Goal: Transaction & Acquisition: Book appointment/travel/reservation

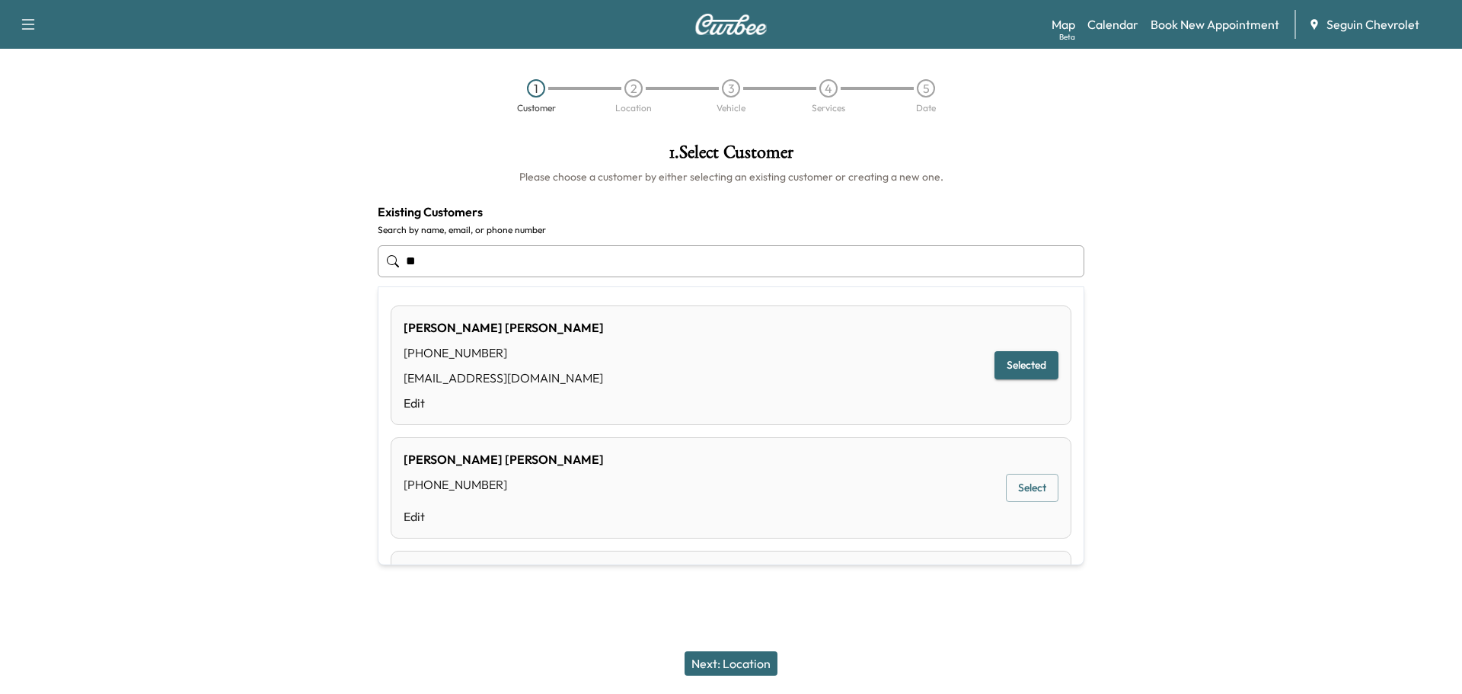
type input "*"
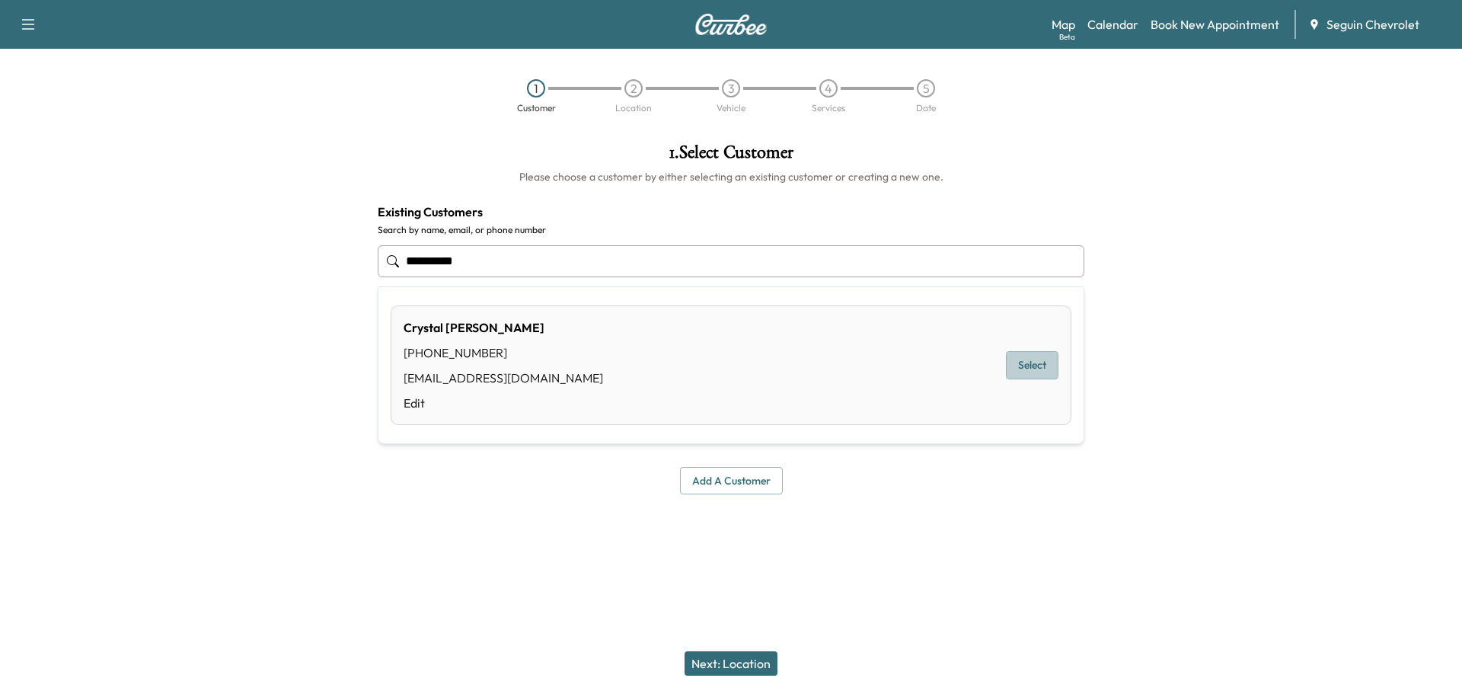
click at [1038, 369] on button "Select" at bounding box center [1032, 365] width 53 height 28
type input "**********"
click at [751, 659] on button "Next: Location" at bounding box center [731, 663] width 93 height 24
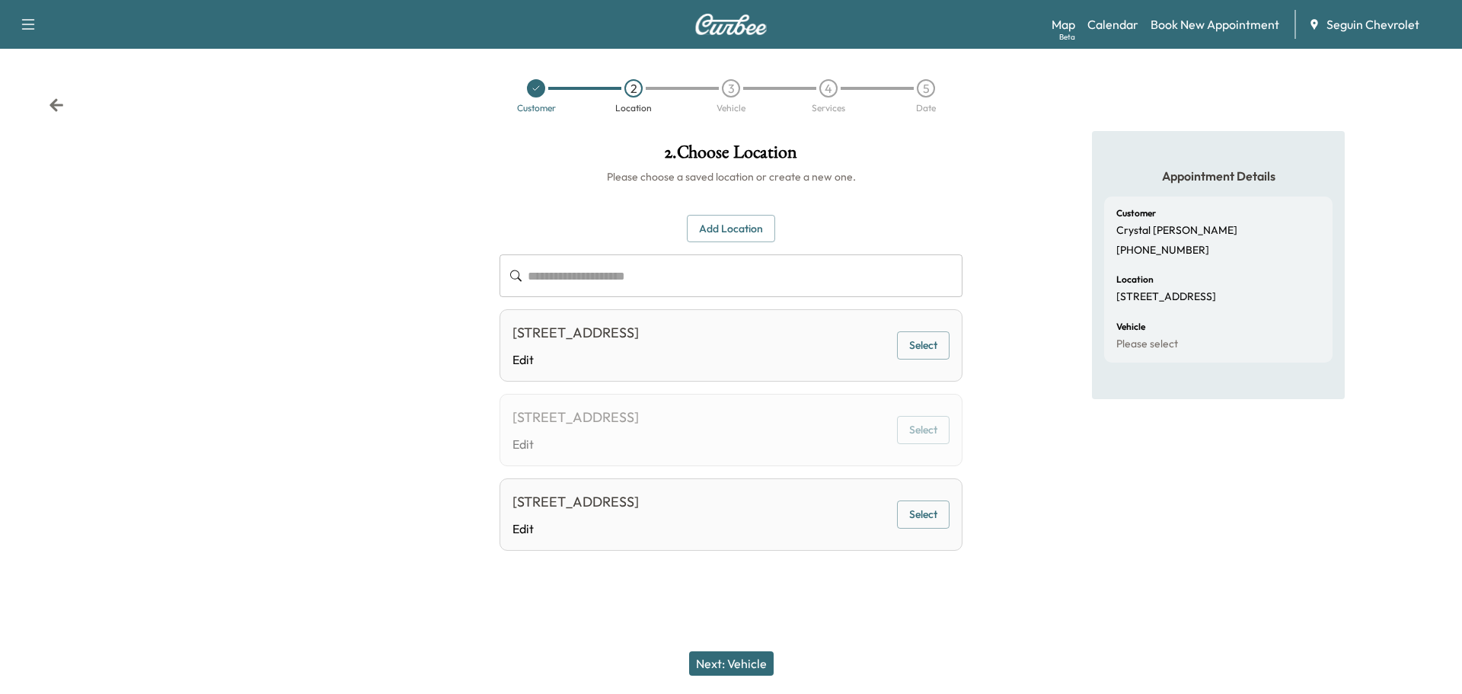
click at [916, 345] on button "Select" at bounding box center [923, 345] width 53 height 28
click at [743, 661] on button "Next: Vehicle" at bounding box center [731, 663] width 85 height 24
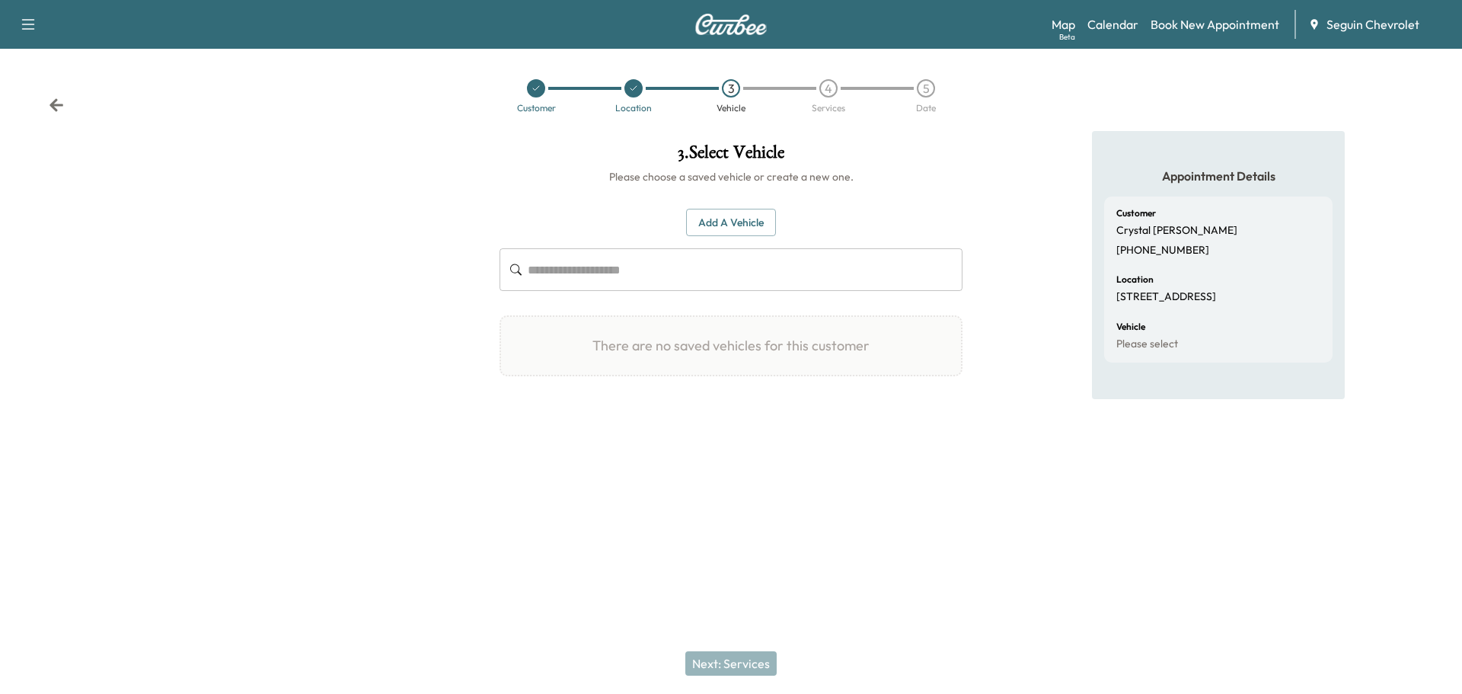
click at [742, 219] on button "Add a Vehicle" at bounding box center [731, 223] width 90 height 28
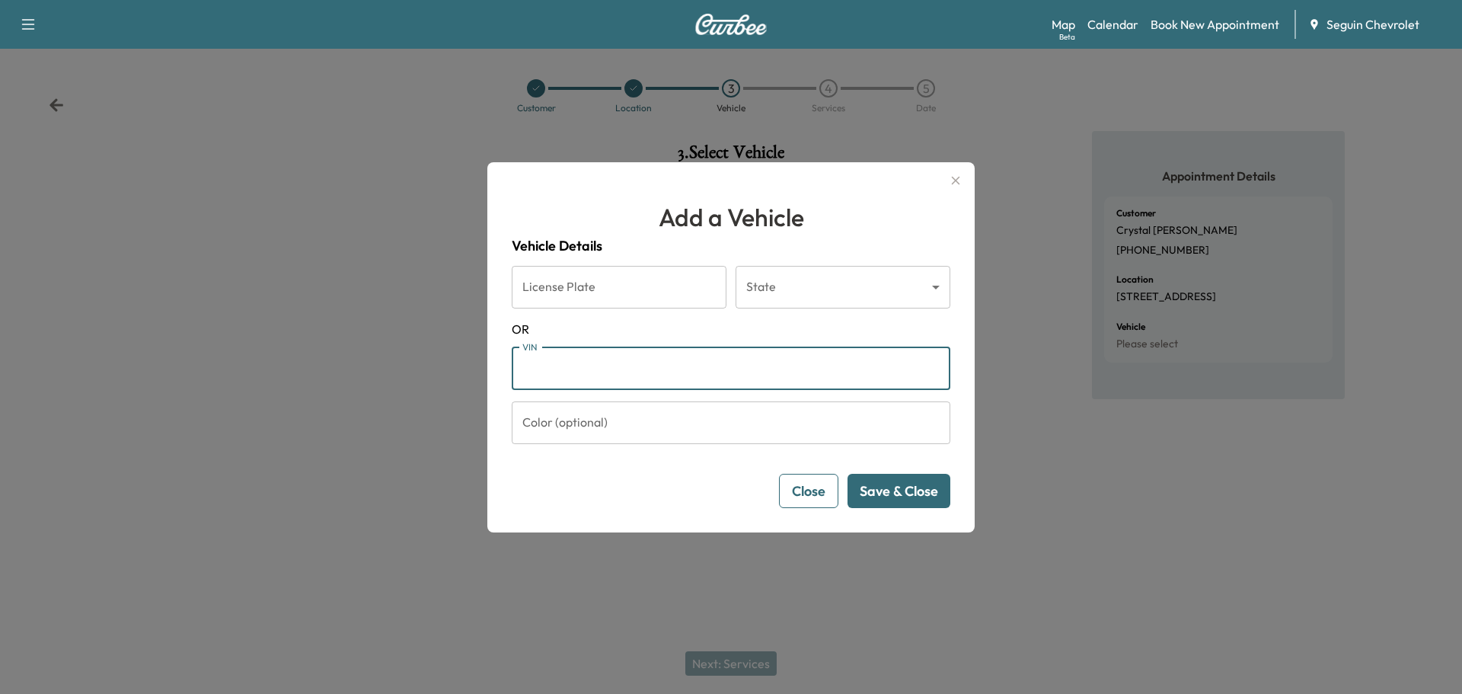
click at [631, 364] on input "VIN" at bounding box center [731, 368] width 439 height 43
type input "**********"
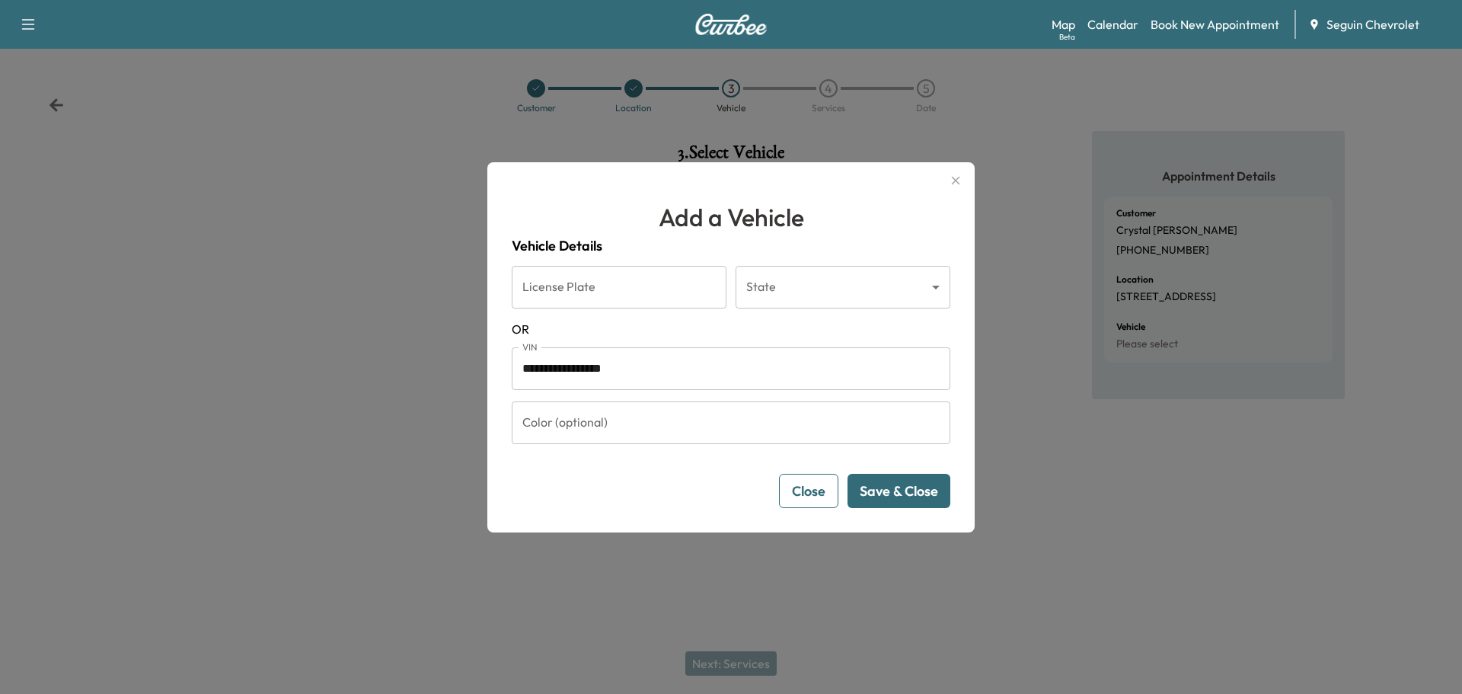
click at [909, 485] on button "Save & Close" at bounding box center [899, 491] width 103 height 34
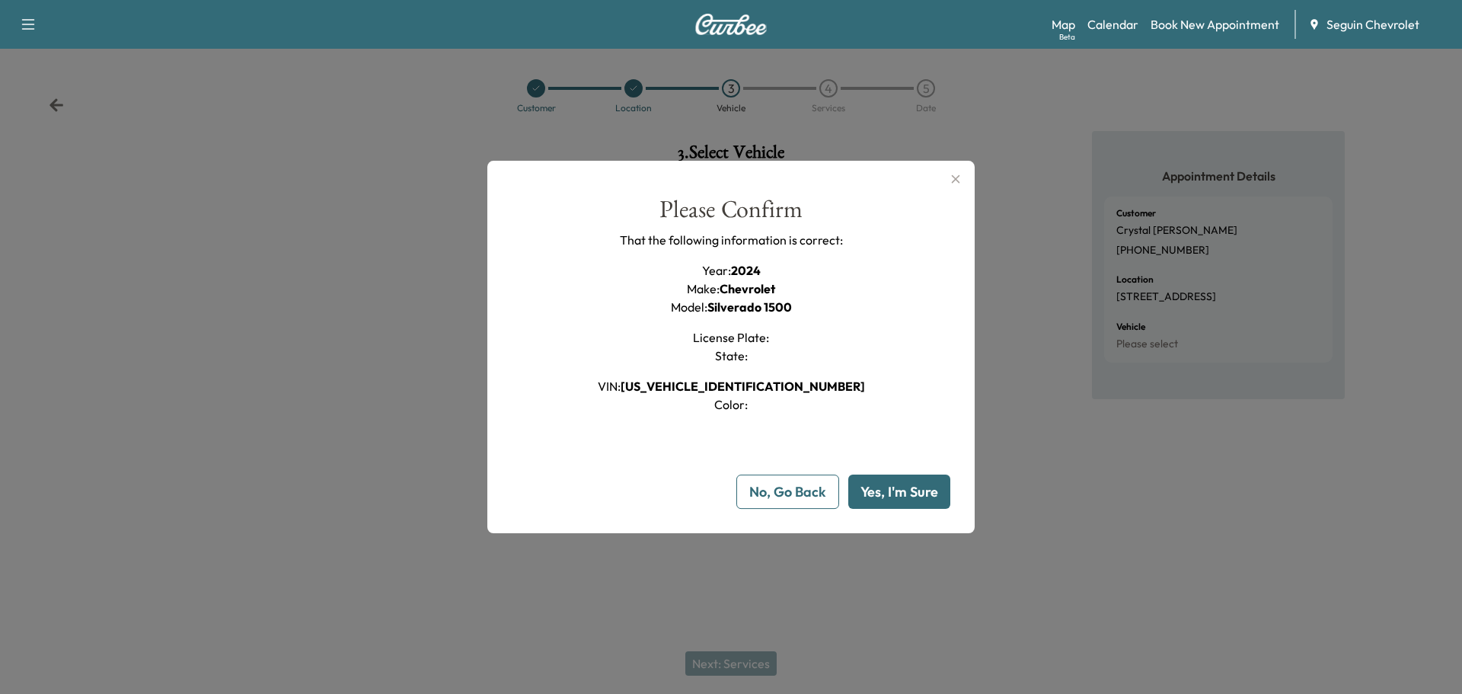
click at [912, 484] on button "Yes, I'm Sure" at bounding box center [900, 492] width 102 height 34
click at [885, 489] on button "Yes, I'm Sure" at bounding box center [900, 492] width 102 height 34
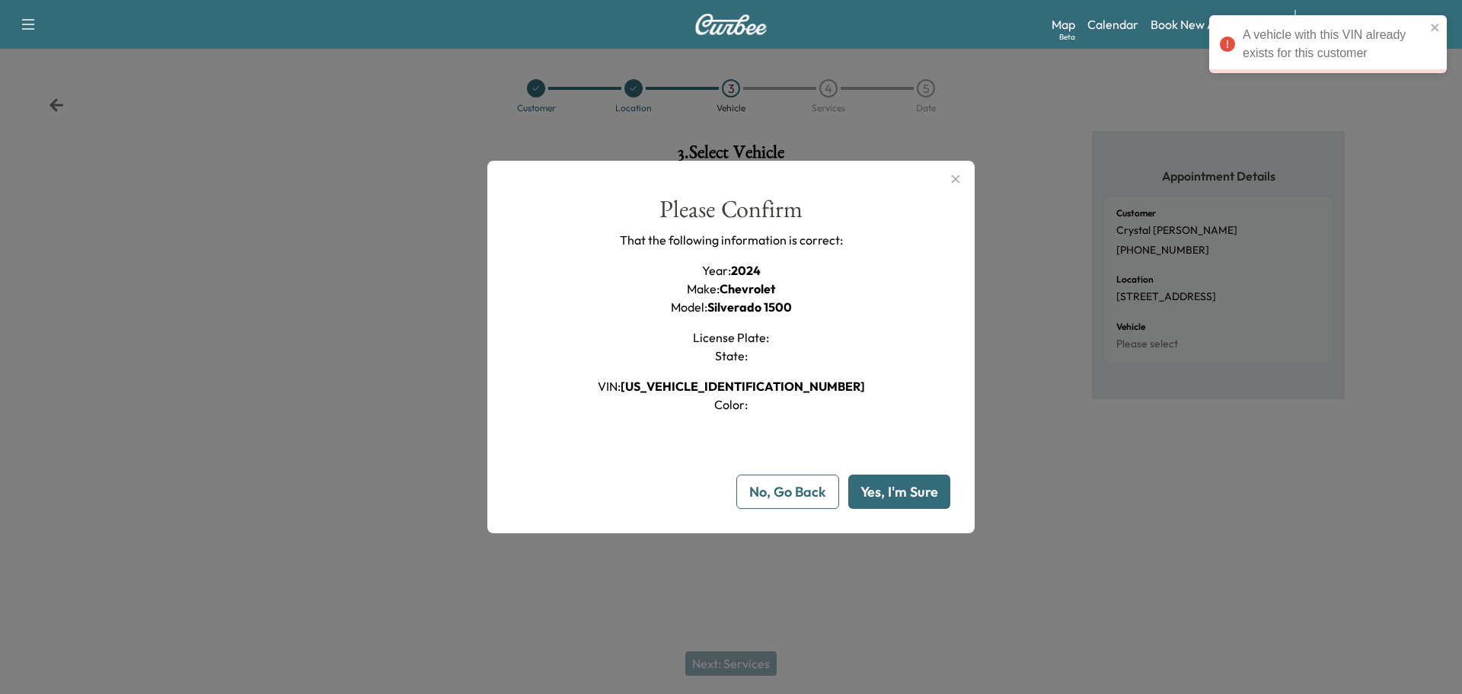
click at [958, 174] on icon "button" at bounding box center [956, 179] width 18 height 18
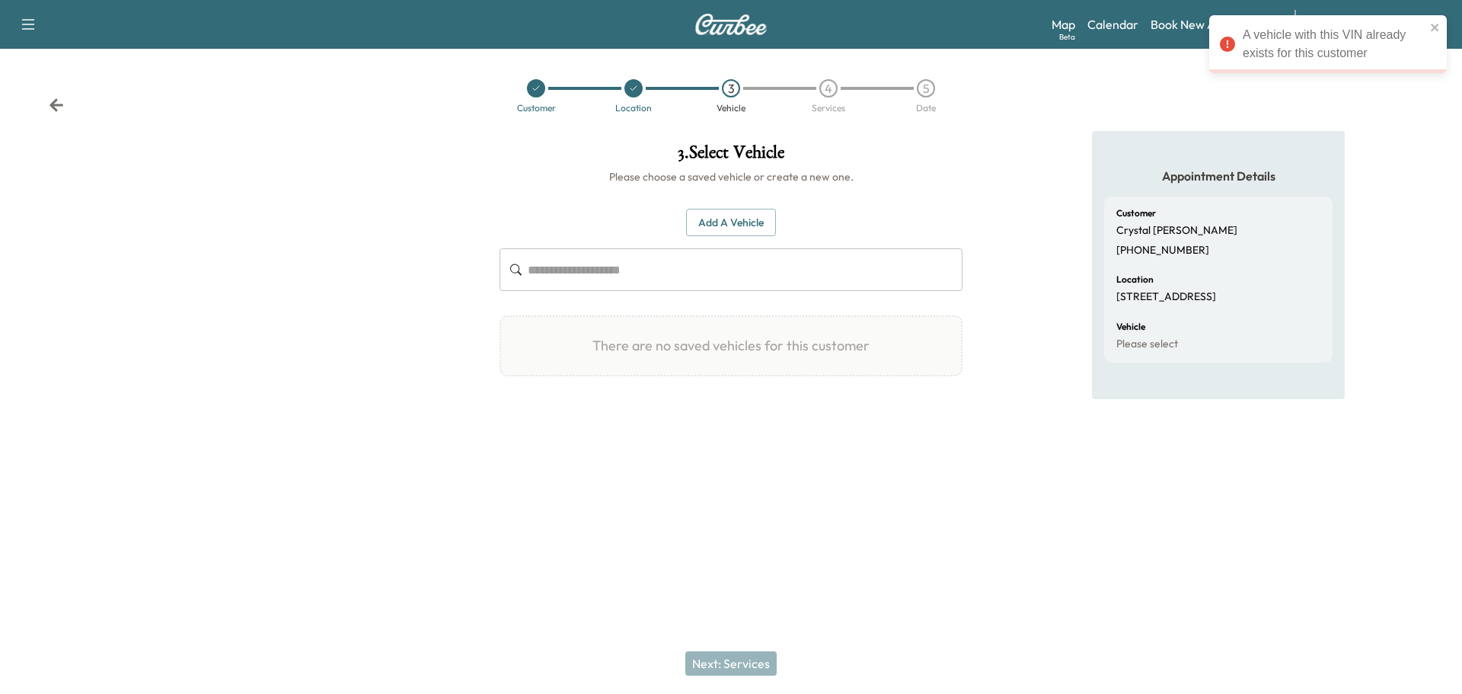
click at [741, 221] on button "Add a Vehicle" at bounding box center [731, 223] width 90 height 28
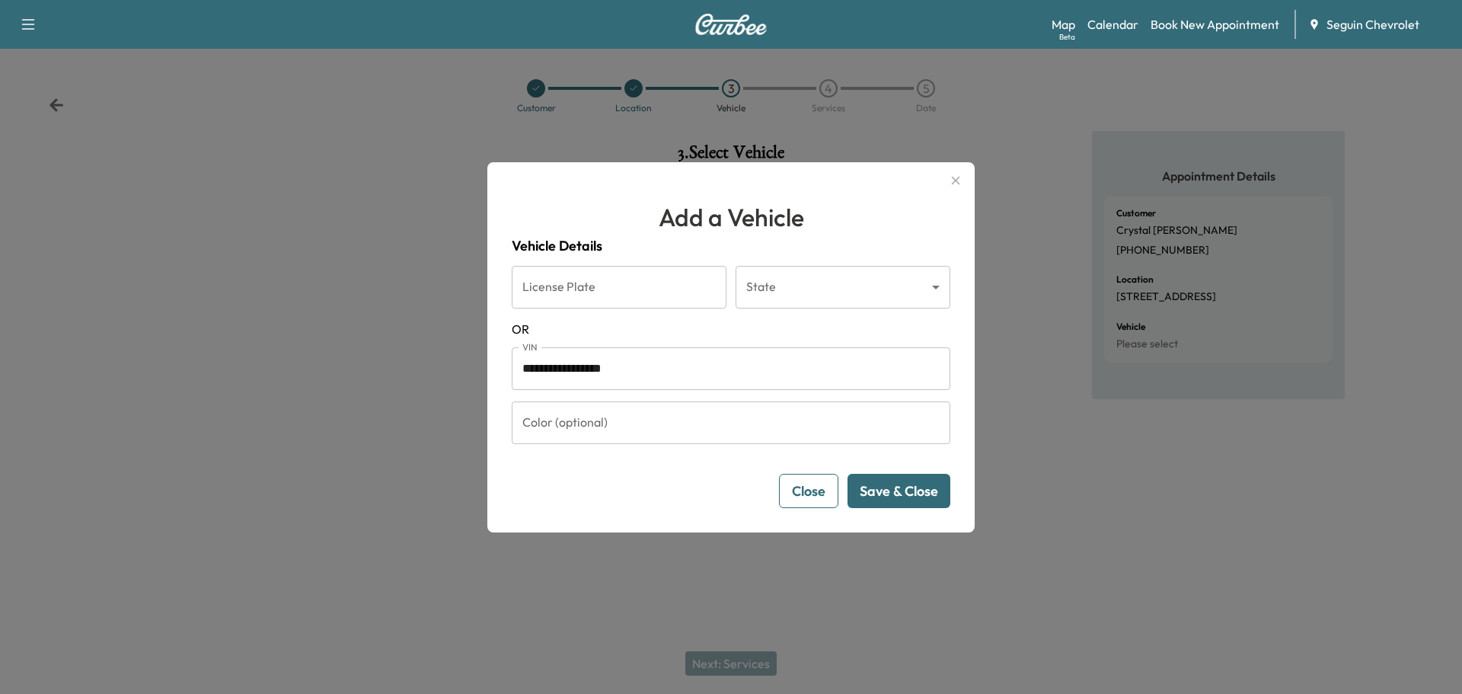
click at [954, 179] on icon "button" at bounding box center [956, 180] width 8 height 8
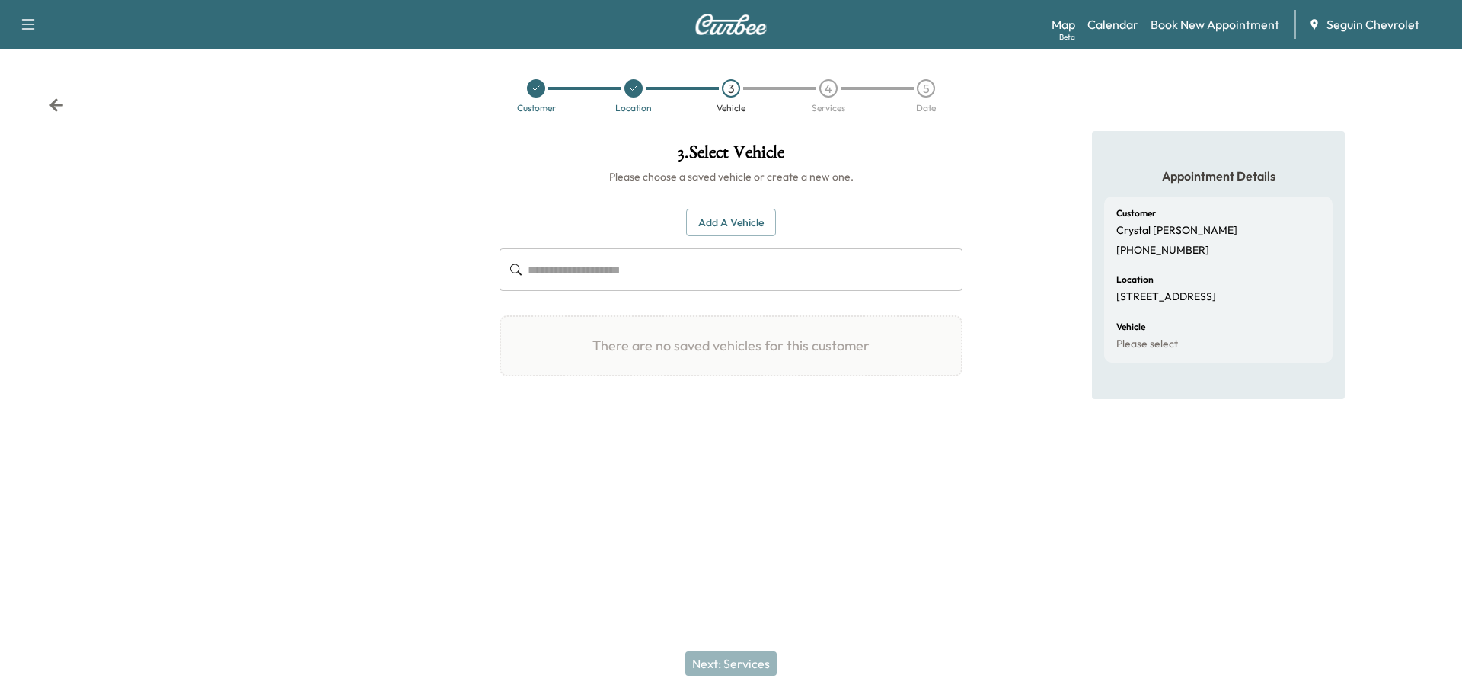
click at [628, 283] on input "text" at bounding box center [745, 269] width 435 height 43
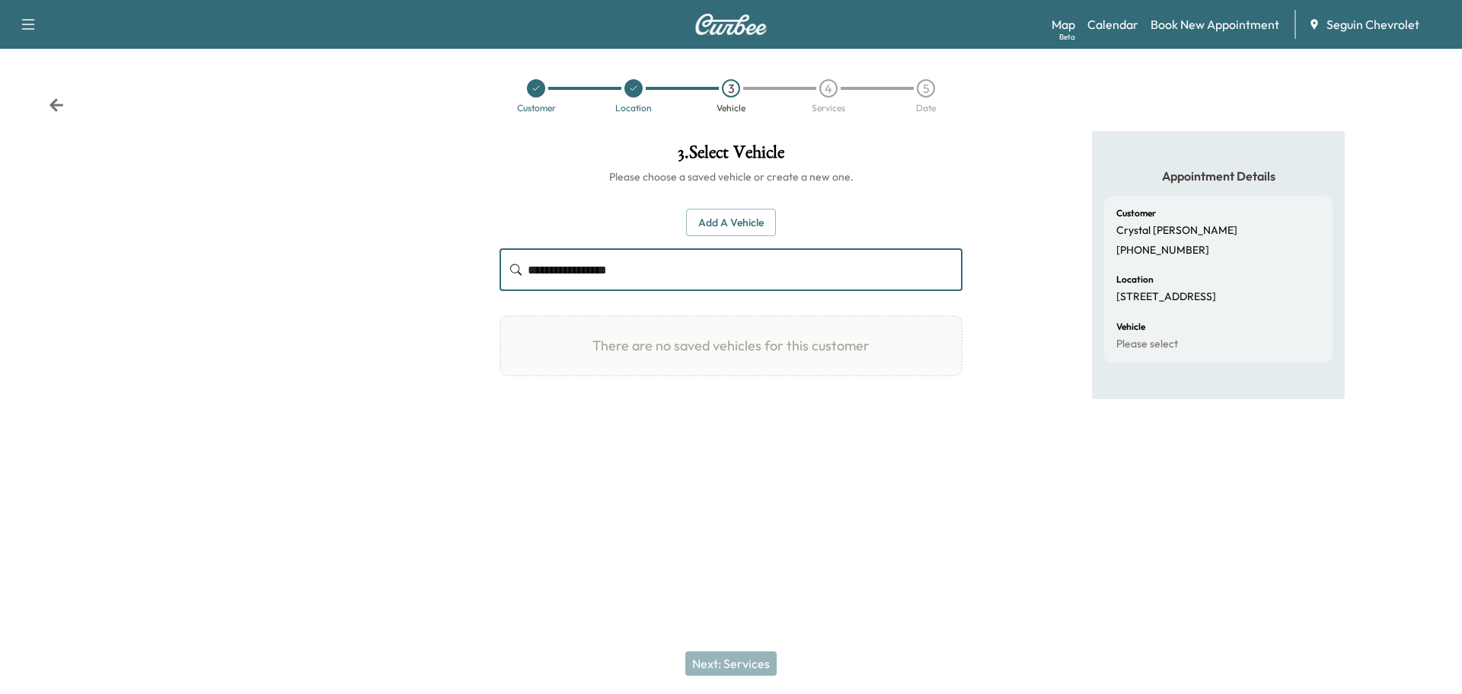
type input "**********"
click at [753, 220] on button "Add a Vehicle" at bounding box center [731, 223] width 90 height 28
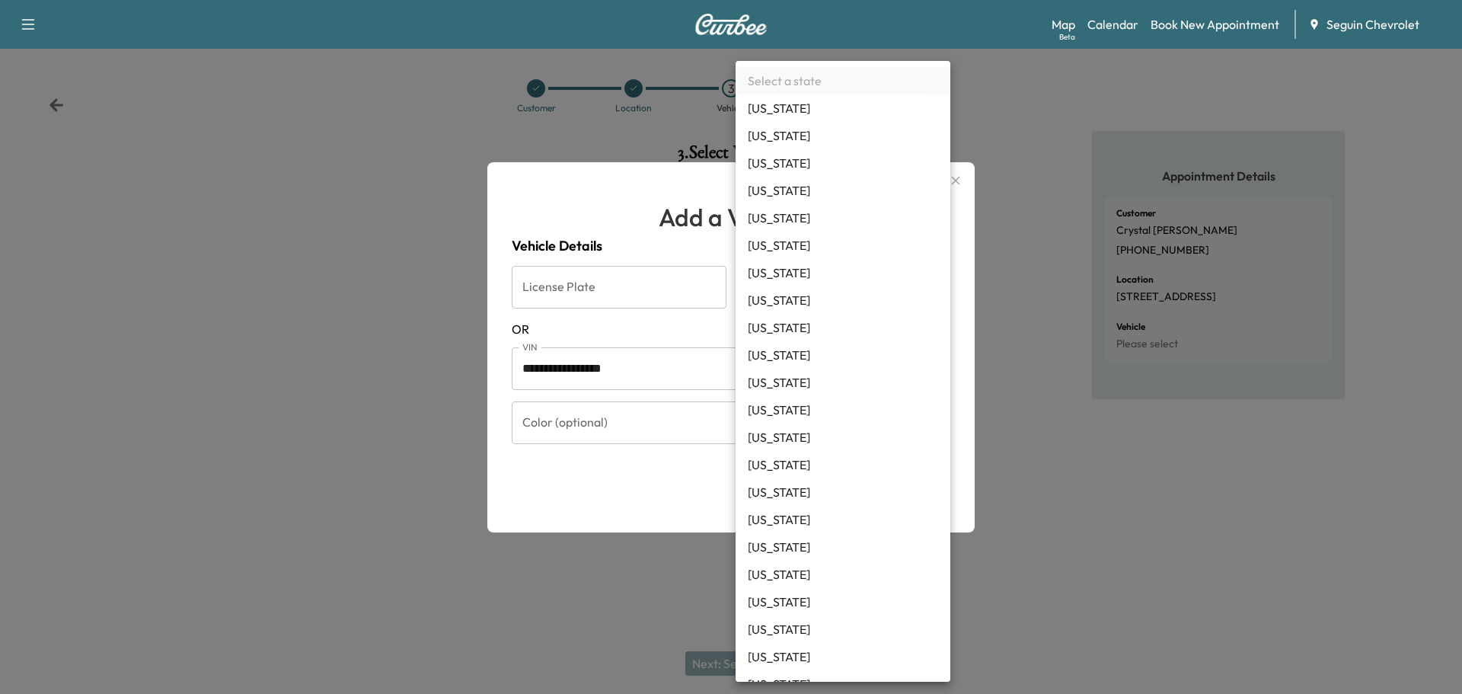
click at [938, 288] on body "**********" at bounding box center [731, 347] width 1462 height 694
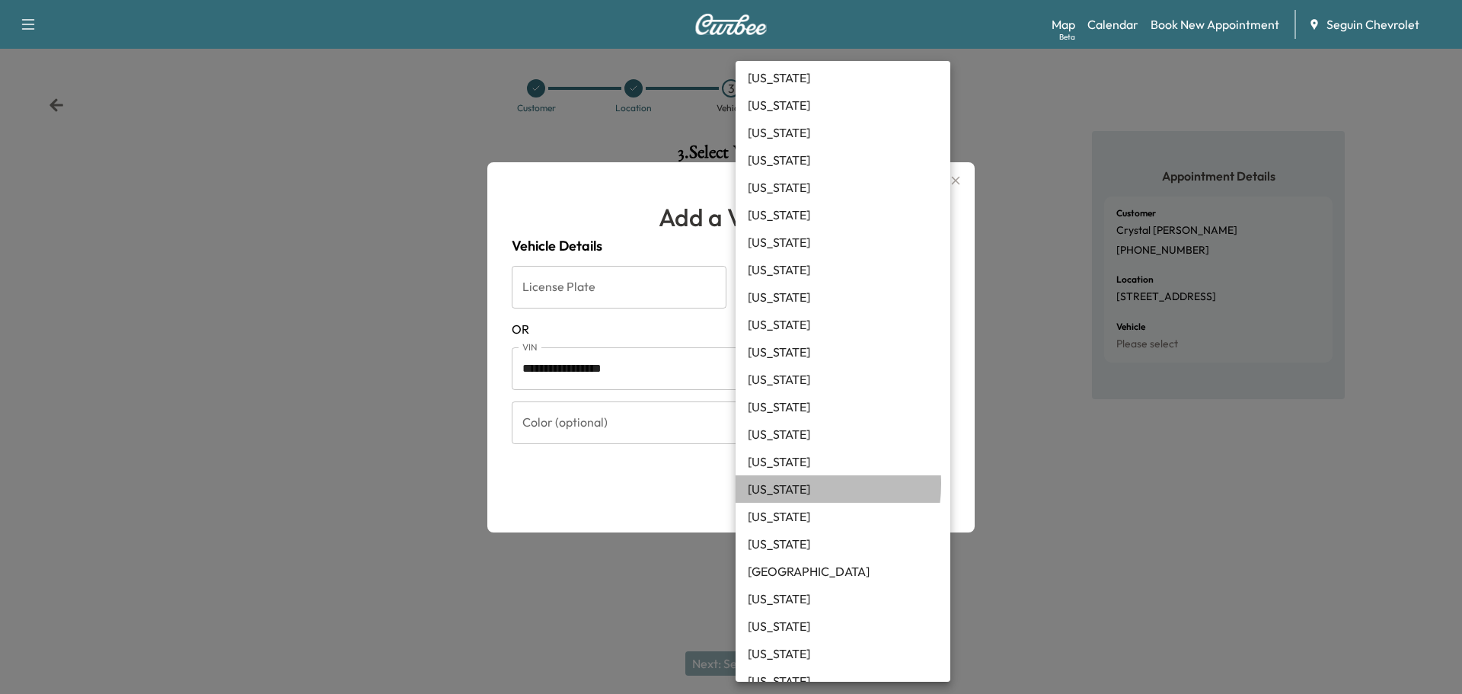
click at [783, 484] on li "Texas" at bounding box center [843, 488] width 215 height 27
type input "**"
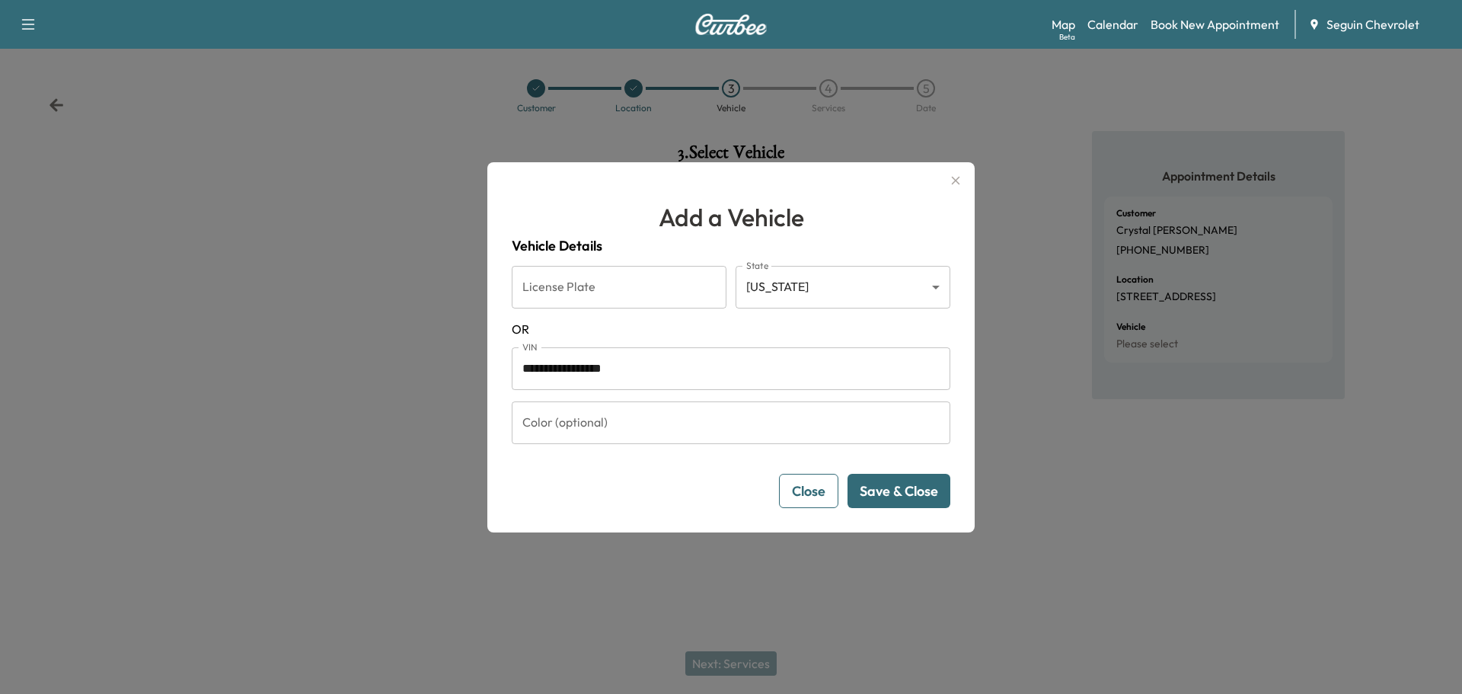
click at [912, 486] on button "Save & Close" at bounding box center [899, 491] width 103 height 34
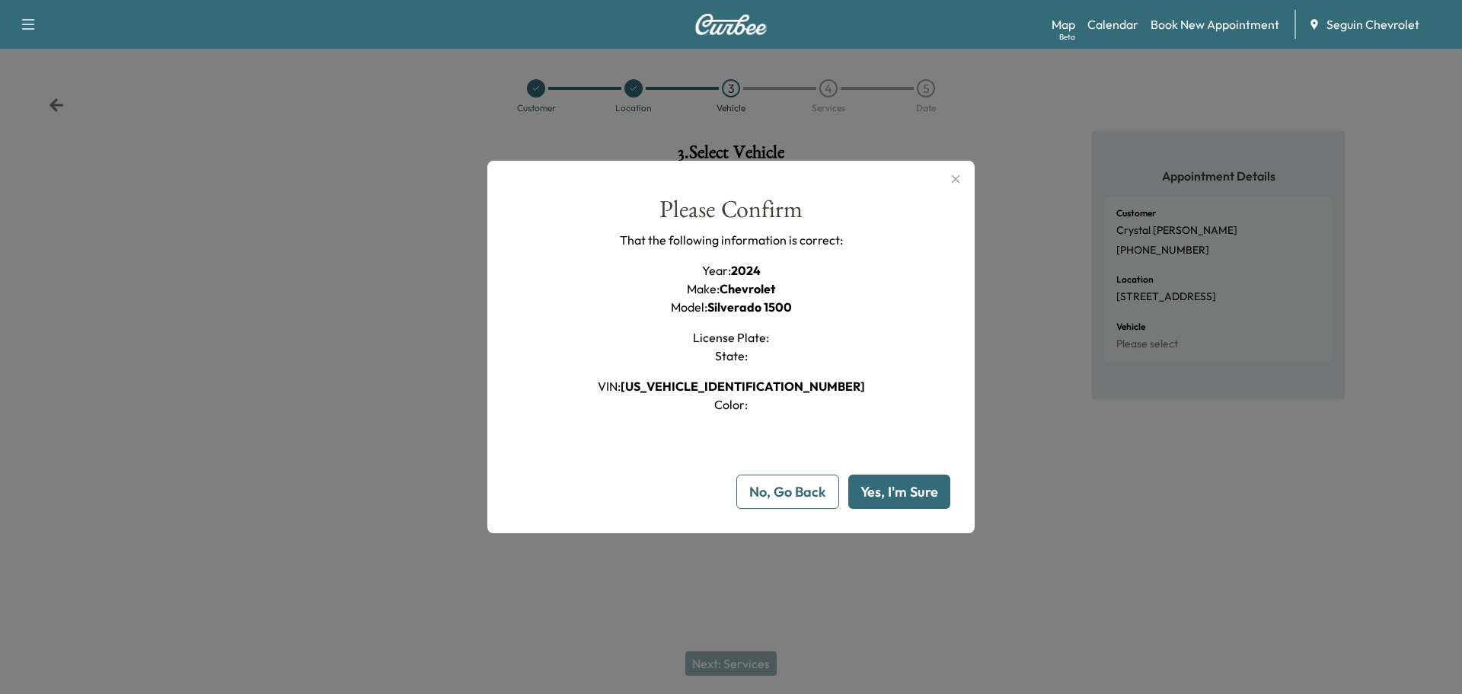
click at [904, 487] on button "Yes, I'm Sure" at bounding box center [900, 492] width 102 height 34
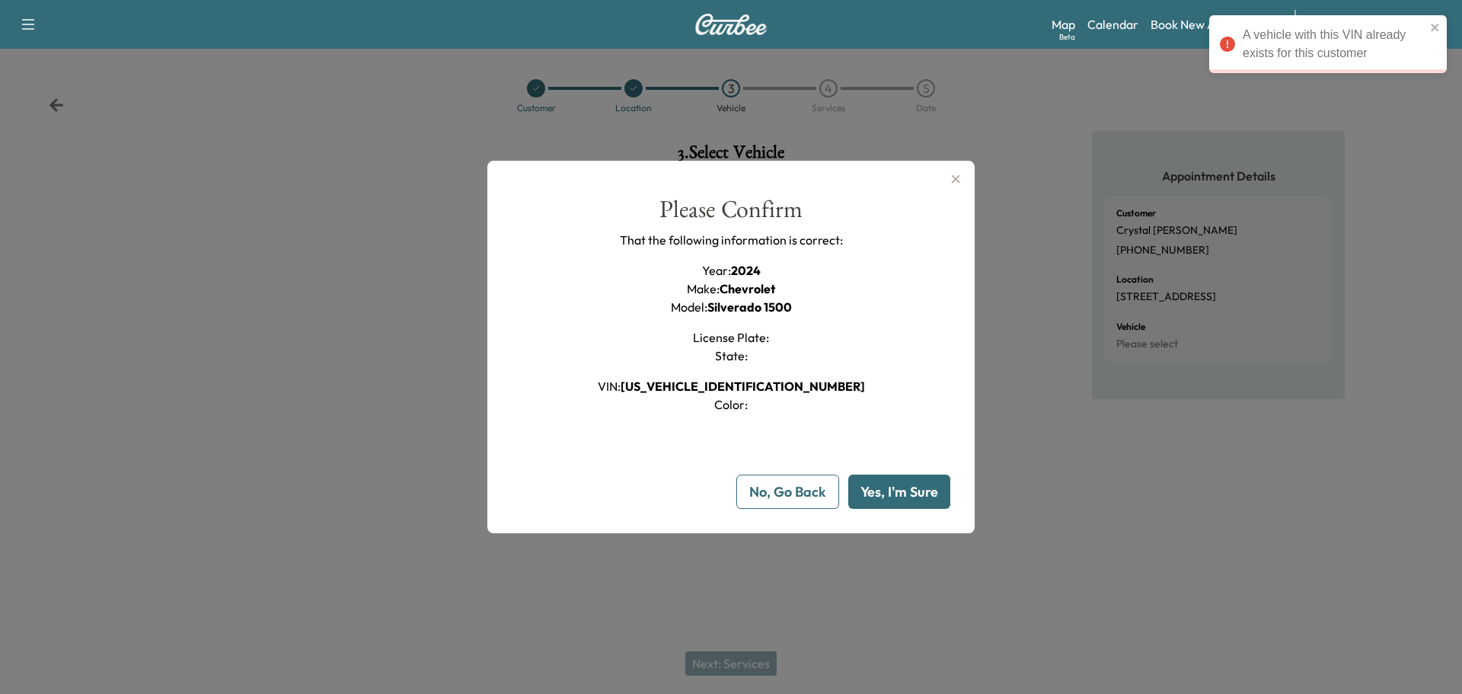
click at [904, 487] on button "Yes, I'm Sure" at bounding box center [900, 492] width 102 height 34
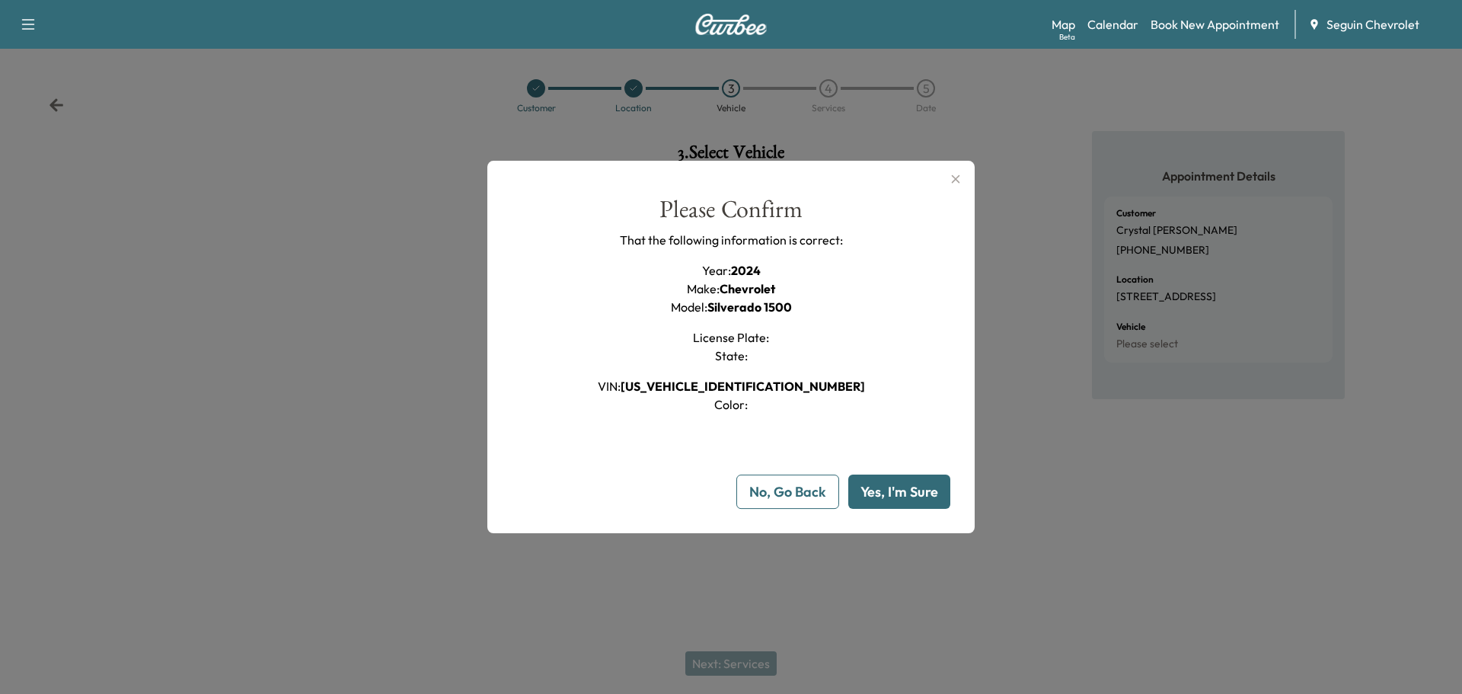
click at [904, 487] on button "Yes, I'm Sure" at bounding box center [900, 492] width 102 height 34
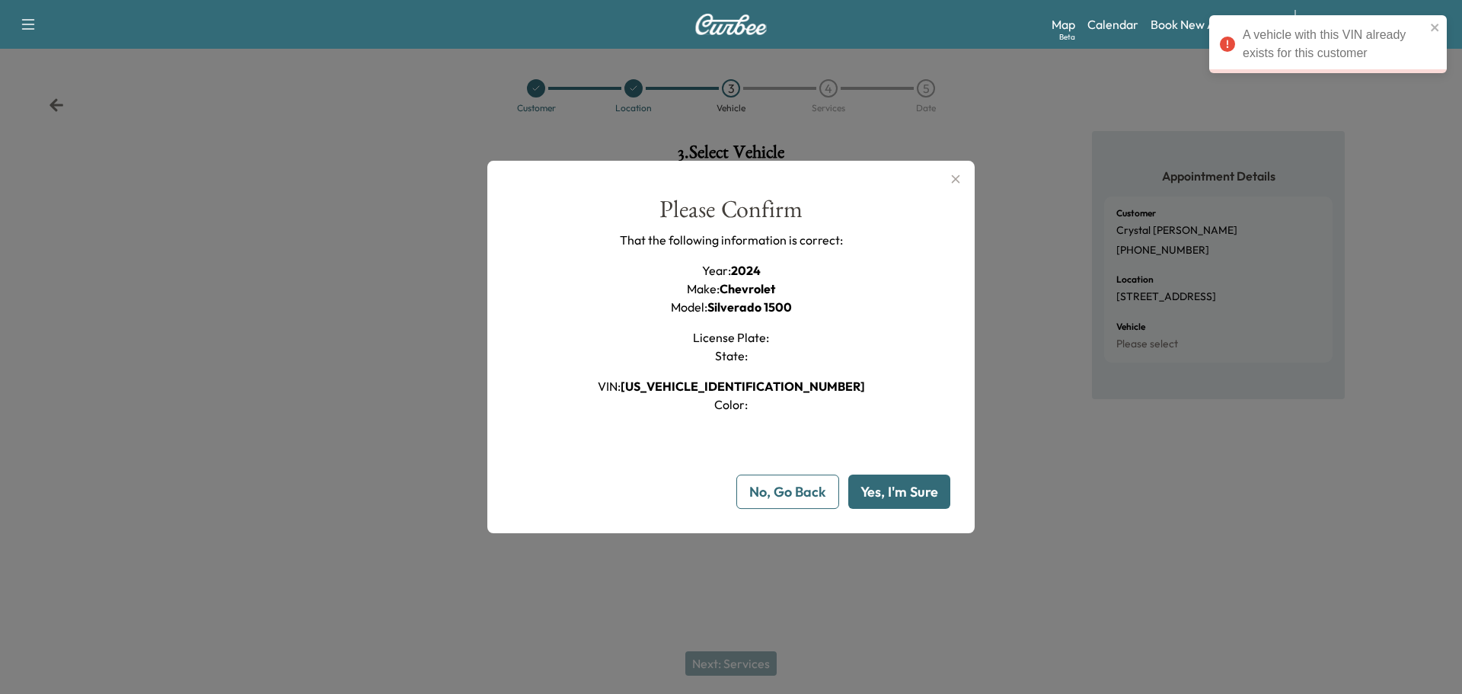
click at [795, 486] on button "No, Go Back" at bounding box center [788, 492] width 103 height 34
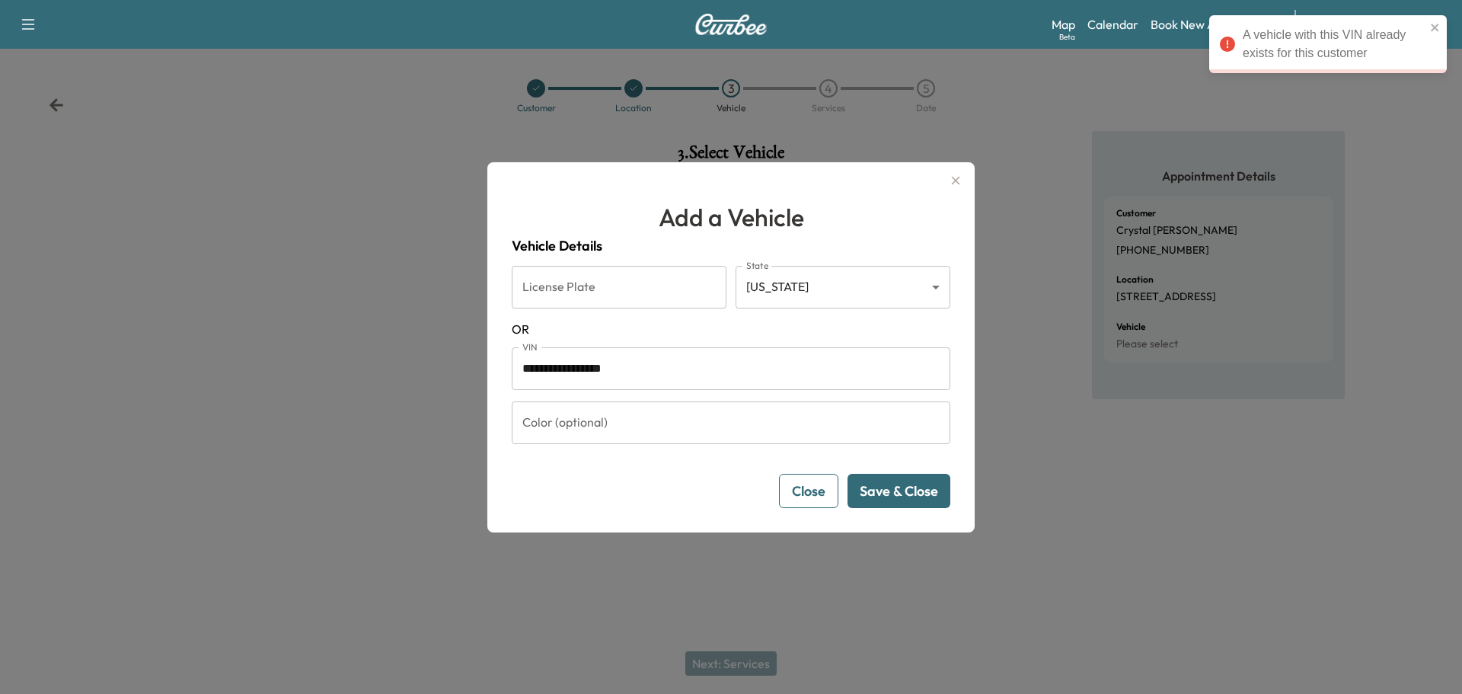
click at [876, 491] on button "Save & Close" at bounding box center [899, 491] width 103 height 34
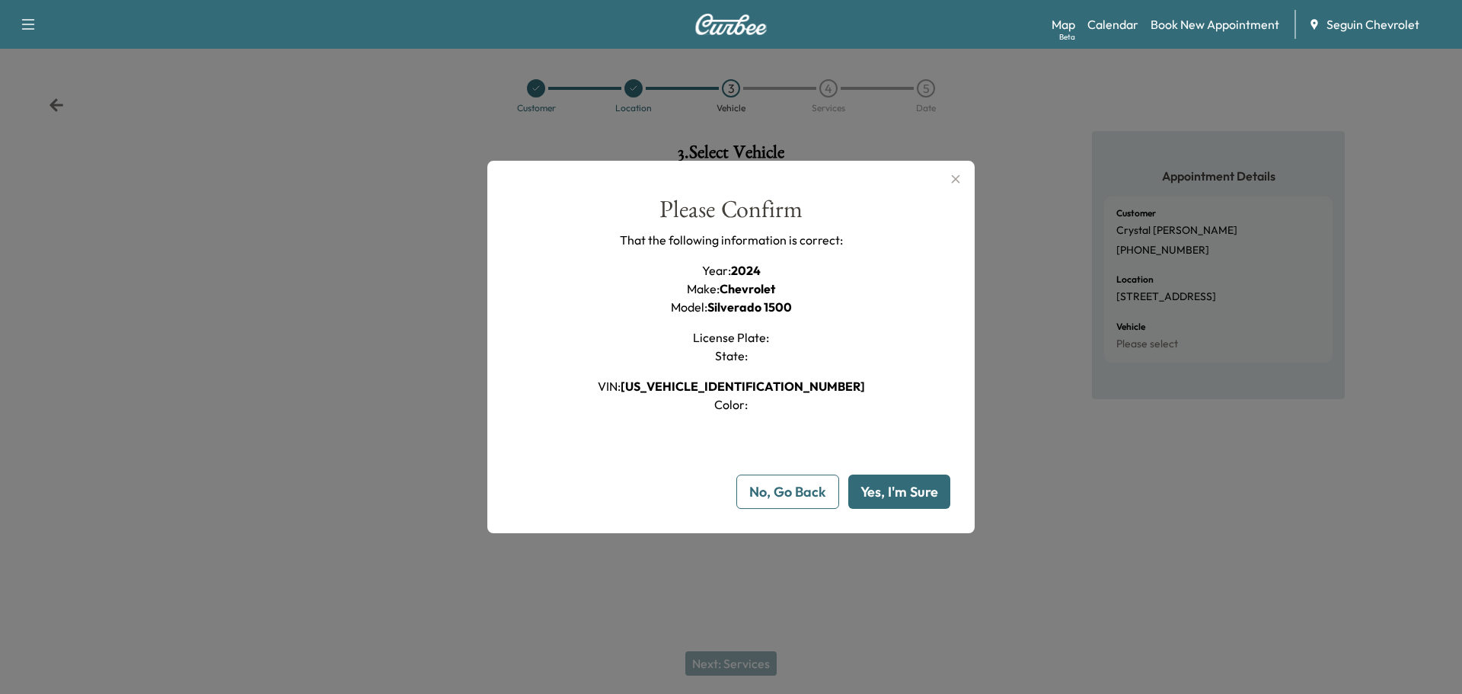
click at [952, 171] on icon "button" at bounding box center [956, 179] width 18 height 18
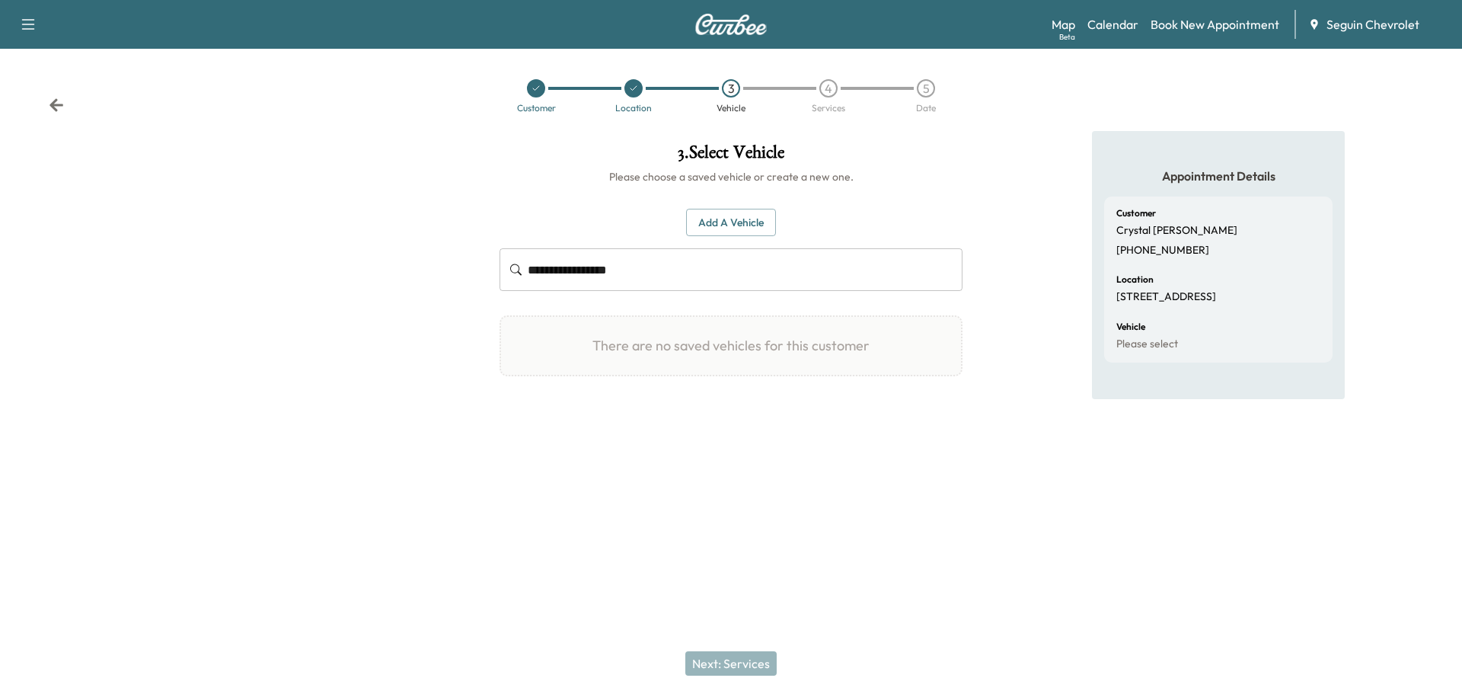
click at [682, 277] on input "**********" at bounding box center [745, 269] width 435 height 43
click at [735, 218] on button "Add a Vehicle" at bounding box center [731, 223] width 90 height 28
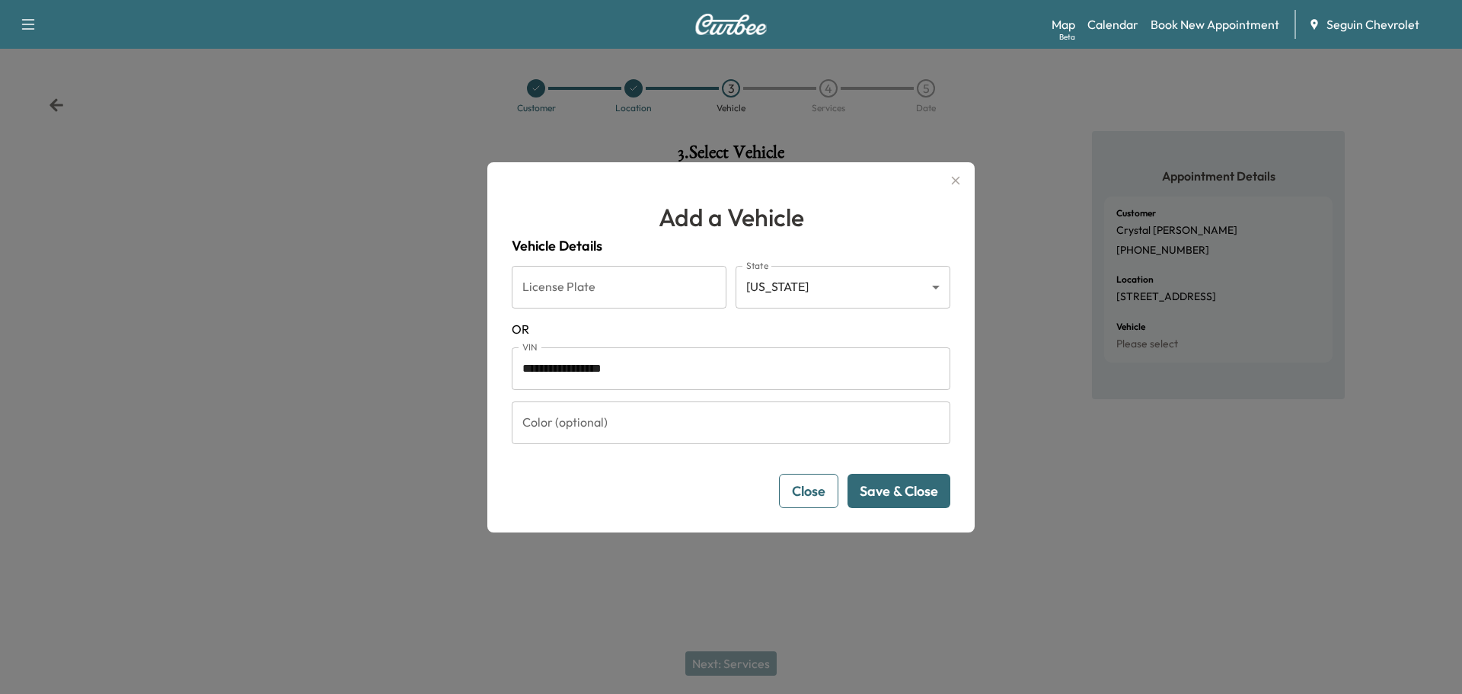
click at [918, 484] on button "Save & Close" at bounding box center [899, 491] width 103 height 34
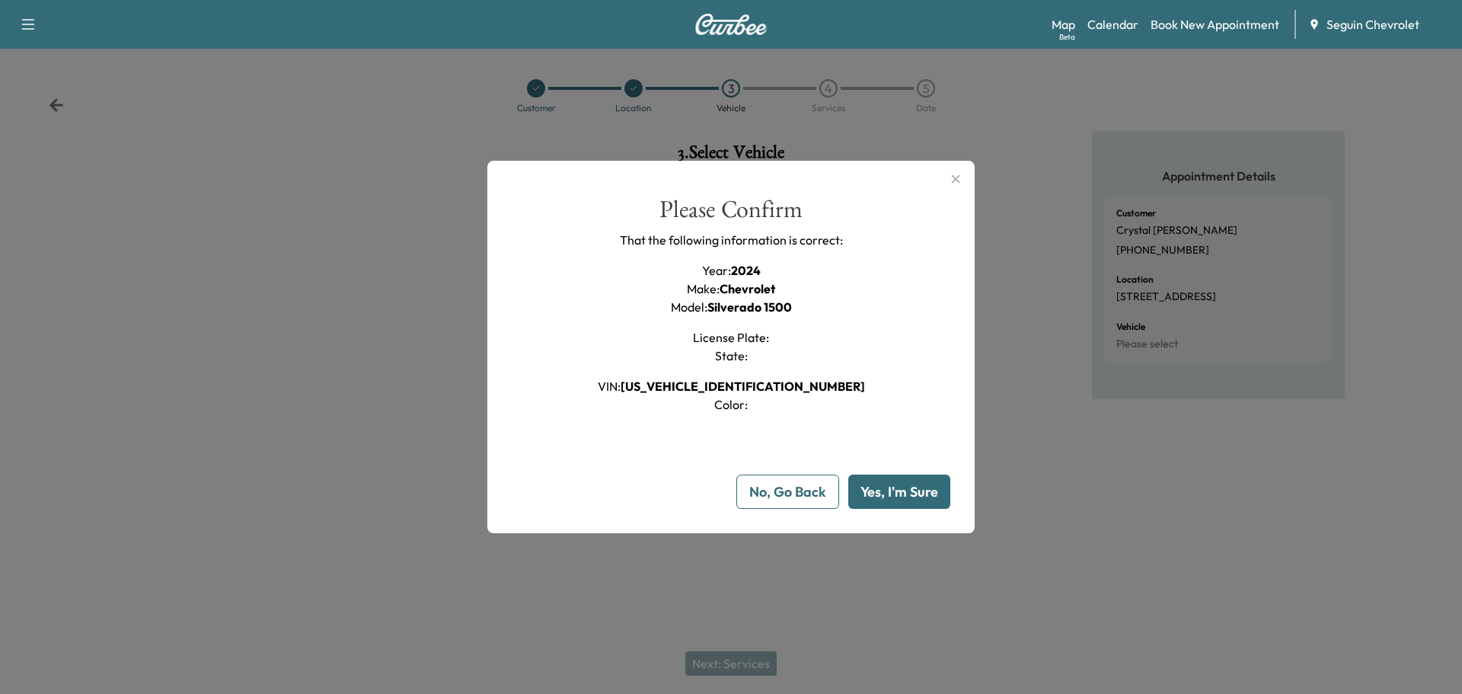
click at [951, 175] on icon "button" at bounding box center [956, 179] width 18 height 18
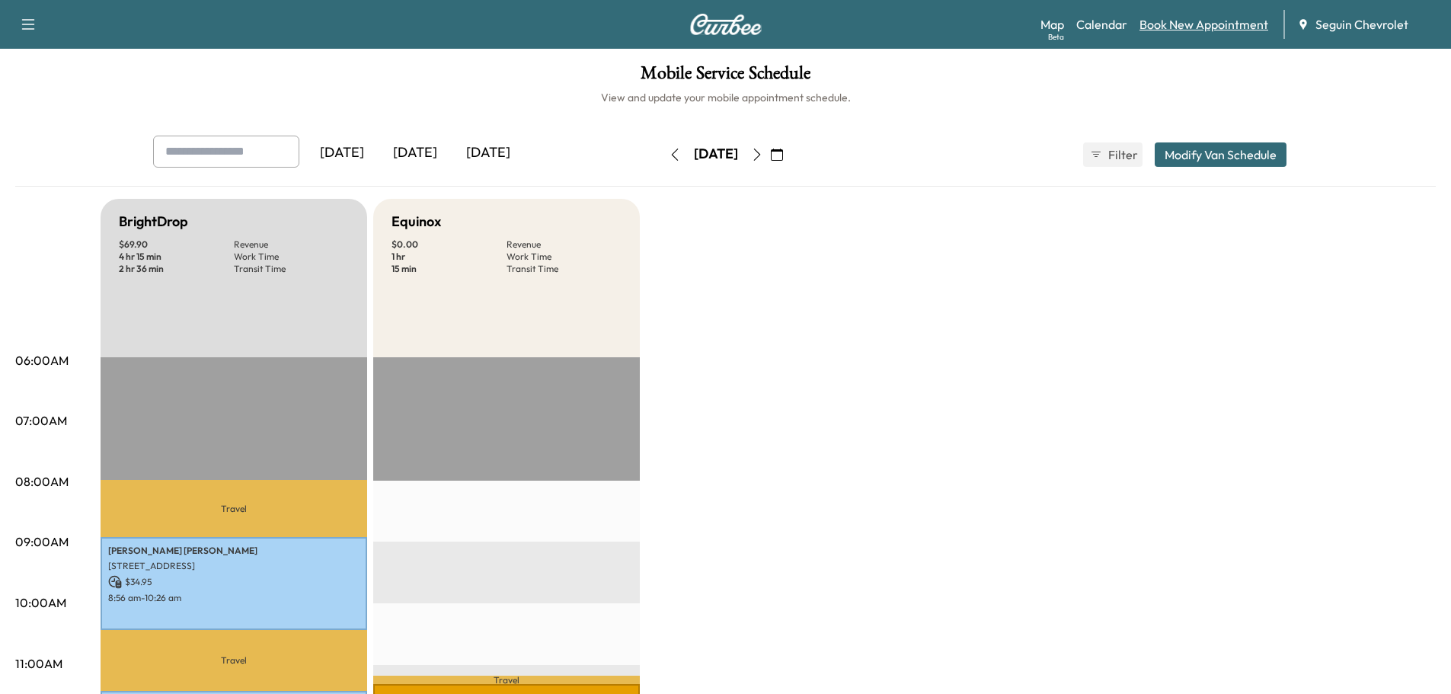
click at [1217, 24] on link "Book New Appointment" at bounding box center [1203, 24] width 129 height 18
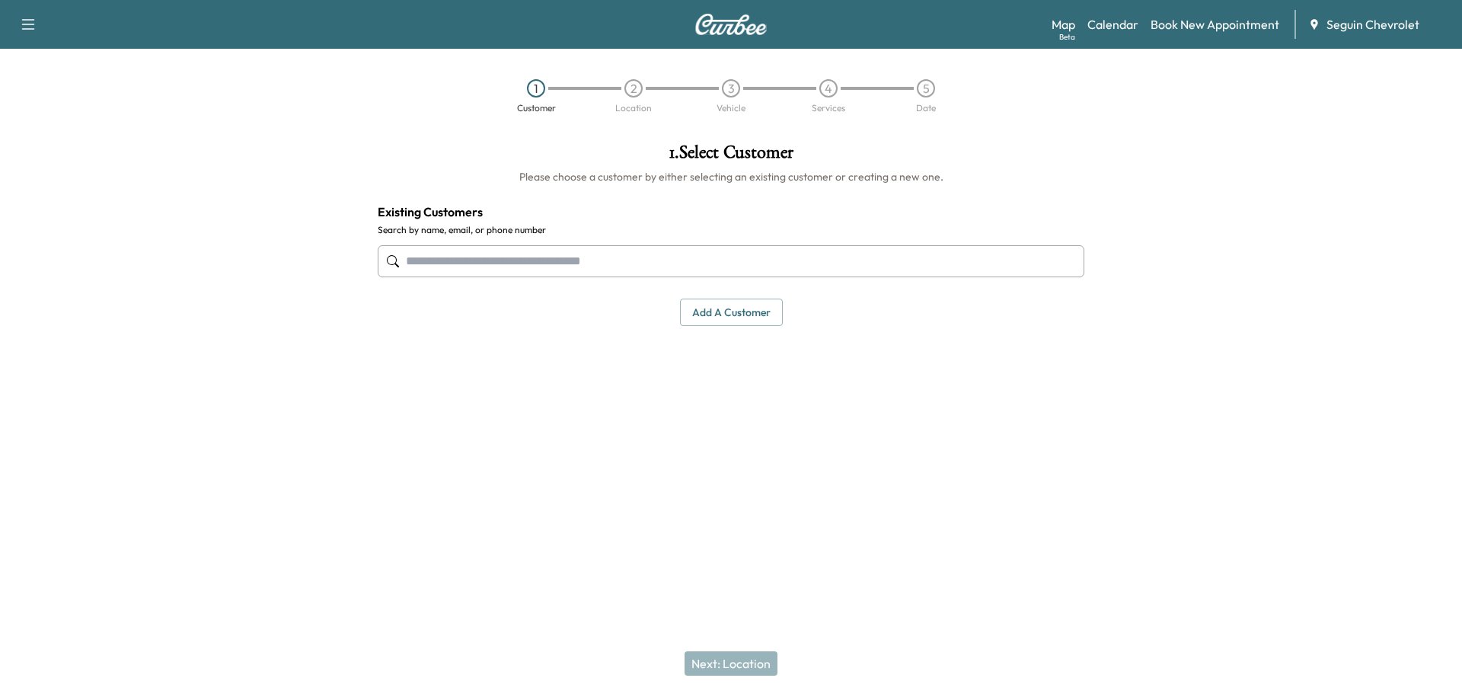
click at [545, 264] on input "text" at bounding box center [731, 261] width 707 height 32
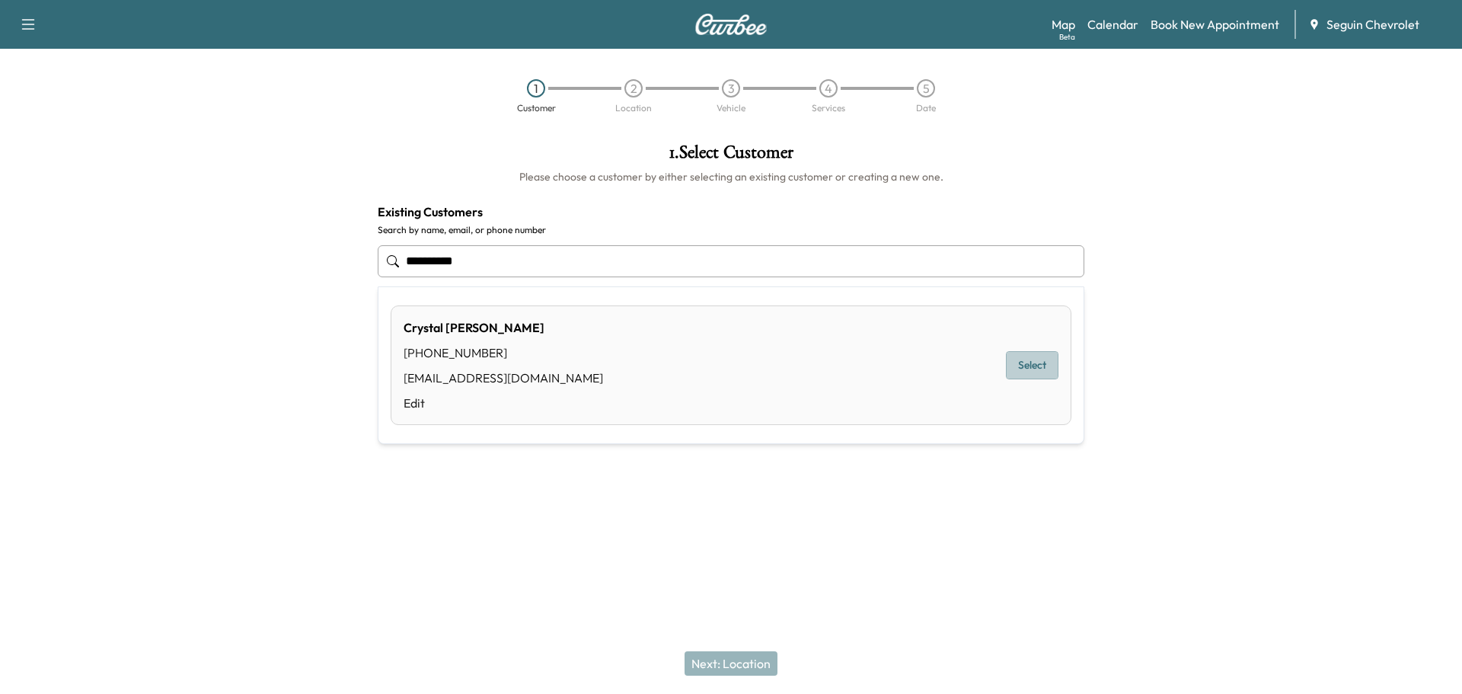
click at [1028, 369] on button "Select" at bounding box center [1032, 365] width 53 height 28
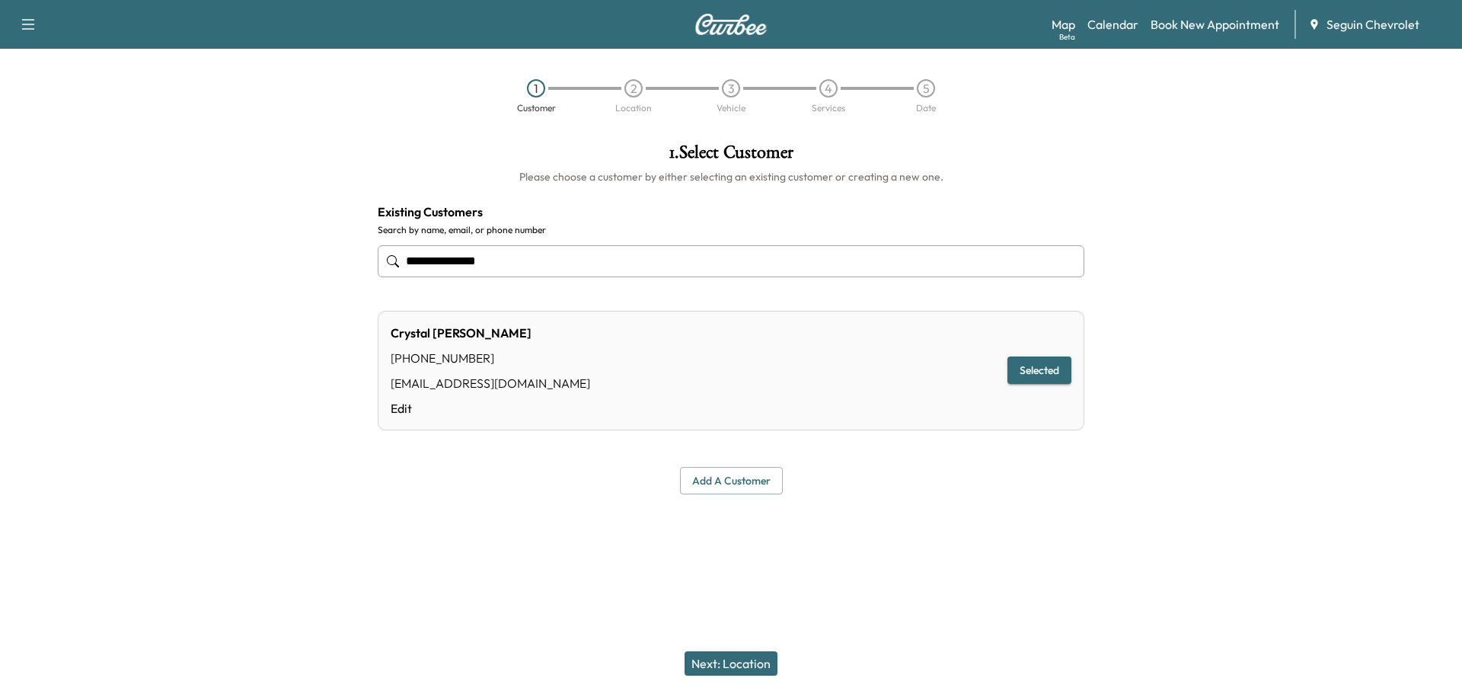
type input "**********"
click at [751, 657] on button "Next: Location" at bounding box center [731, 663] width 93 height 24
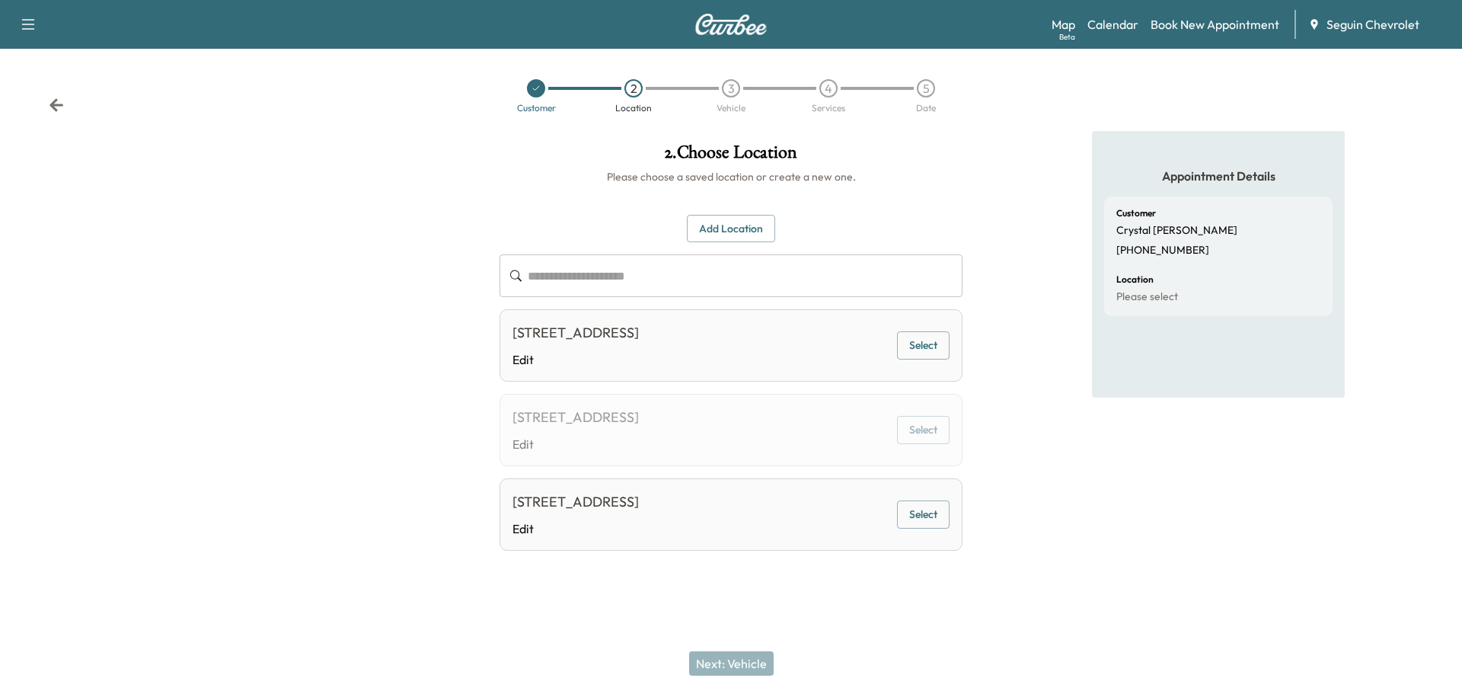
click at [935, 348] on button "Select" at bounding box center [923, 345] width 53 height 28
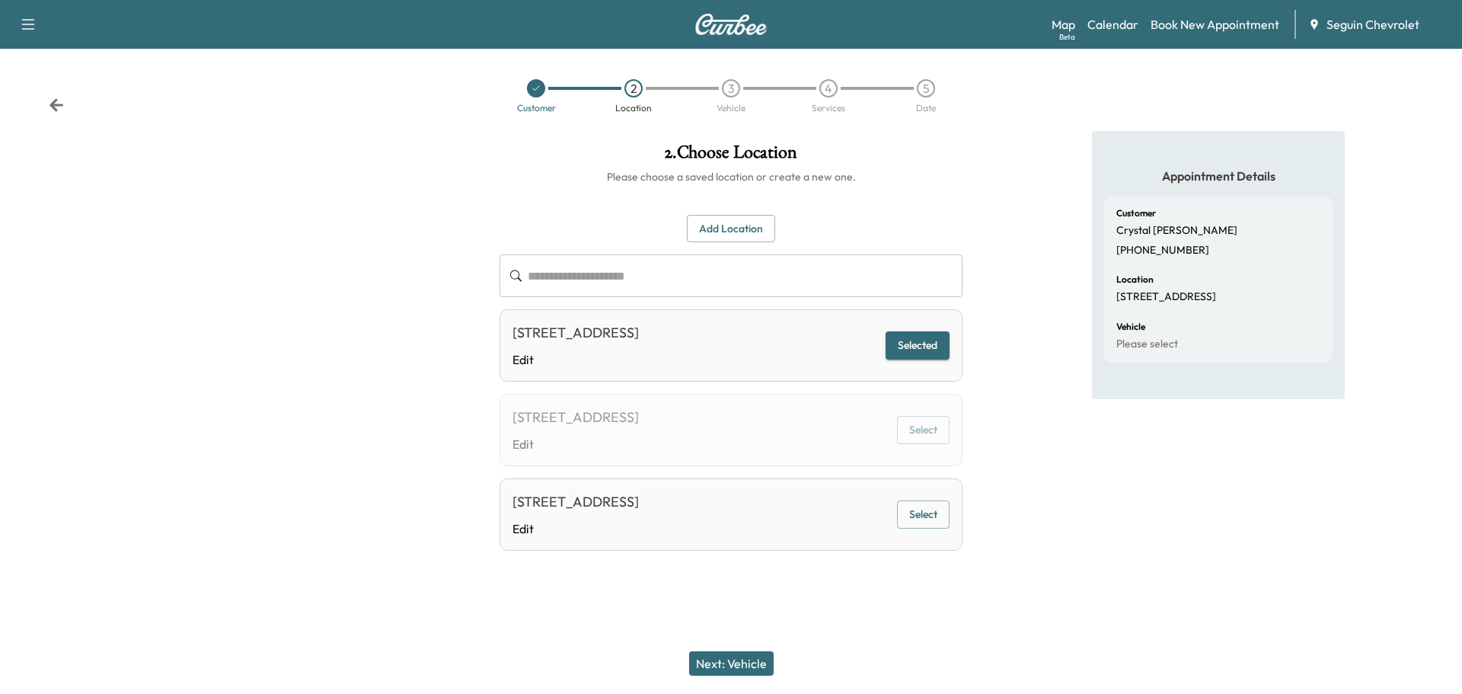
click at [746, 663] on button "Next: Vehicle" at bounding box center [731, 663] width 85 height 24
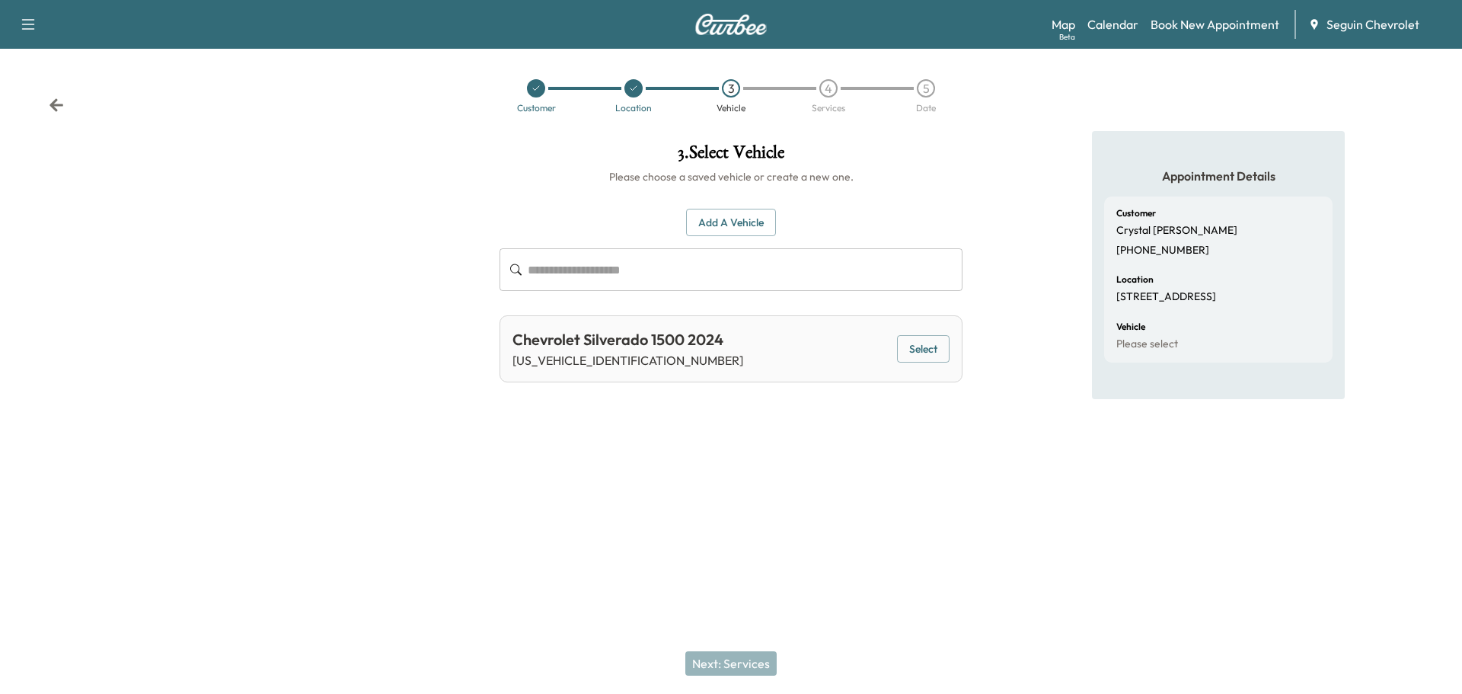
click at [933, 346] on button "Select" at bounding box center [923, 349] width 53 height 28
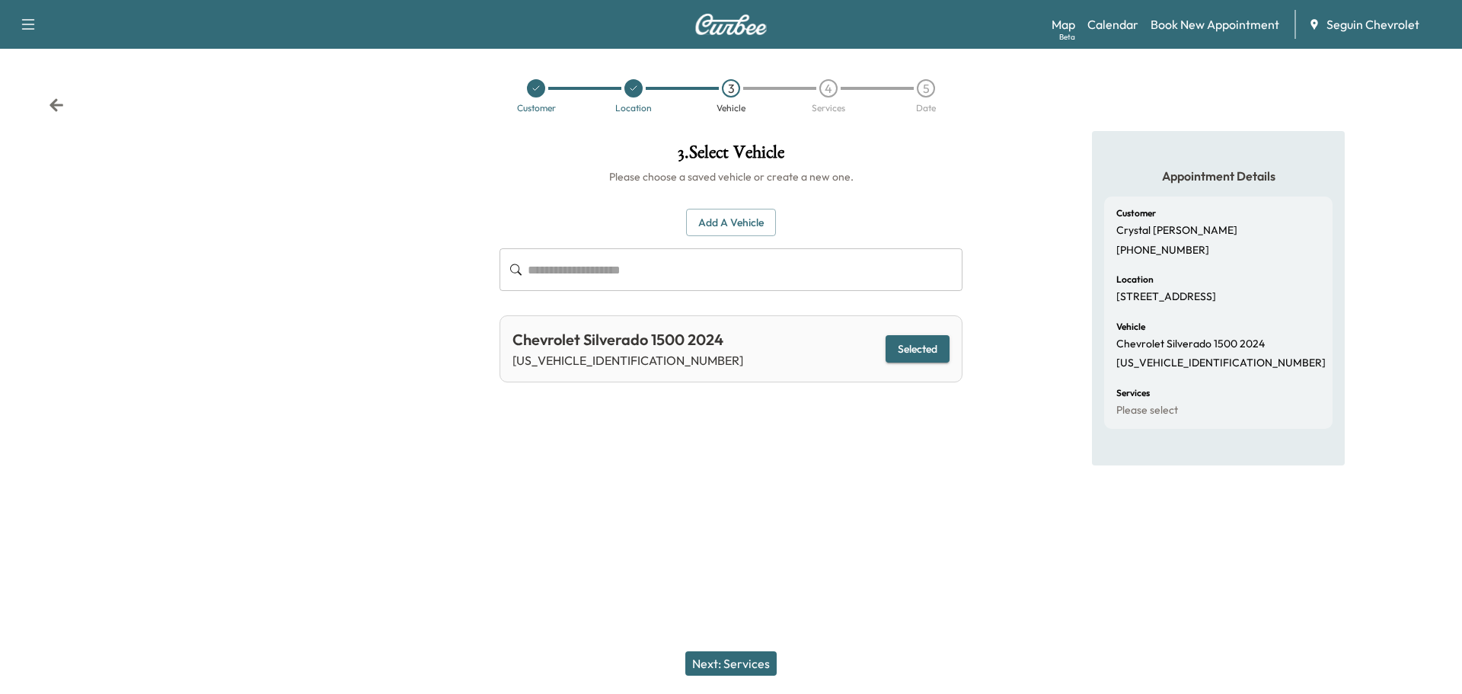
click at [749, 660] on button "Next: Services" at bounding box center [731, 663] width 91 height 24
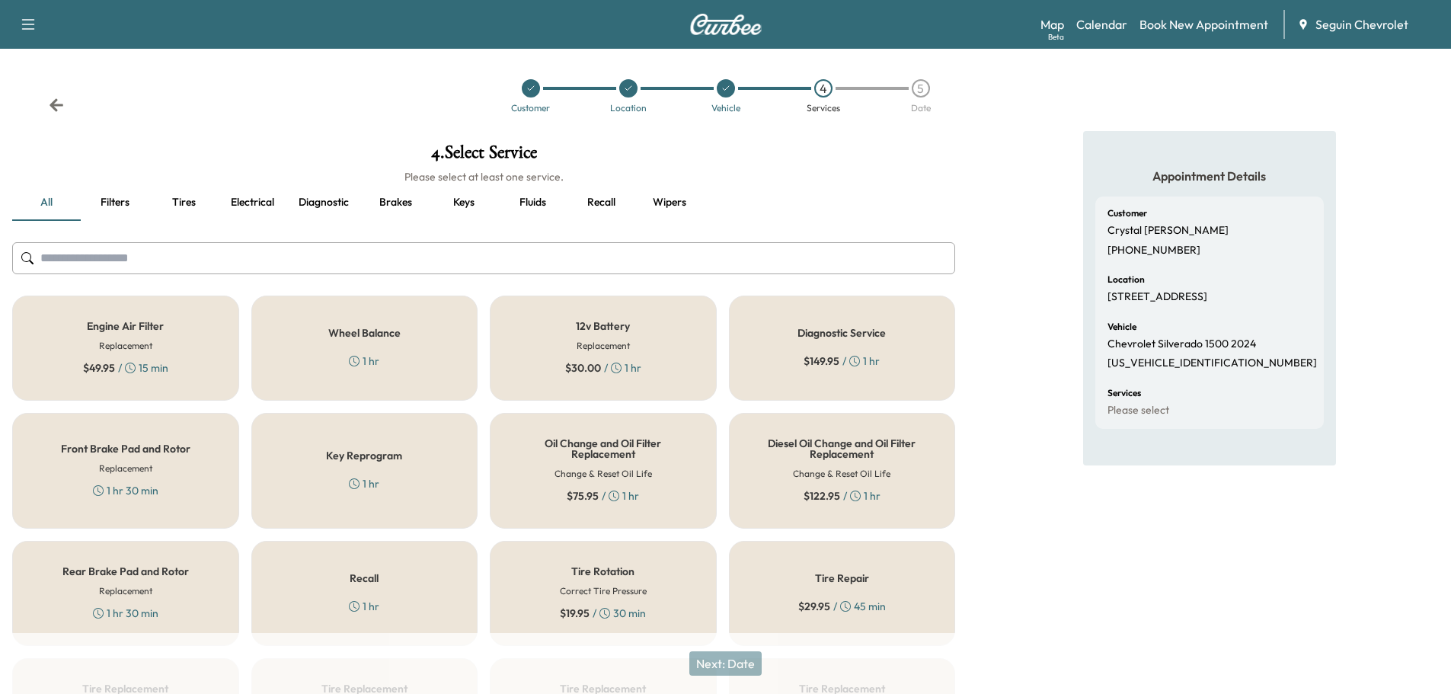
click at [417, 582] on div "Recall 1 hr" at bounding box center [364, 593] width 227 height 105
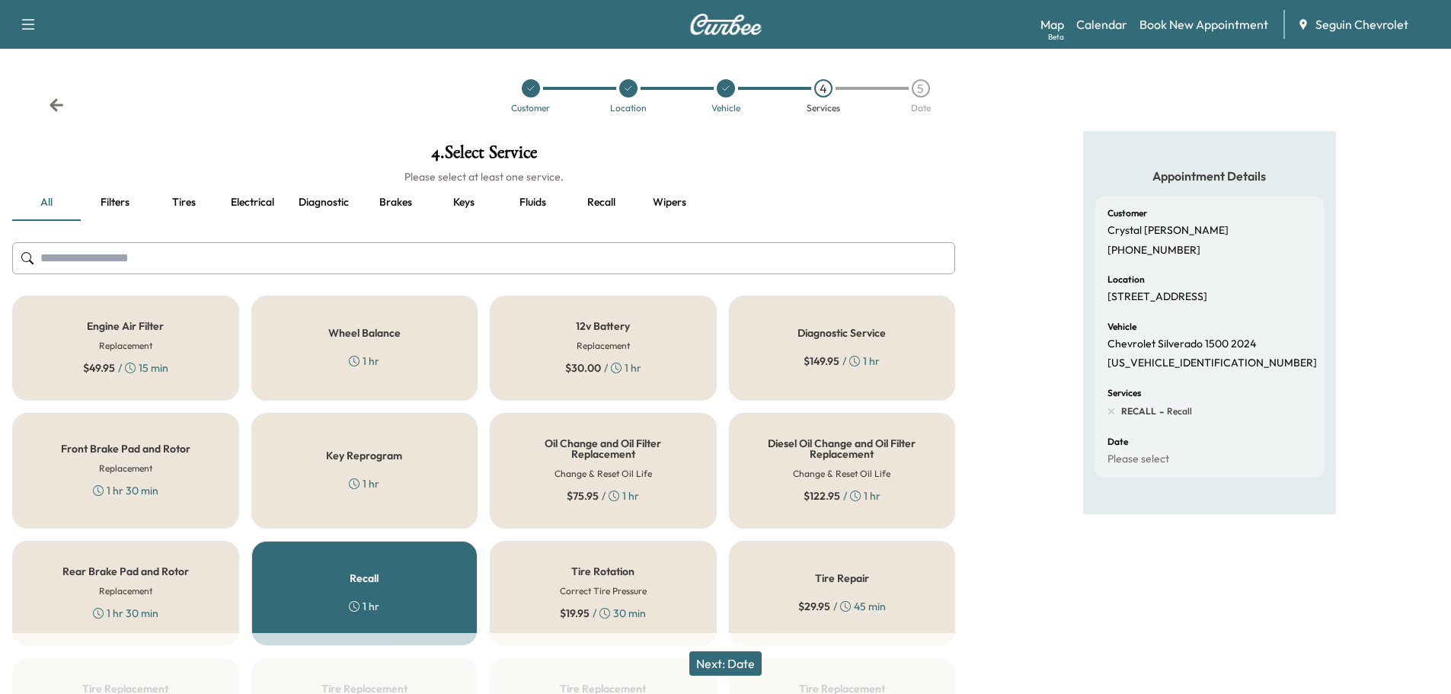
click at [736, 657] on button "Next: Date" at bounding box center [725, 663] width 72 height 24
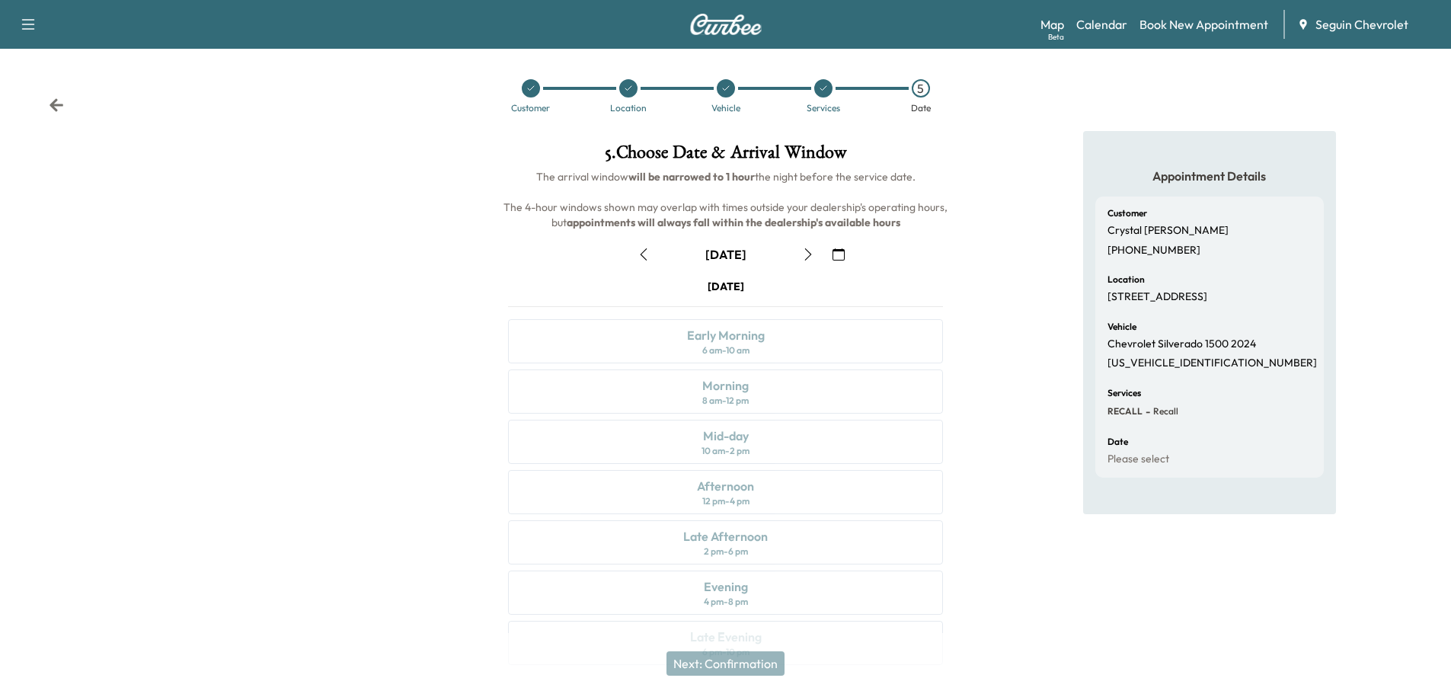
click at [843, 249] on icon "button" at bounding box center [839, 254] width 12 height 12
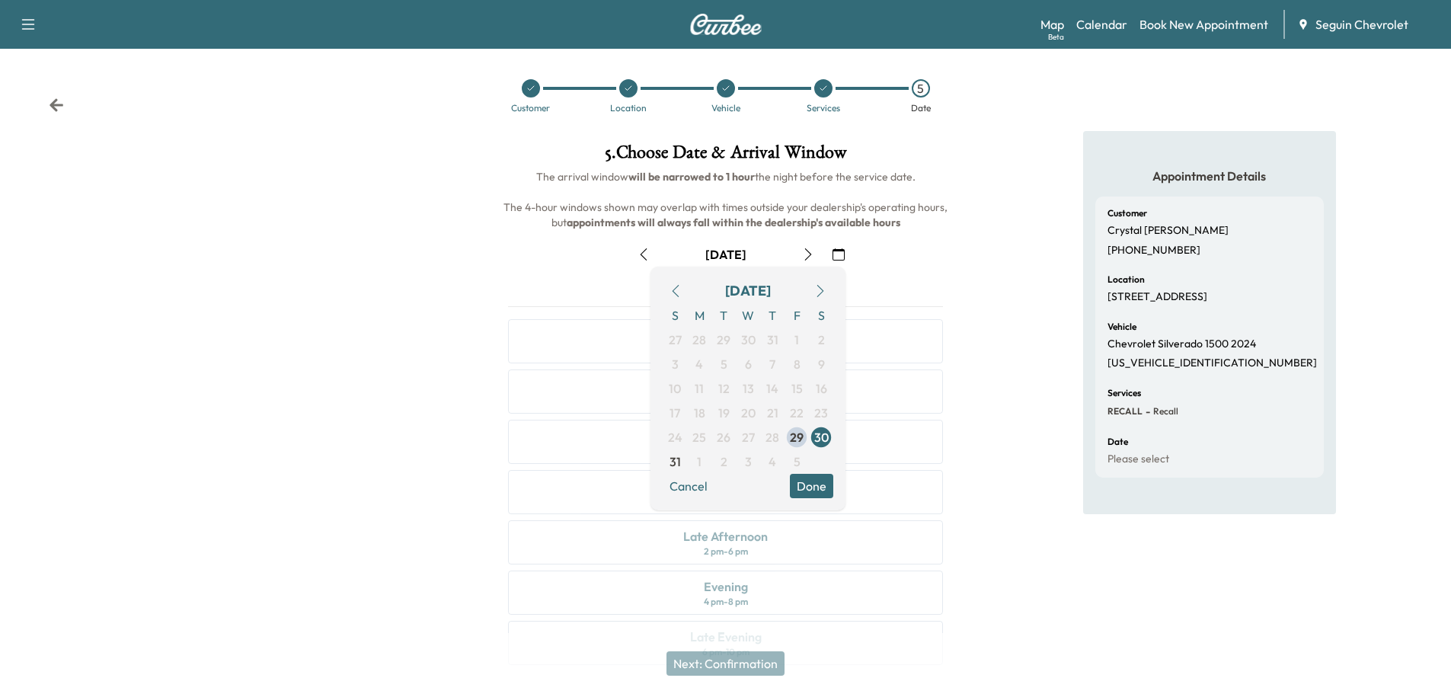
click at [807, 250] on icon "button" at bounding box center [807, 254] width 7 height 12
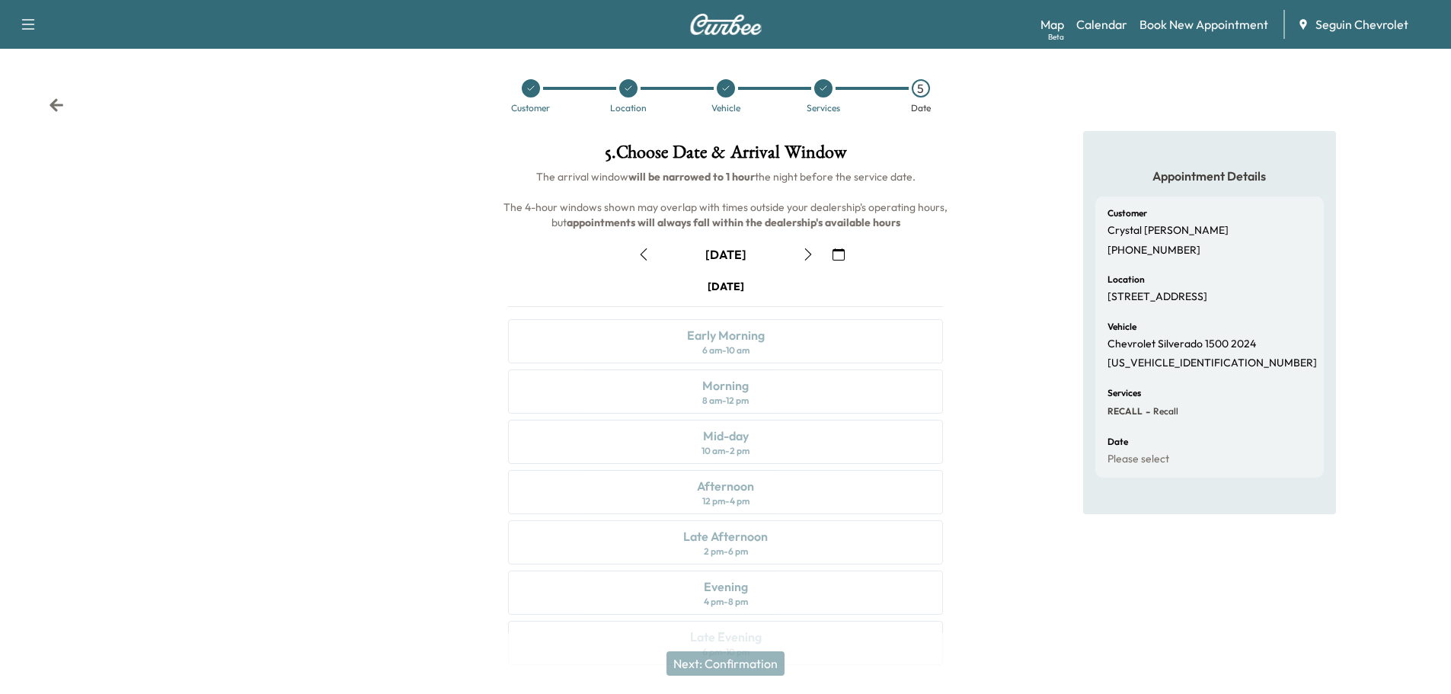
click at [840, 256] on icon "button" at bounding box center [839, 254] width 12 height 12
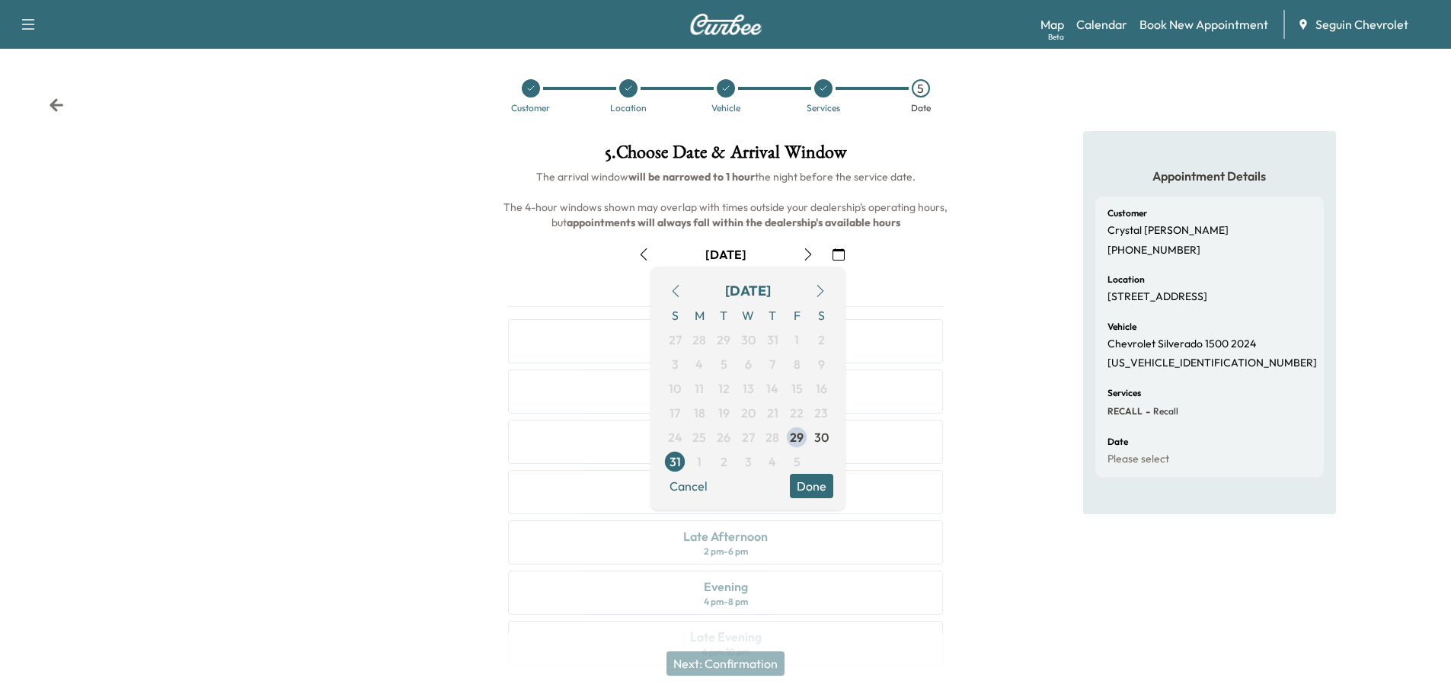
click at [820, 284] on button "button" at bounding box center [820, 291] width 26 height 24
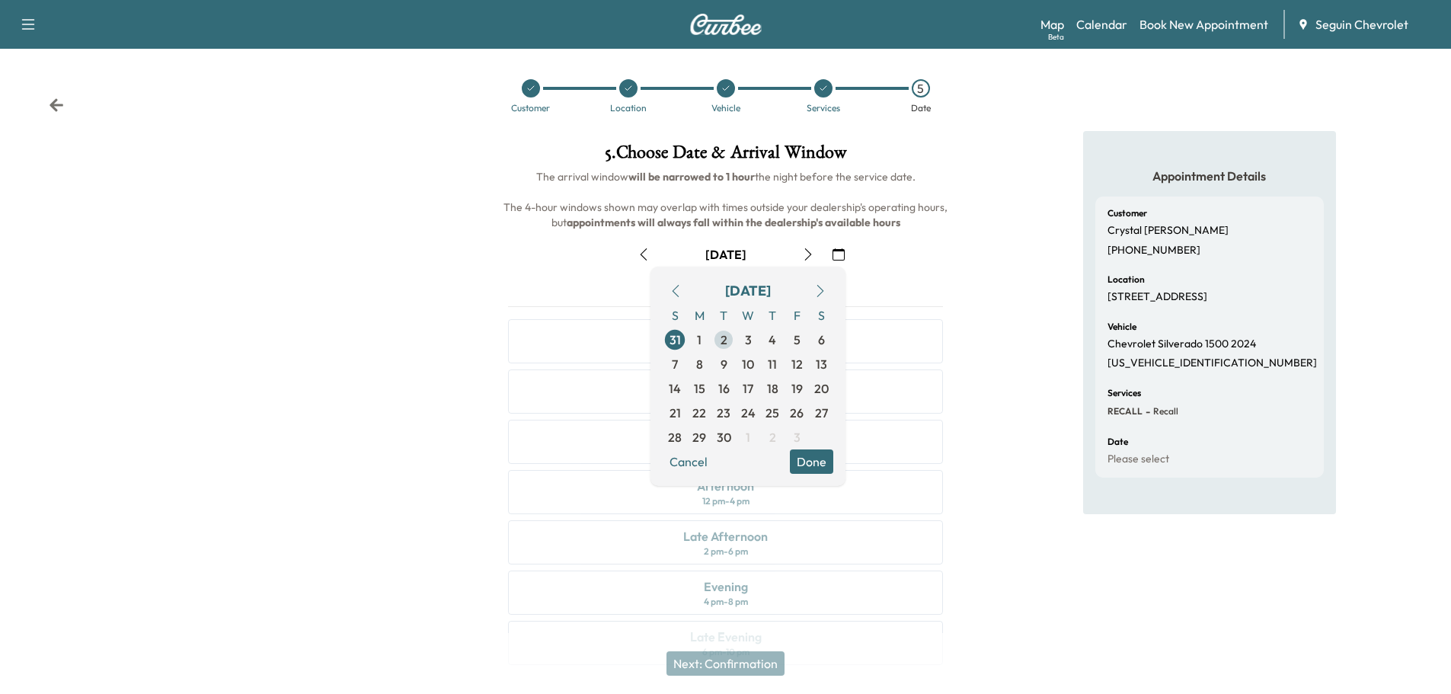
click at [727, 338] on span "2" at bounding box center [724, 340] width 7 height 18
click at [816, 454] on button "Done" at bounding box center [811, 461] width 43 height 24
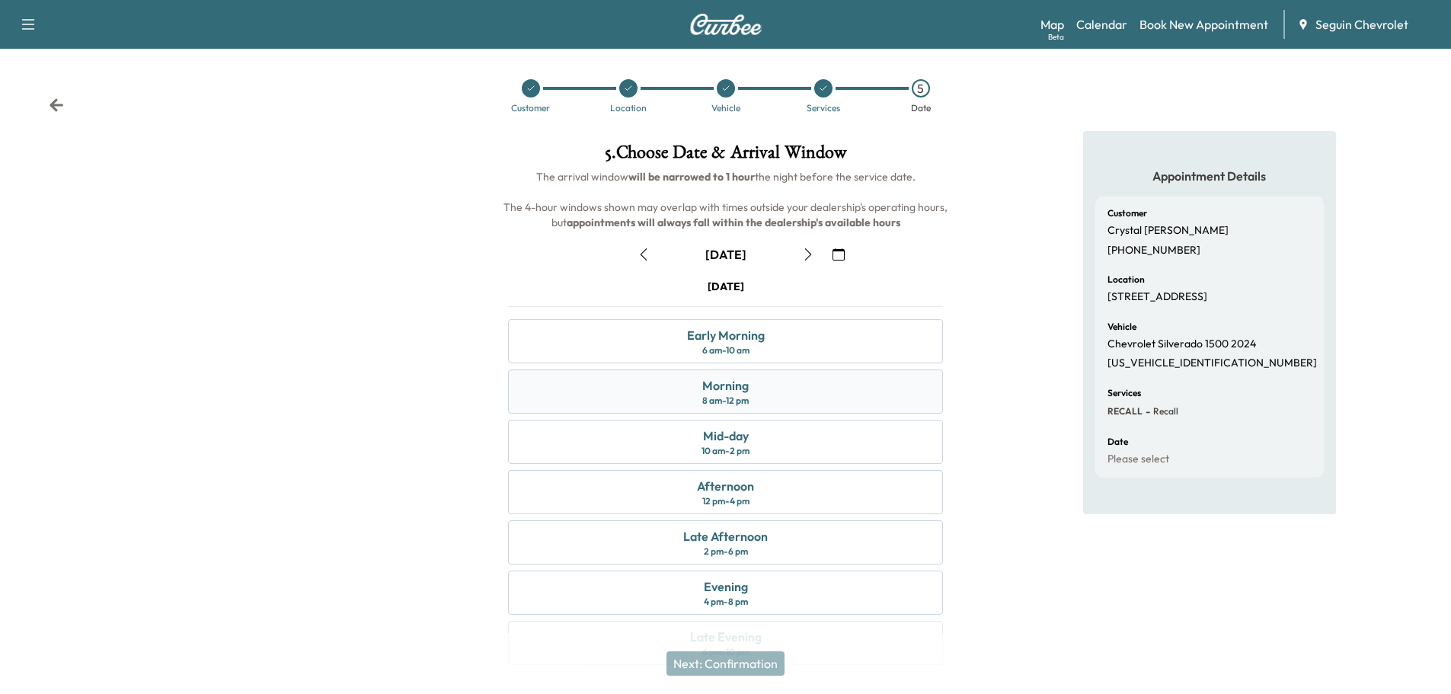
click at [753, 383] on div "Morning 8 am - 12 pm" at bounding box center [725, 391] width 435 height 44
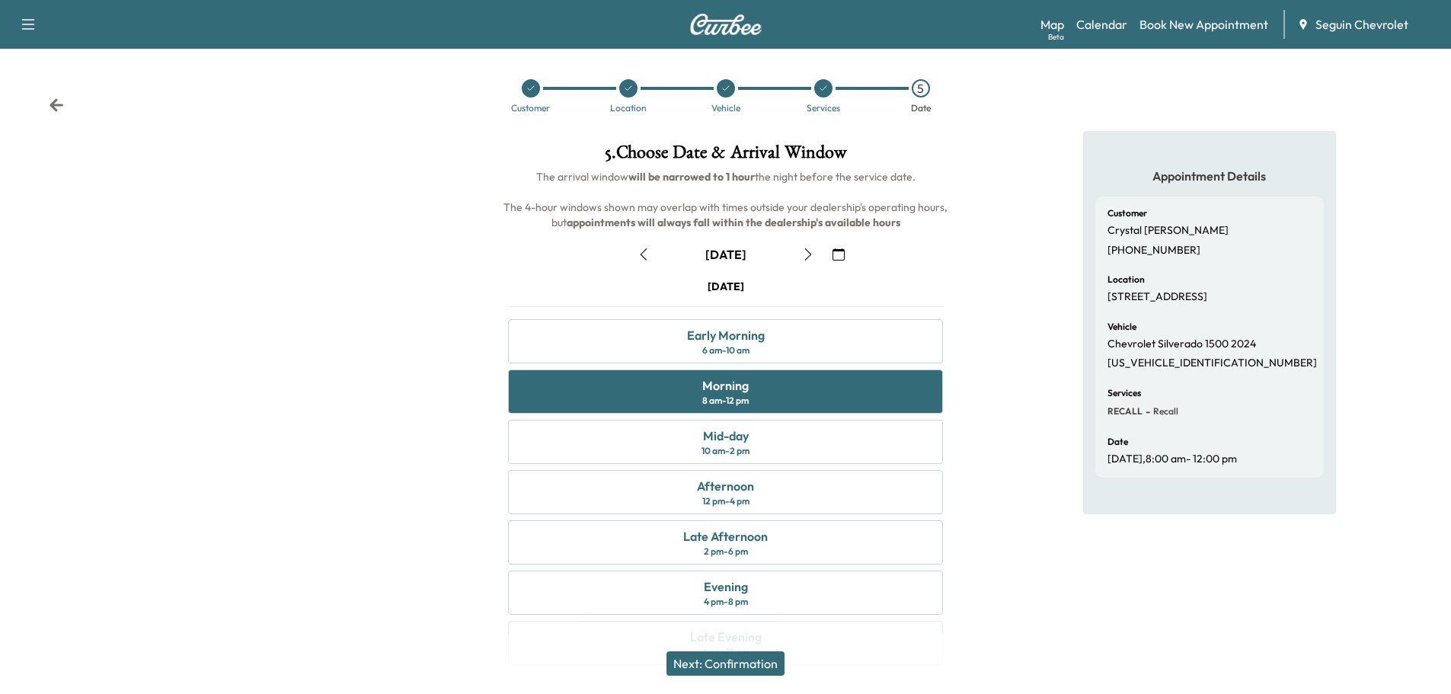
click at [762, 660] on button "Next: Confirmation" at bounding box center [725, 663] width 118 height 24
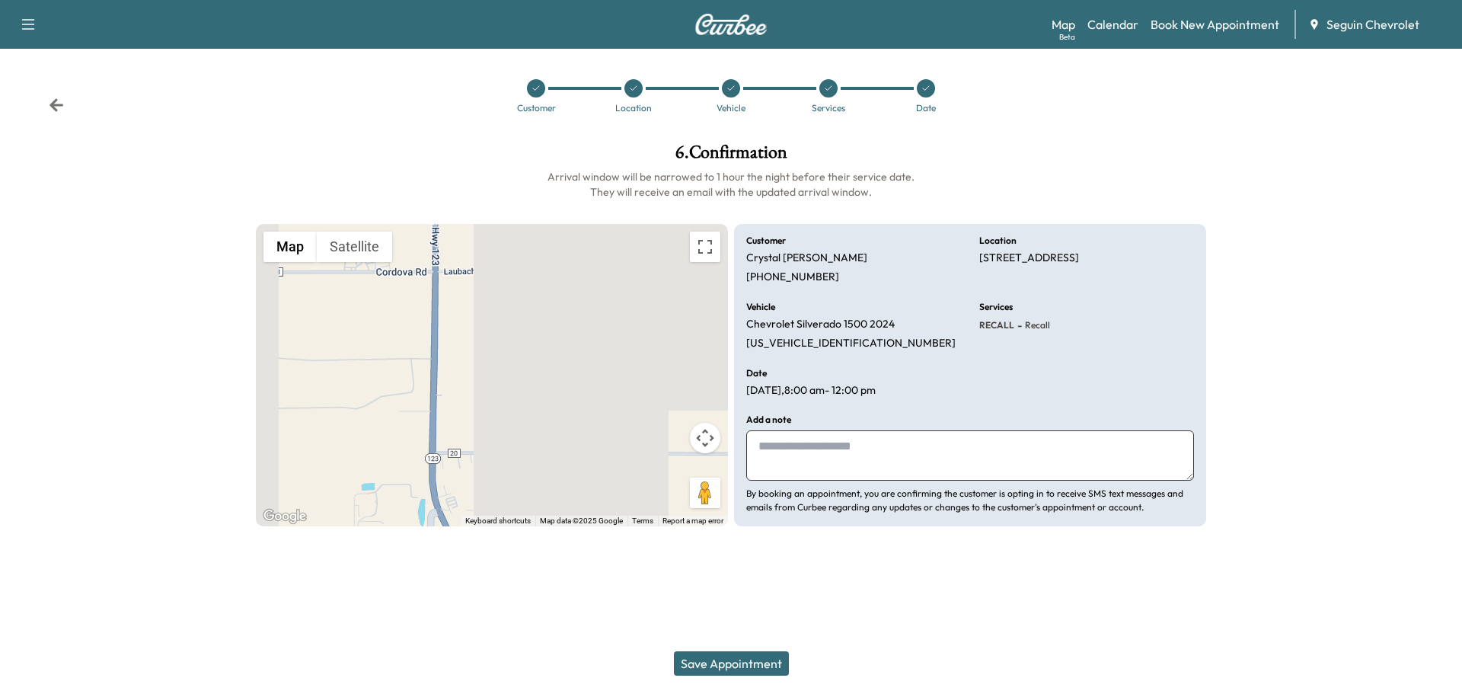
click at [804, 459] on textarea at bounding box center [970, 455] width 448 height 50
click at [827, 465] on textarea "**********" at bounding box center [970, 455] width 448 height 50
click at [854, 462] on textarea "**********" at bounding box center [970, 455] width 448 height 50
click at [1037, 462] on textarea "**********" at bounding box center [970, 455] width 448 height 50
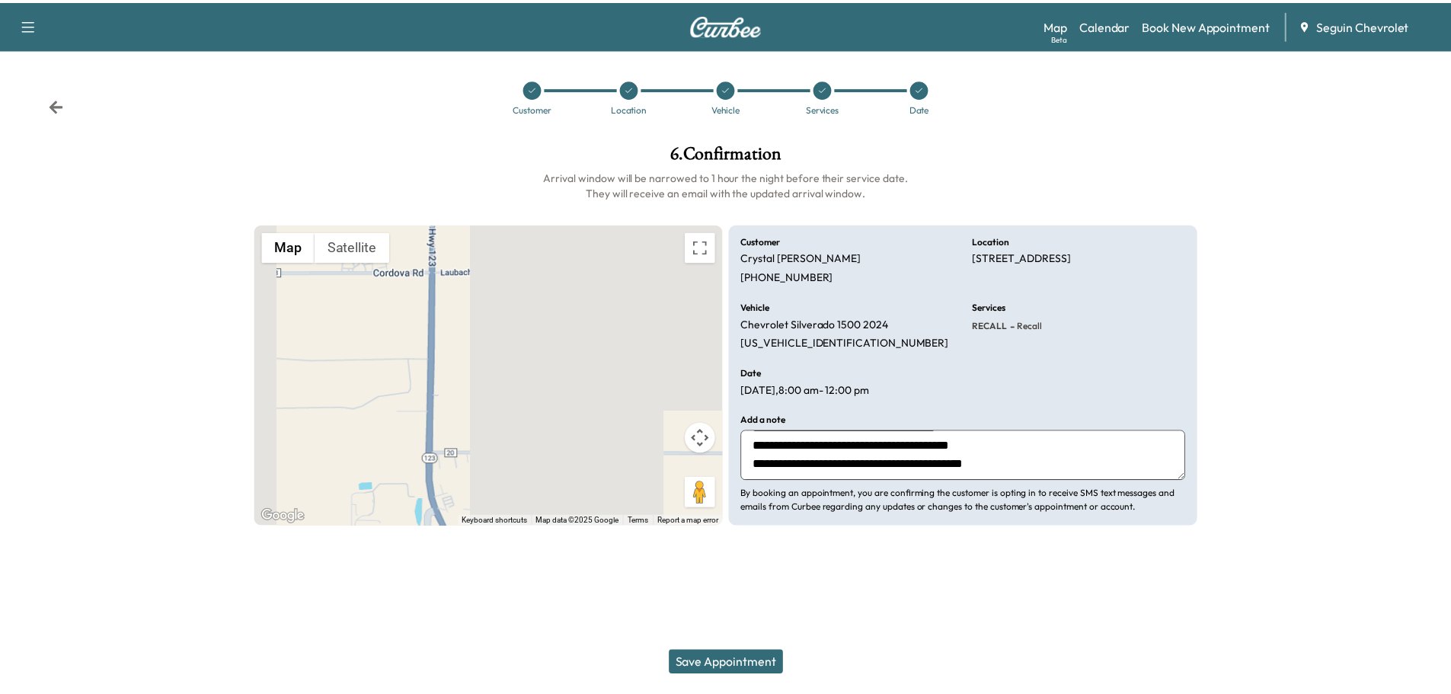
scroll to position [48, 0]
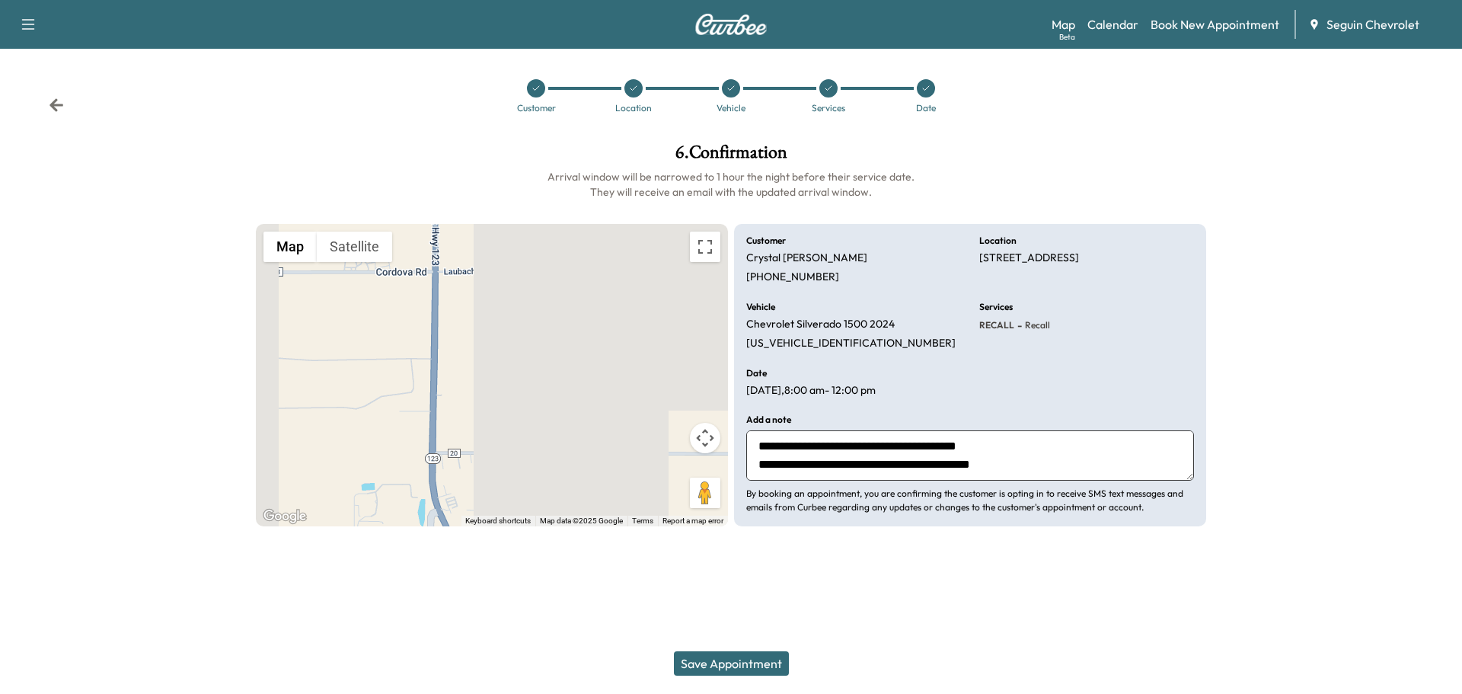
type textarea "**********"
click at [739, 663] on button "Save Appointment" at bounding box center [731, 663] width 115 height 24
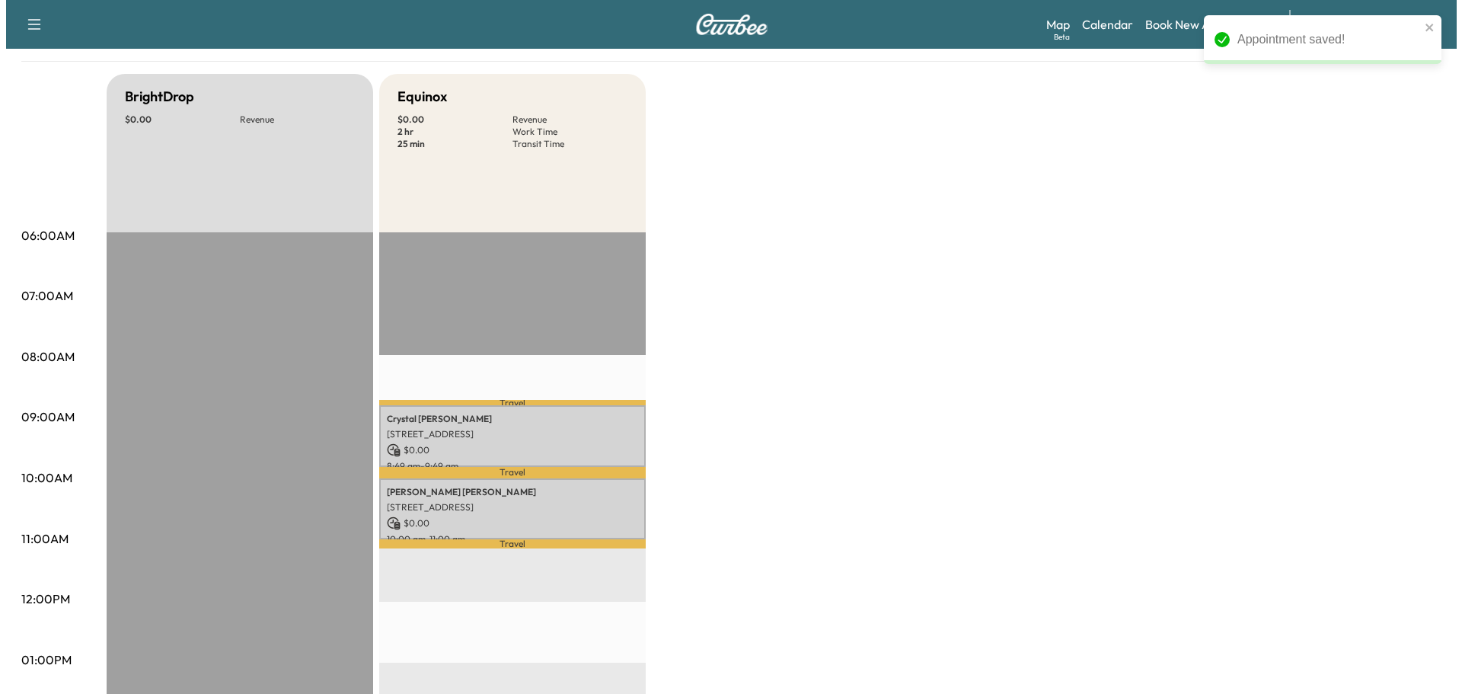
scroll to position [152, 0]
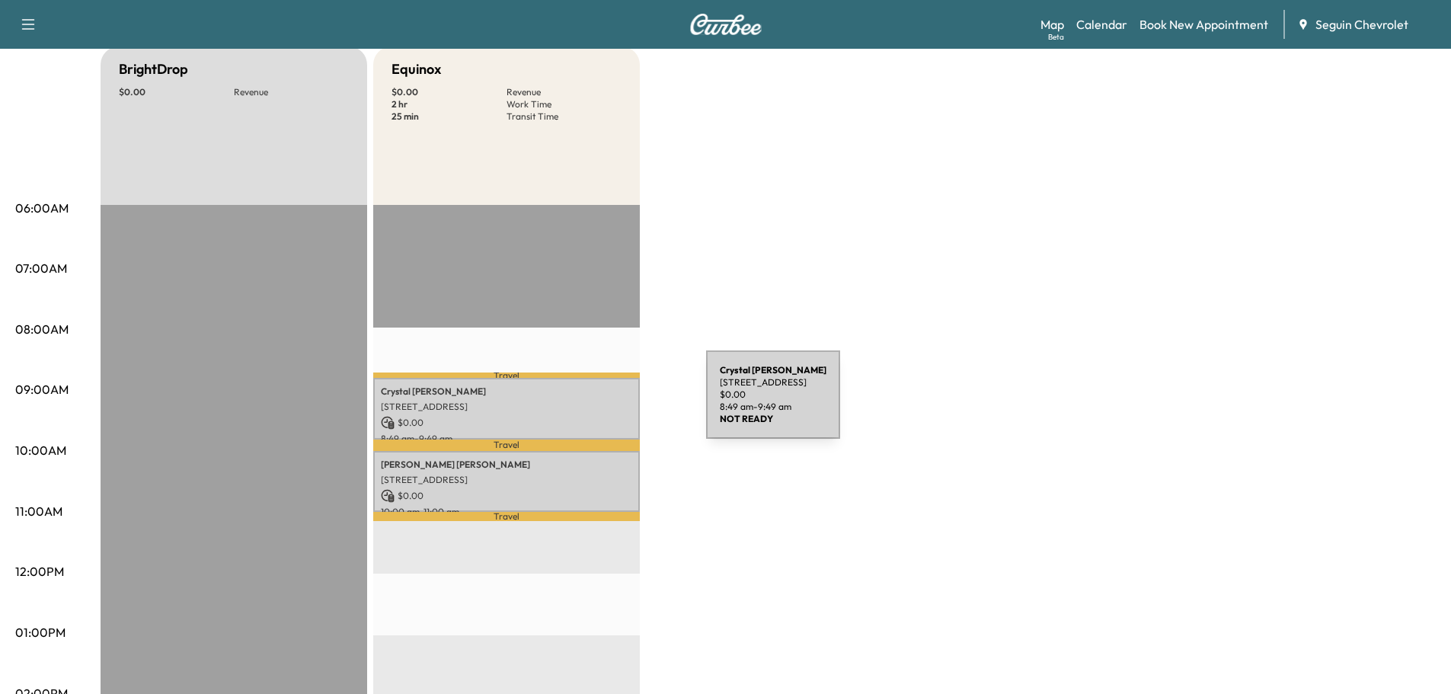
click at [592, 404] on p "[STREET_ADDRESS]" at bounding box center [506, 407] width 251 height 12
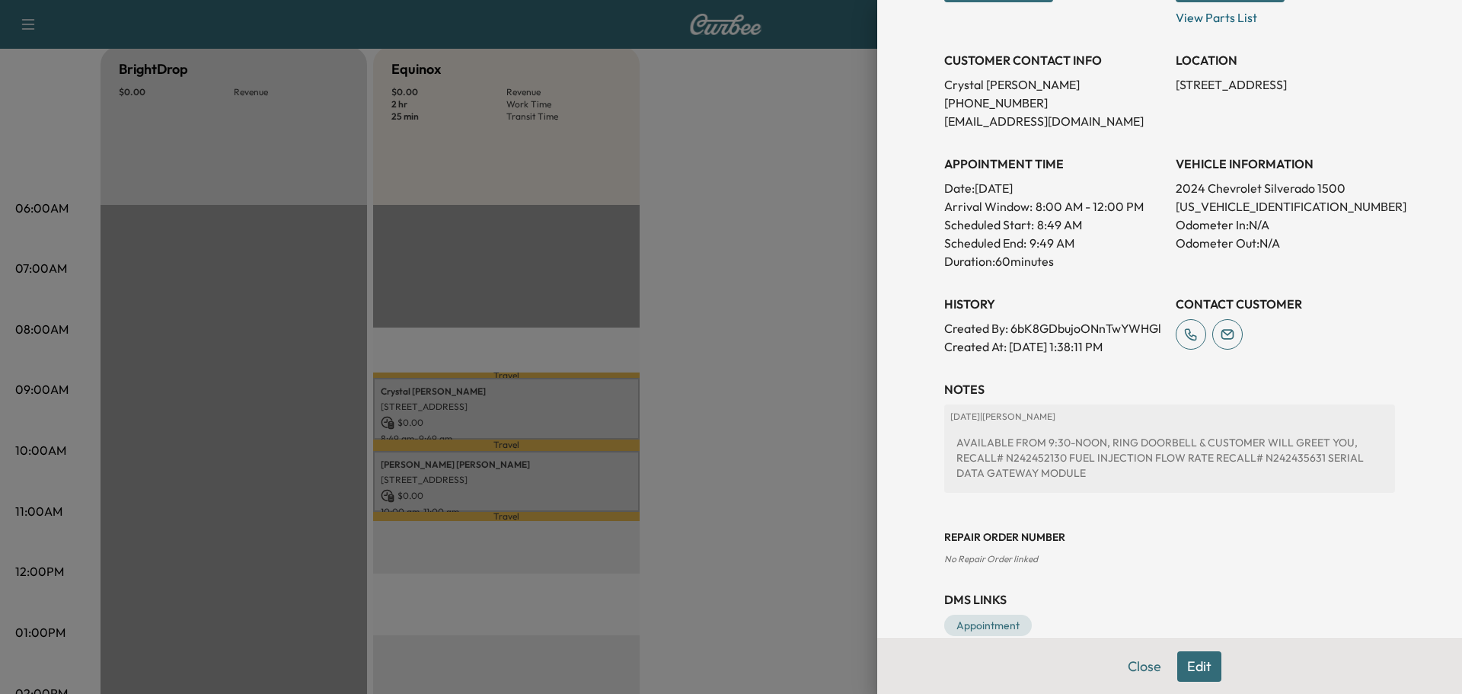
scroll to position [305, 0]
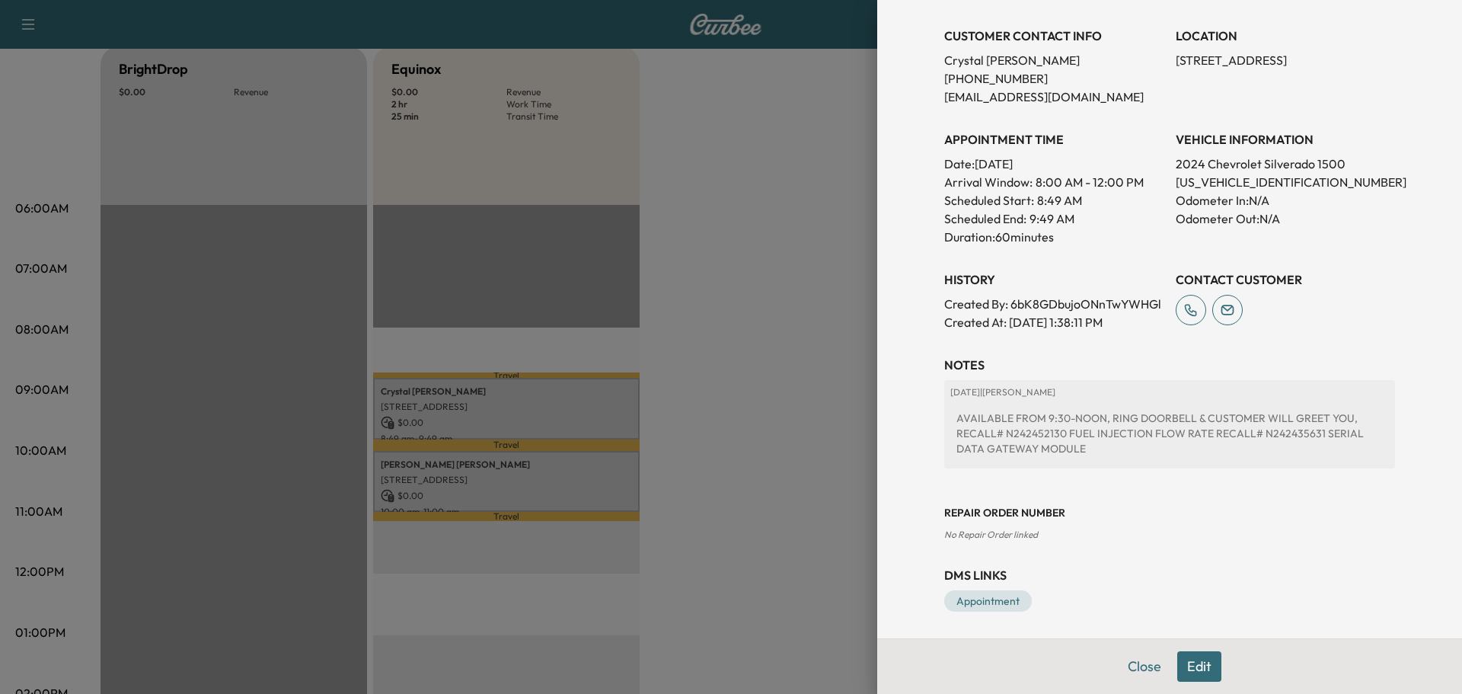
drag, startPoint x: 890, startPoint y: 255, endPoint x: 865, endPoint y: 251, distance: 26.3
click at [775, 449] on div at bounding box center [731, 347] width 1462 height 694
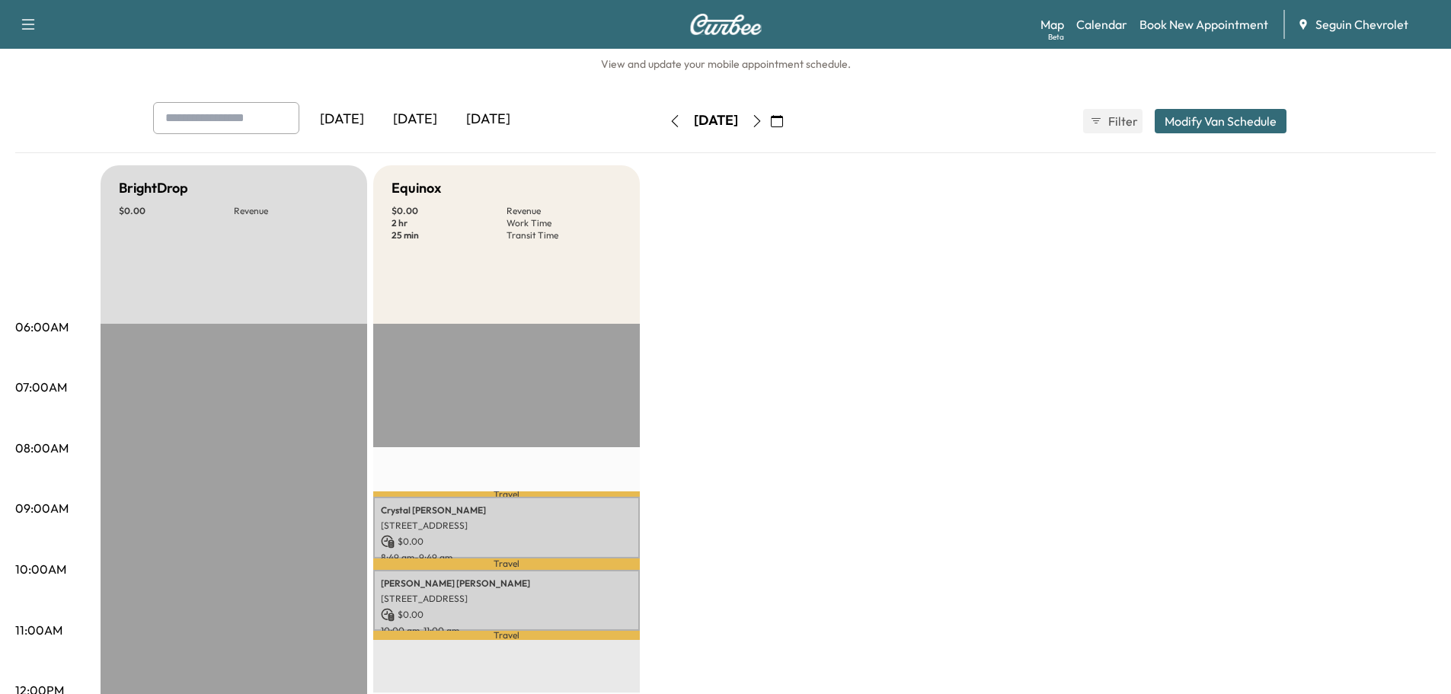
scroll to position [0, 0]
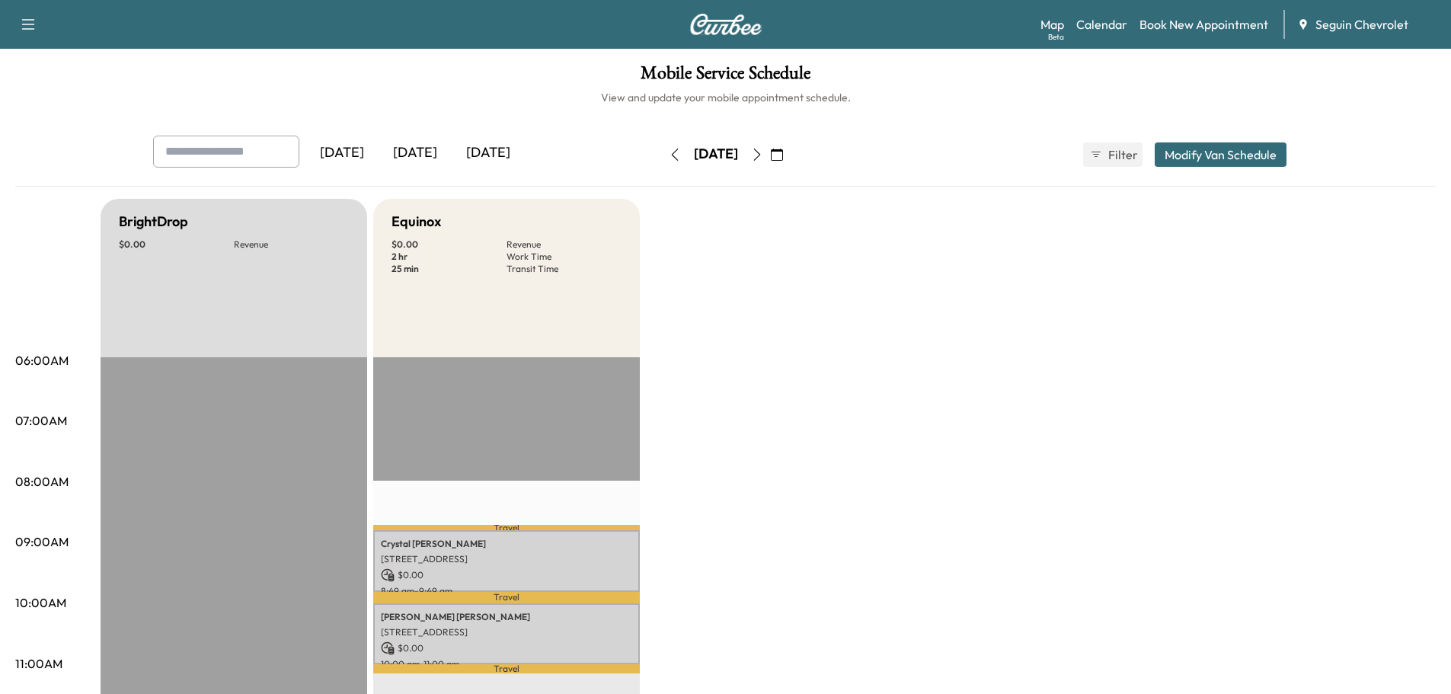
click at [427, 150] on div "[DATE]" at bounding box center [415, 153] width 73 height 35
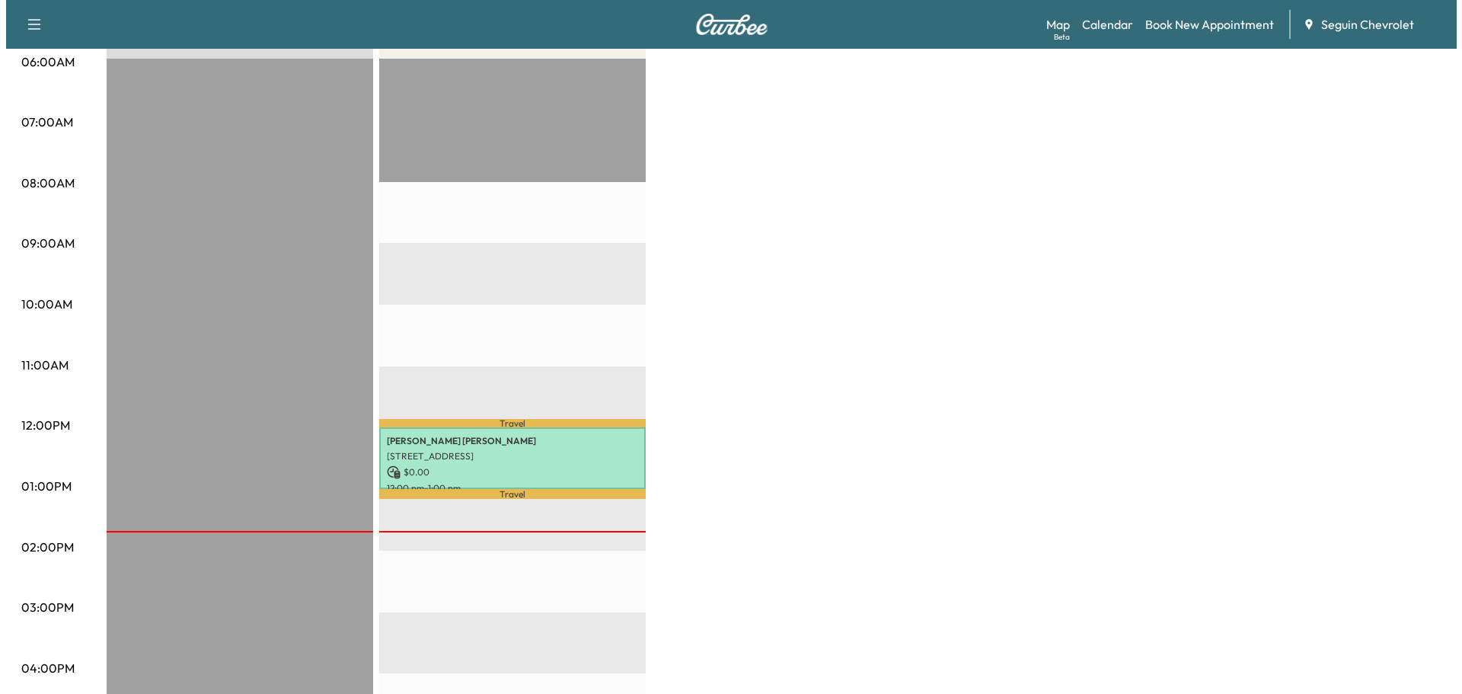
scroll to position [305, 0]
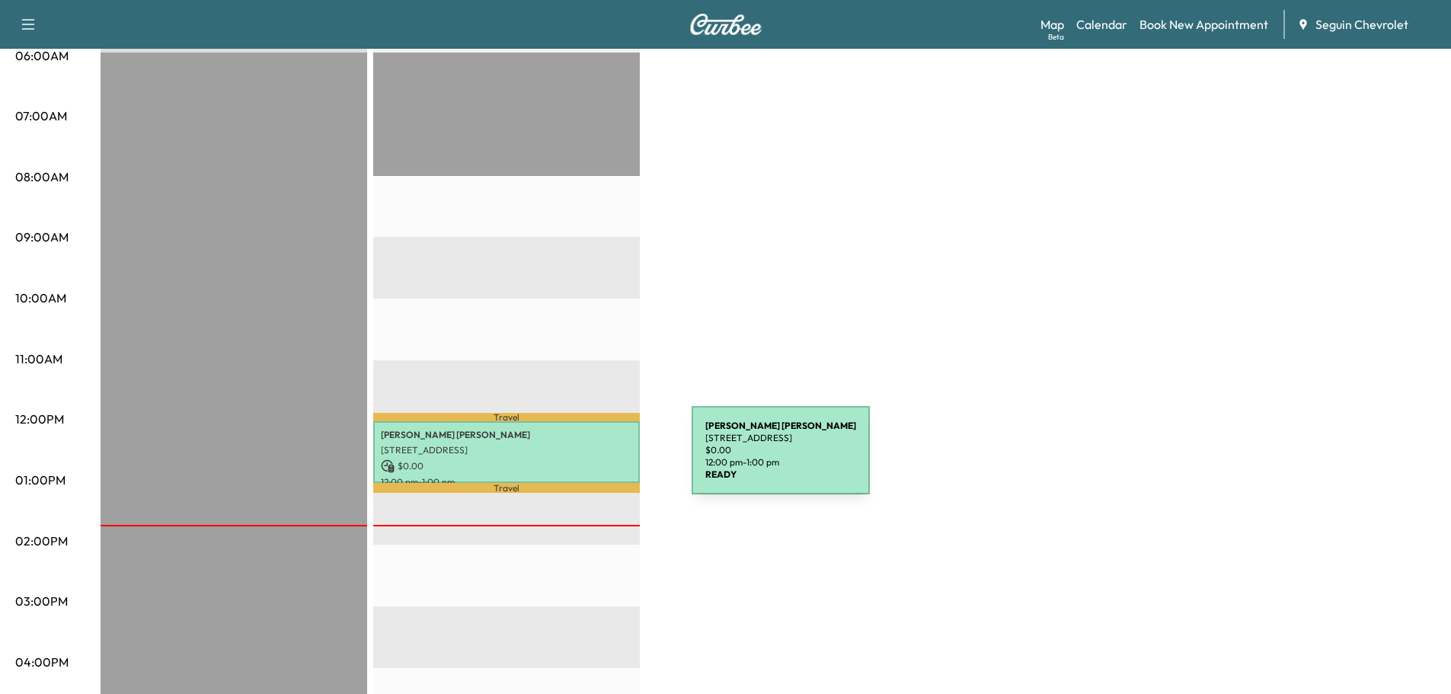
click at [577, 459] on p "$ 0.00" at bounding box center [506, 466] width 251 height 14
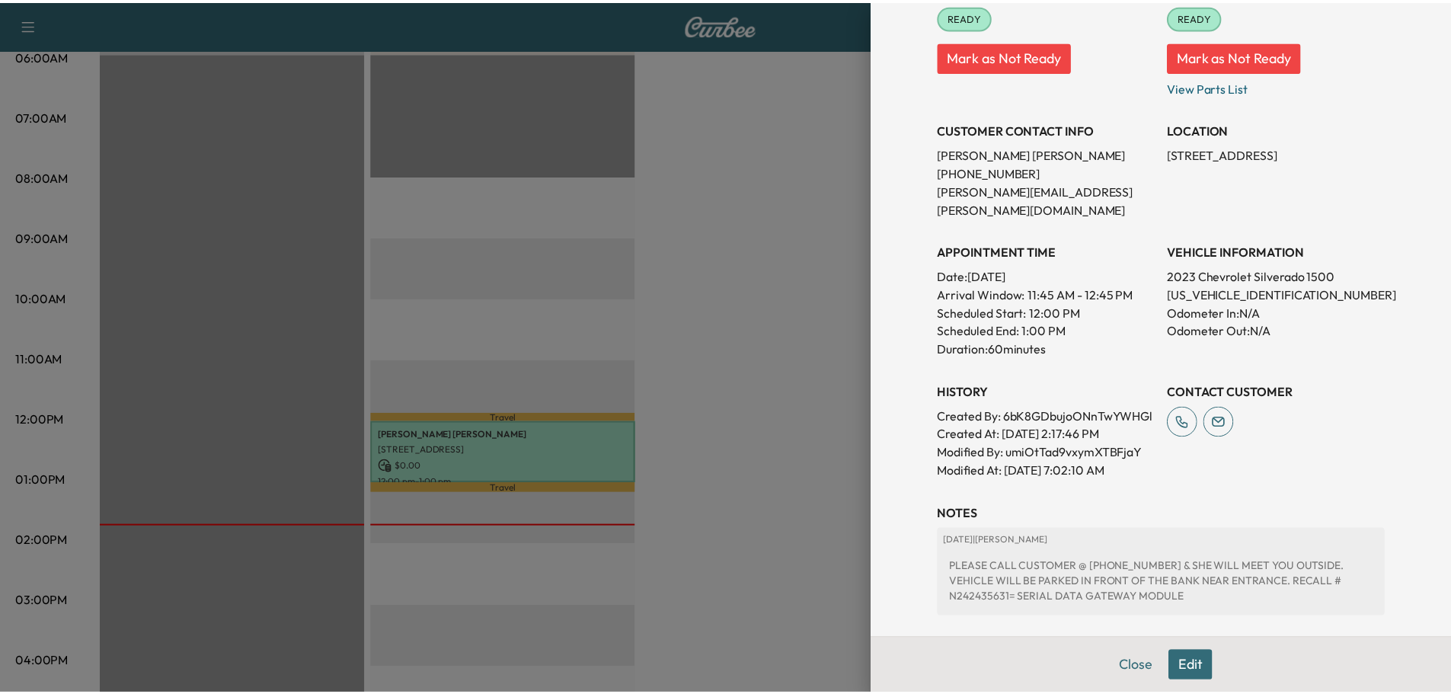
scroll to position [0, 0]
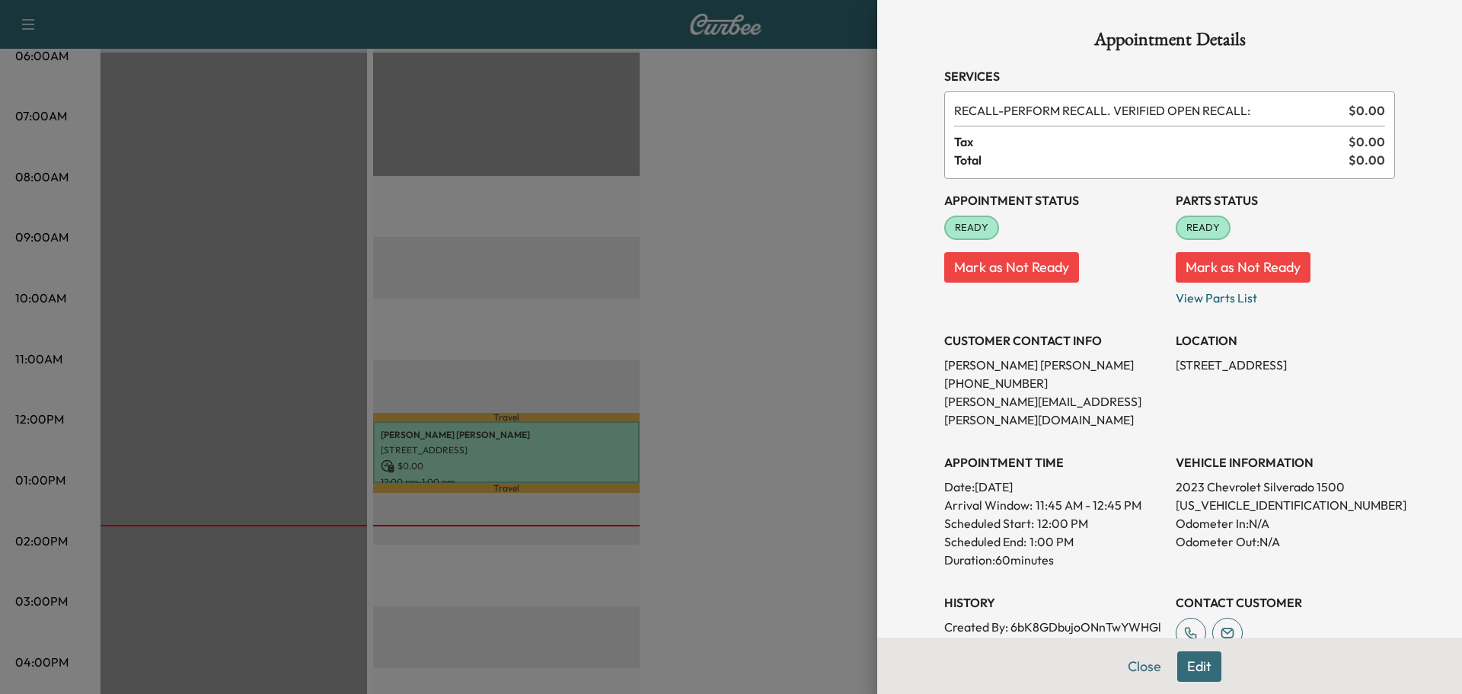
click at [587, 455] on div at bounding box center [731, 347] width 1462 height 694
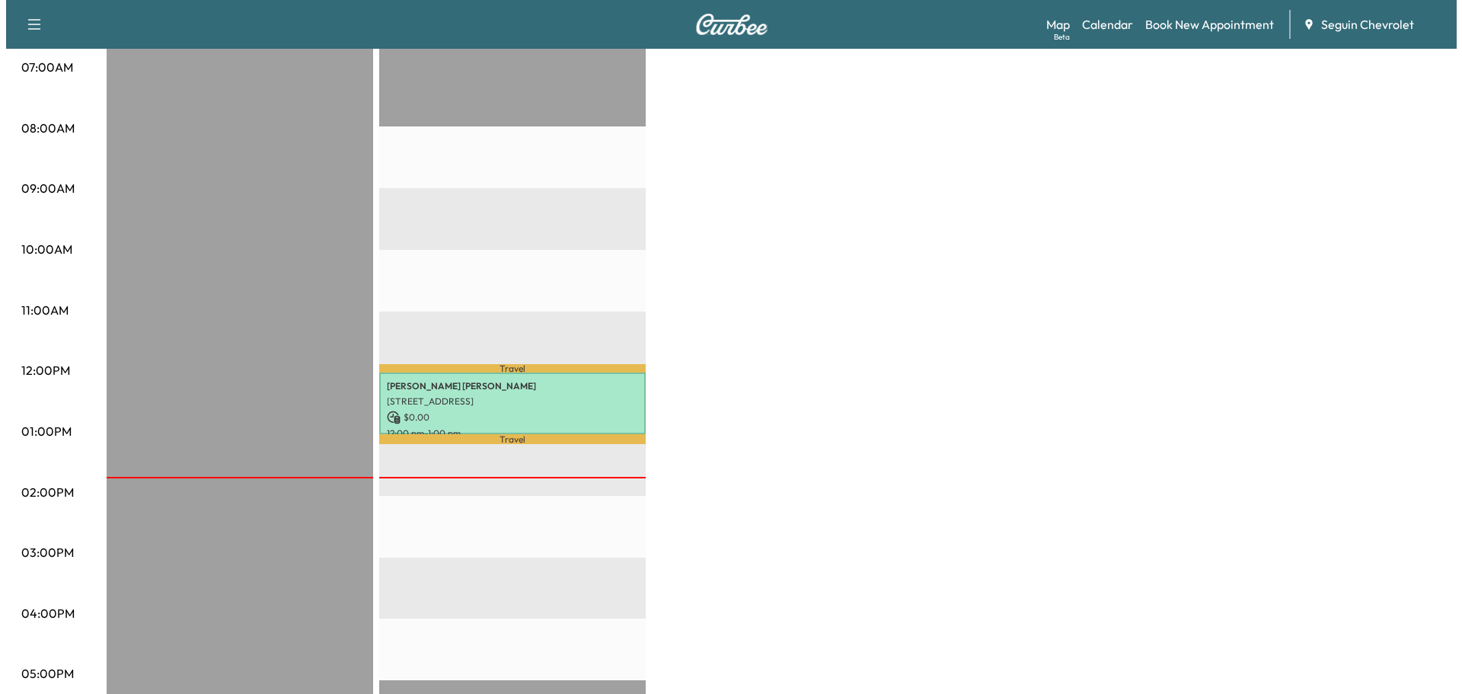
scroll to position [381, 0]
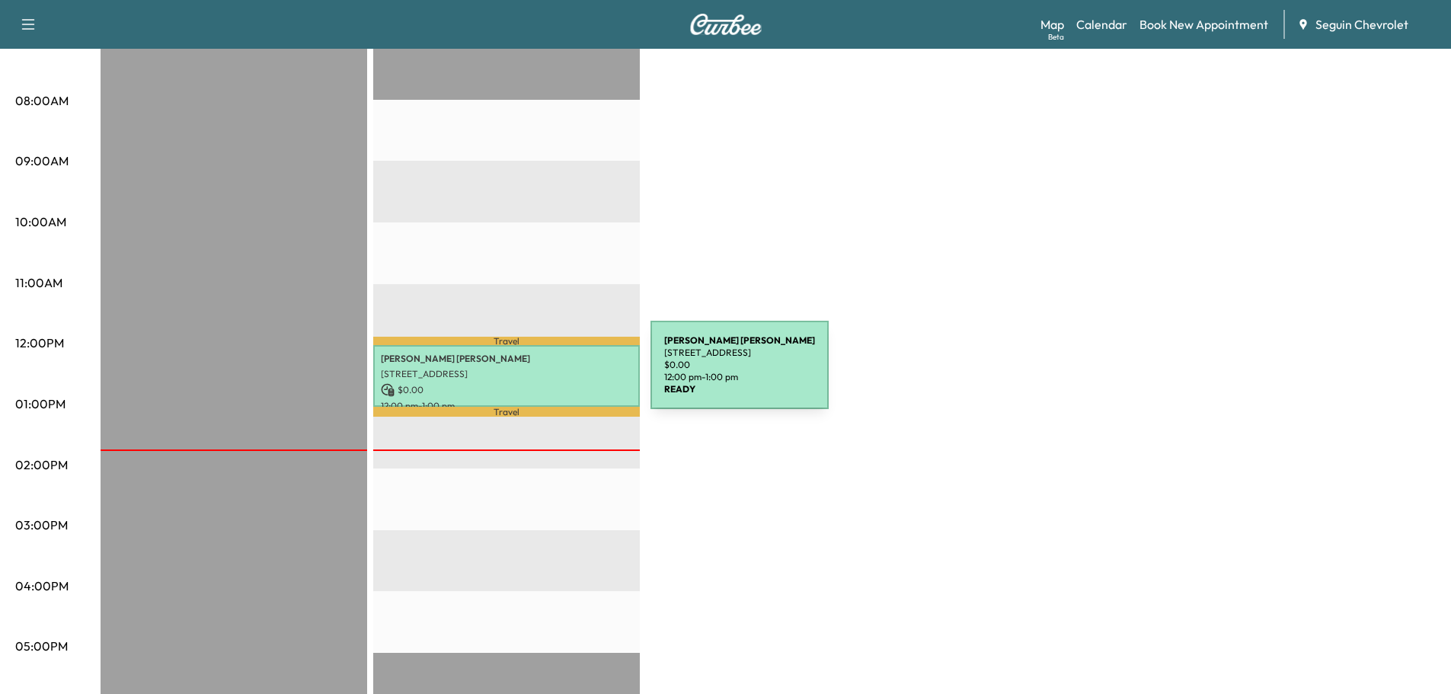
click at [536, 372] on p "[STREET_ADDRESS]" at bounding box center [506, 374] width 251 height 12
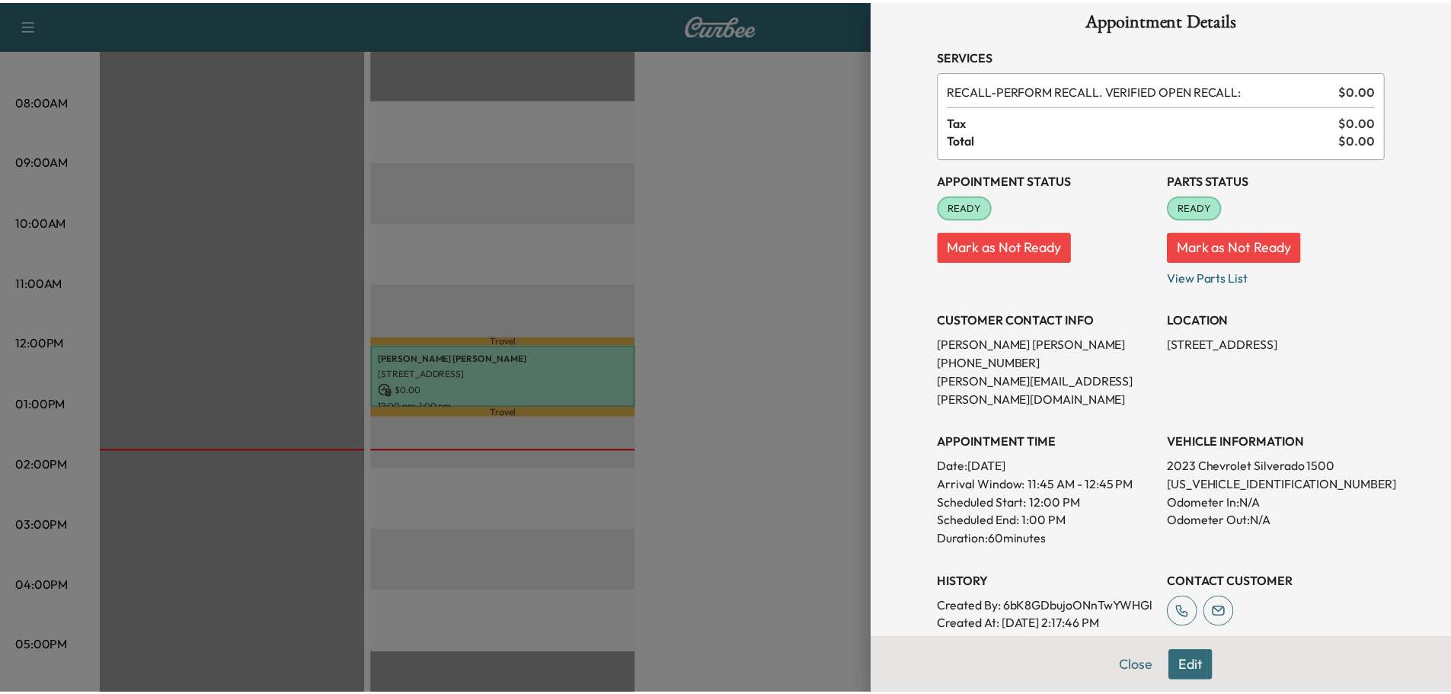
scroll to position [0, 0]
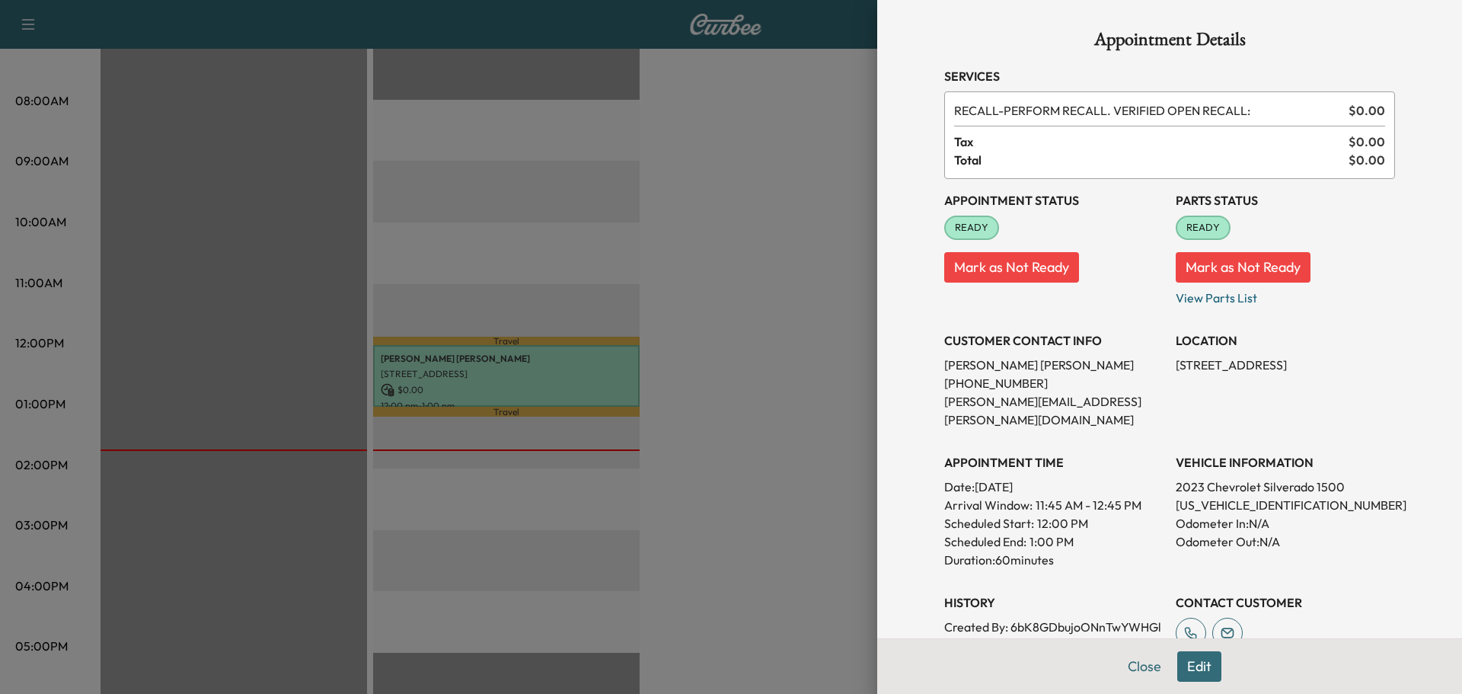
click at [826, 310] on div at bounding box center [731, 347] width 1462 height 694
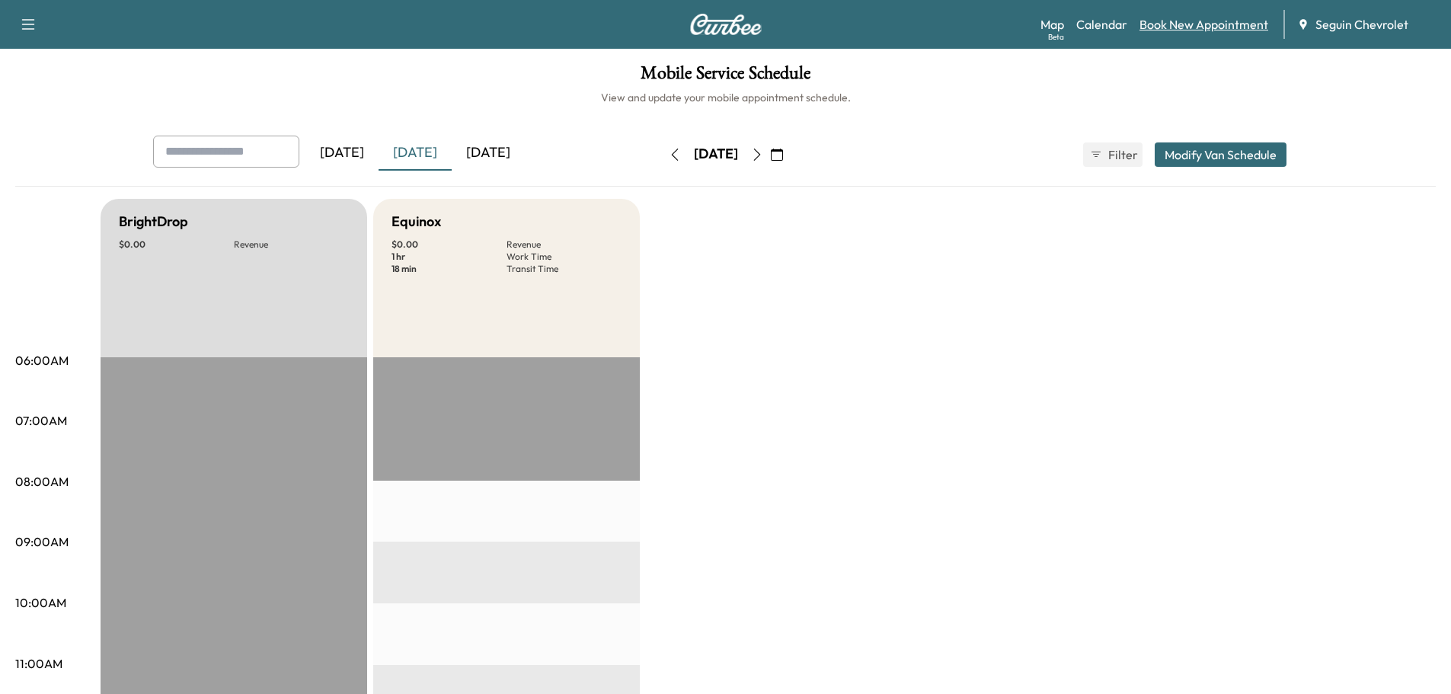
click at [1200, 21] on link "Book New Appointment" at bounding box center [1203, 24] width 129 height 18
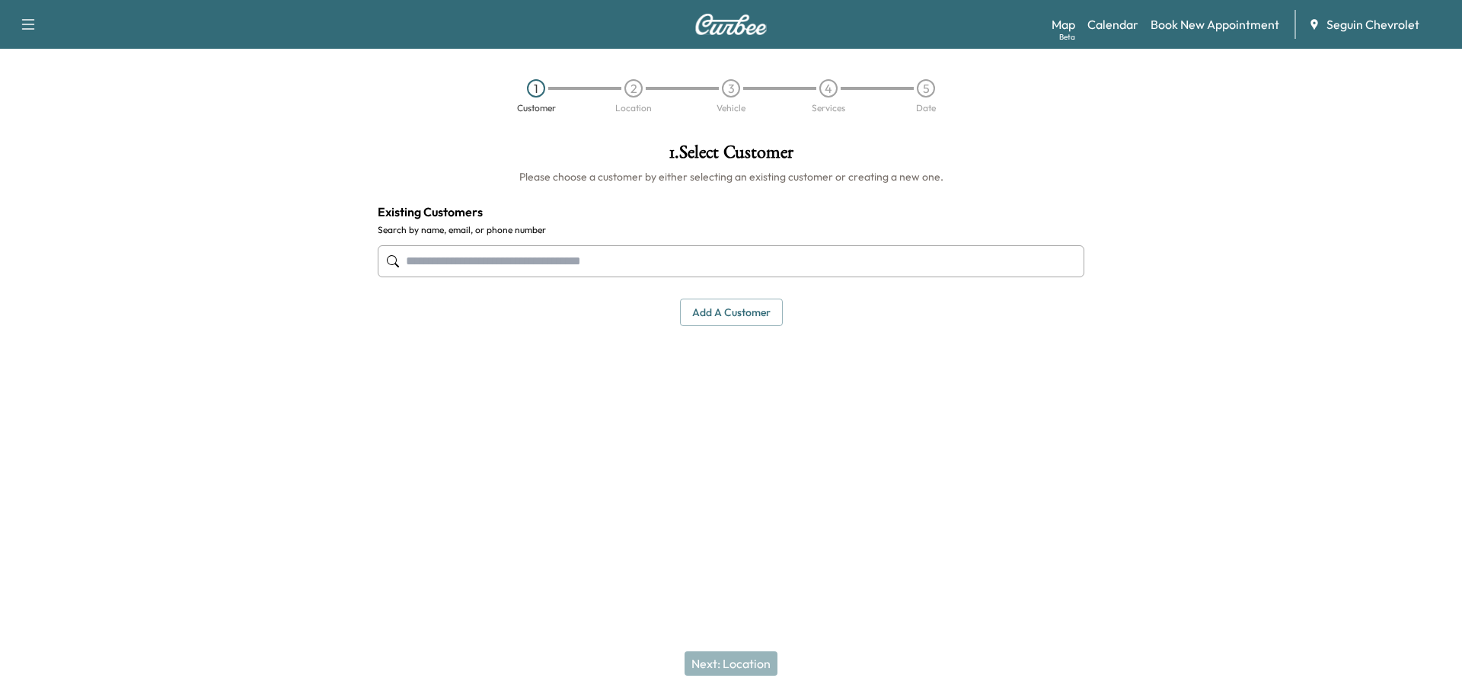
click at [514, 264] on input "text" at bounding box center [731, 261] width 707 height 32
type input "*"
click at [473, 267] on input "text" at bounding box center [731, 261] width 707 height 32
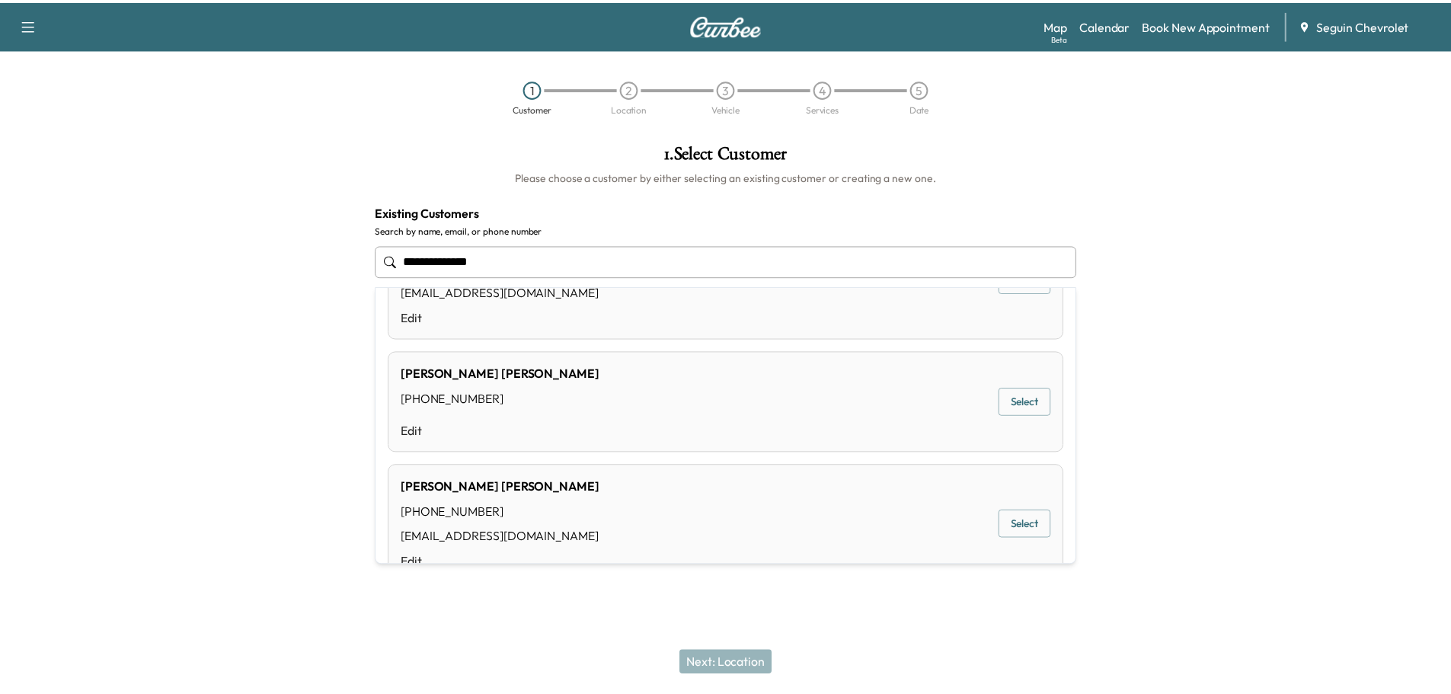
scroll to position [1028, 0]
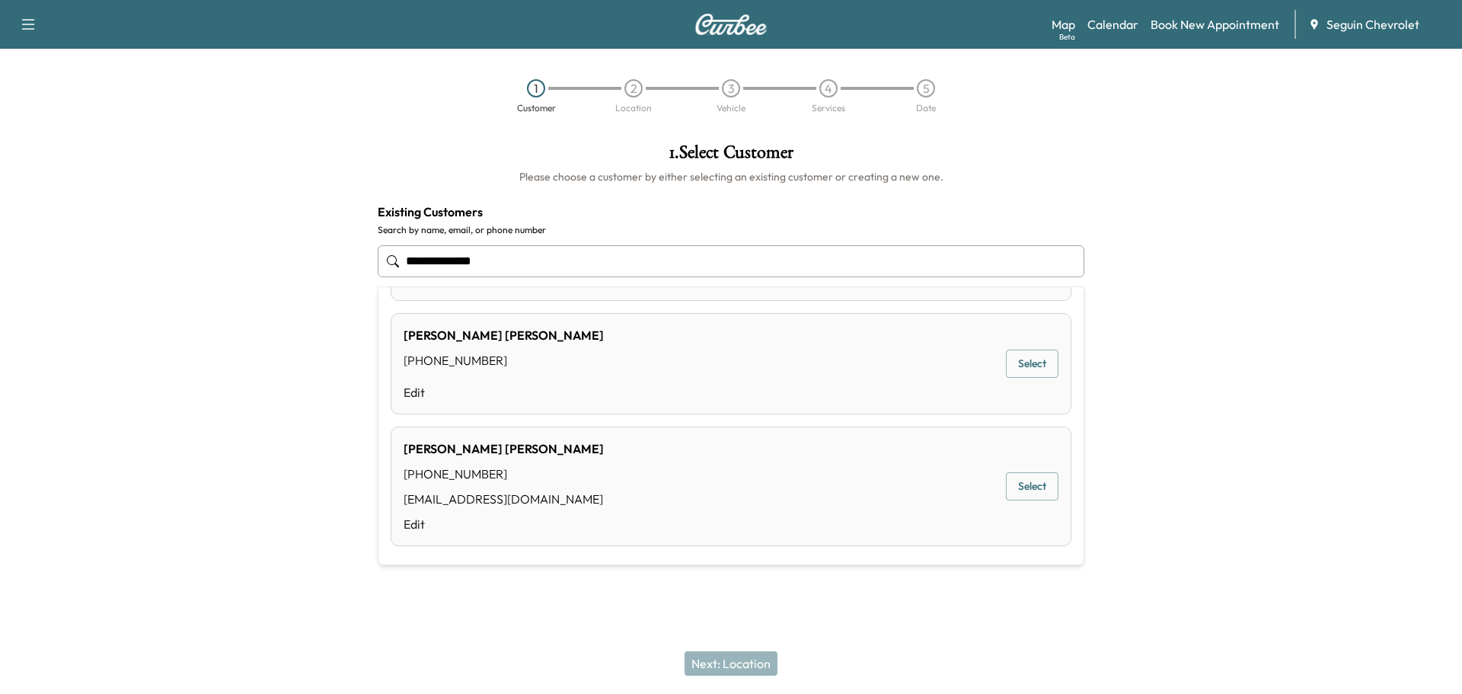
click at [1021, 366] on button "Select" at bounding box center [1032, 364] width 53 height 28
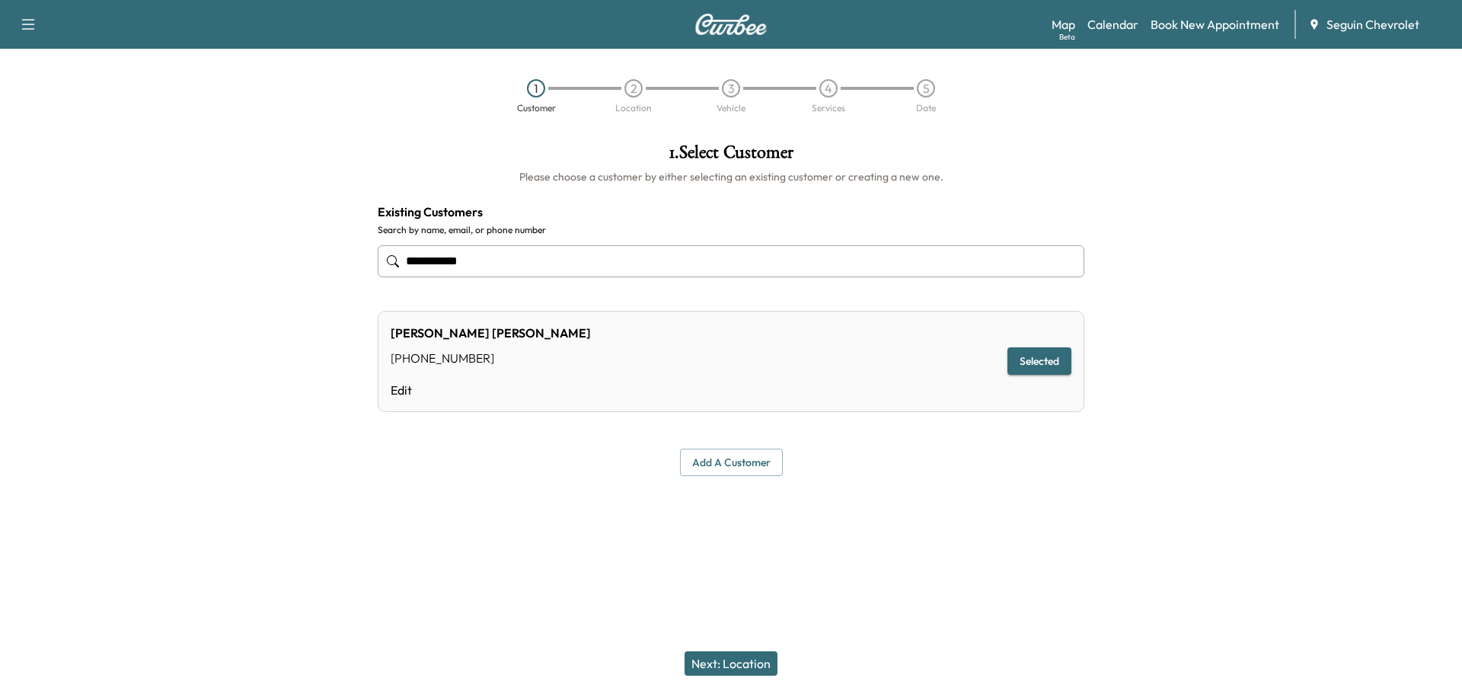
type input "**********"
click at [748, 659] on button "Next: Location" at bounding box center [731, 663] width 93 height 24
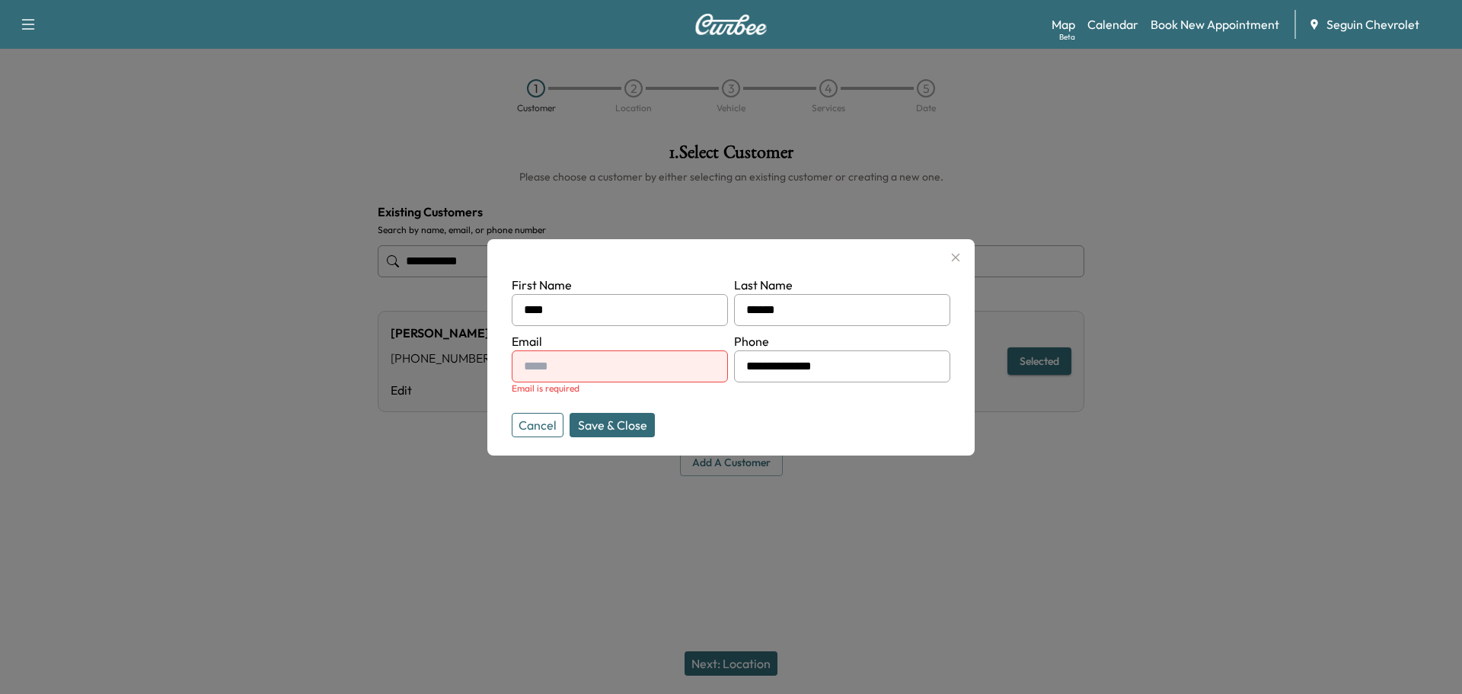
click at [630, 366] on input "text" at bounding box center [620, 366] width 216 height 32
type input "**********"
click at [625, 433] on button "Save & Close" at bounding box center [612, 425] width 85 height 24
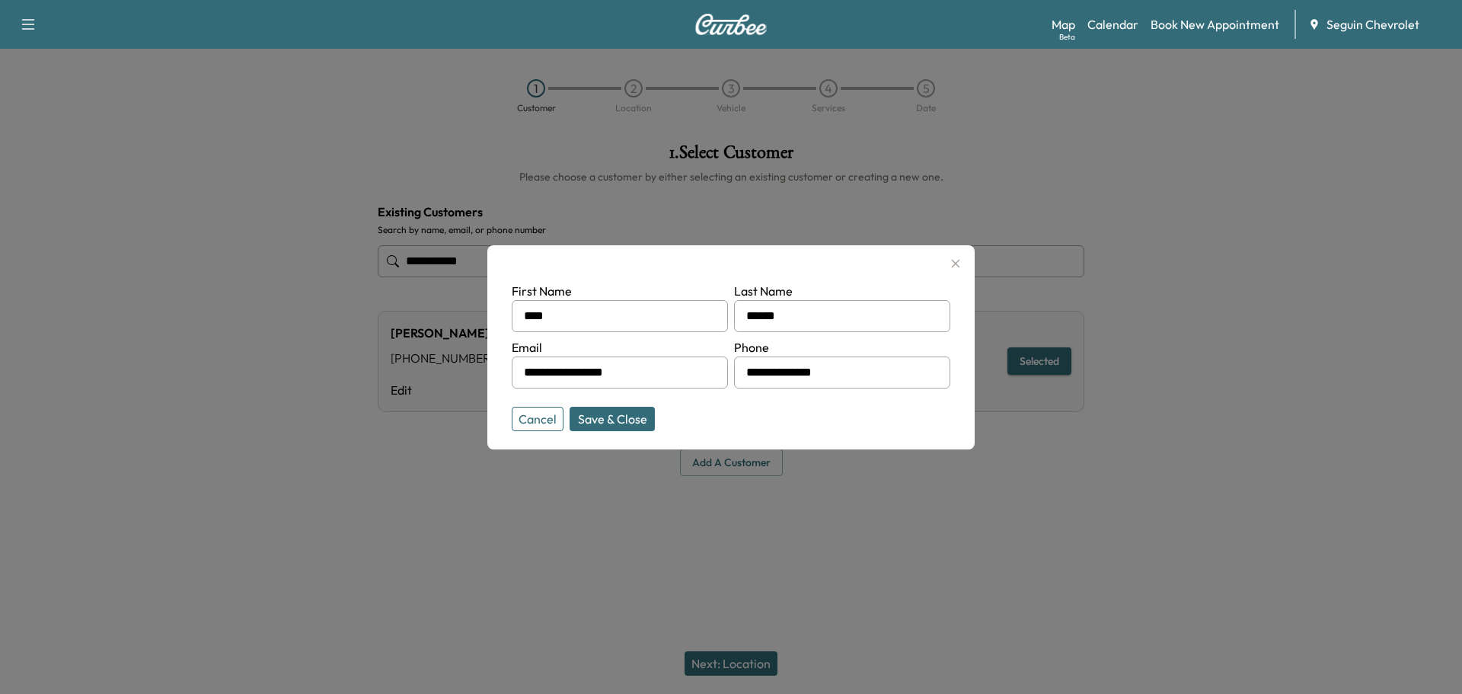
type input "**********"
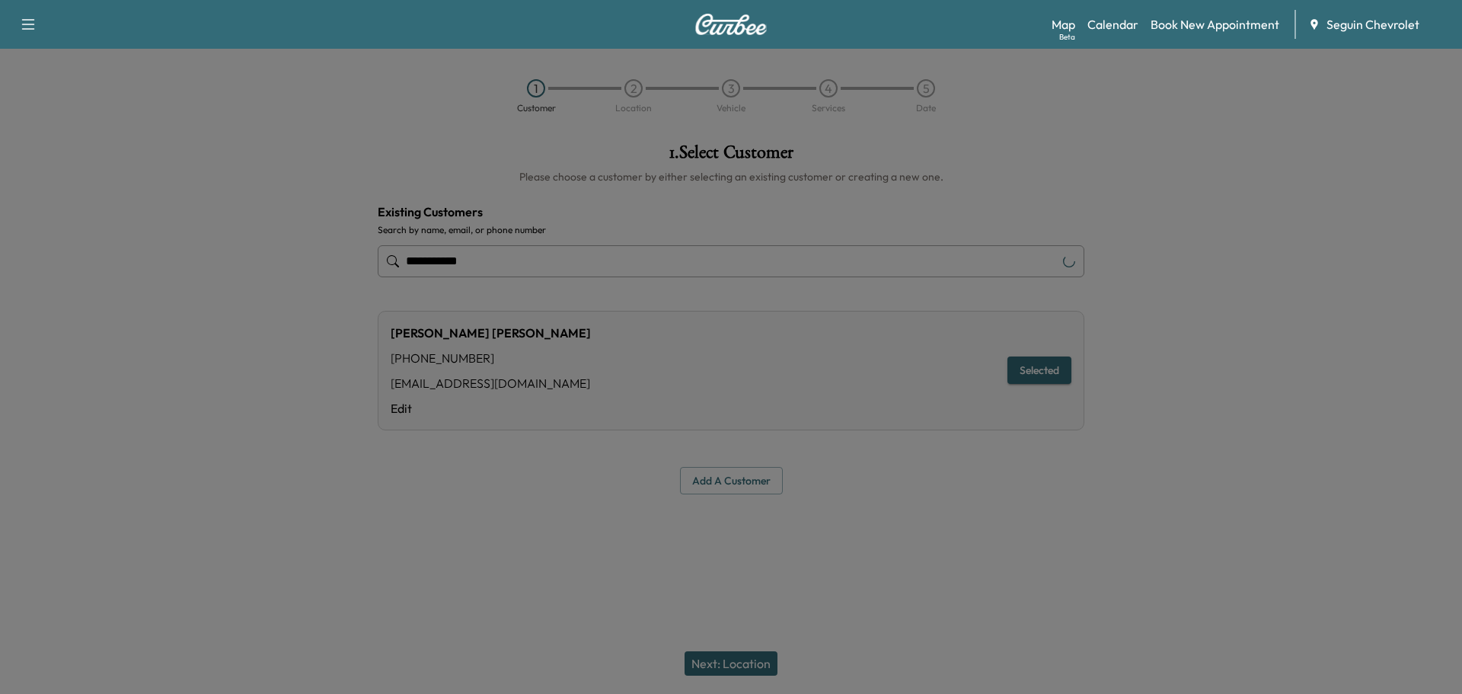
click at [629, 417] on div "[PERSON_NAME] [PHONE_NUMBER] [EMAIL_ADDRESS][DOMAIN_NAME] Edit Selected" at bounding box center [731, 371] width 707 height 120
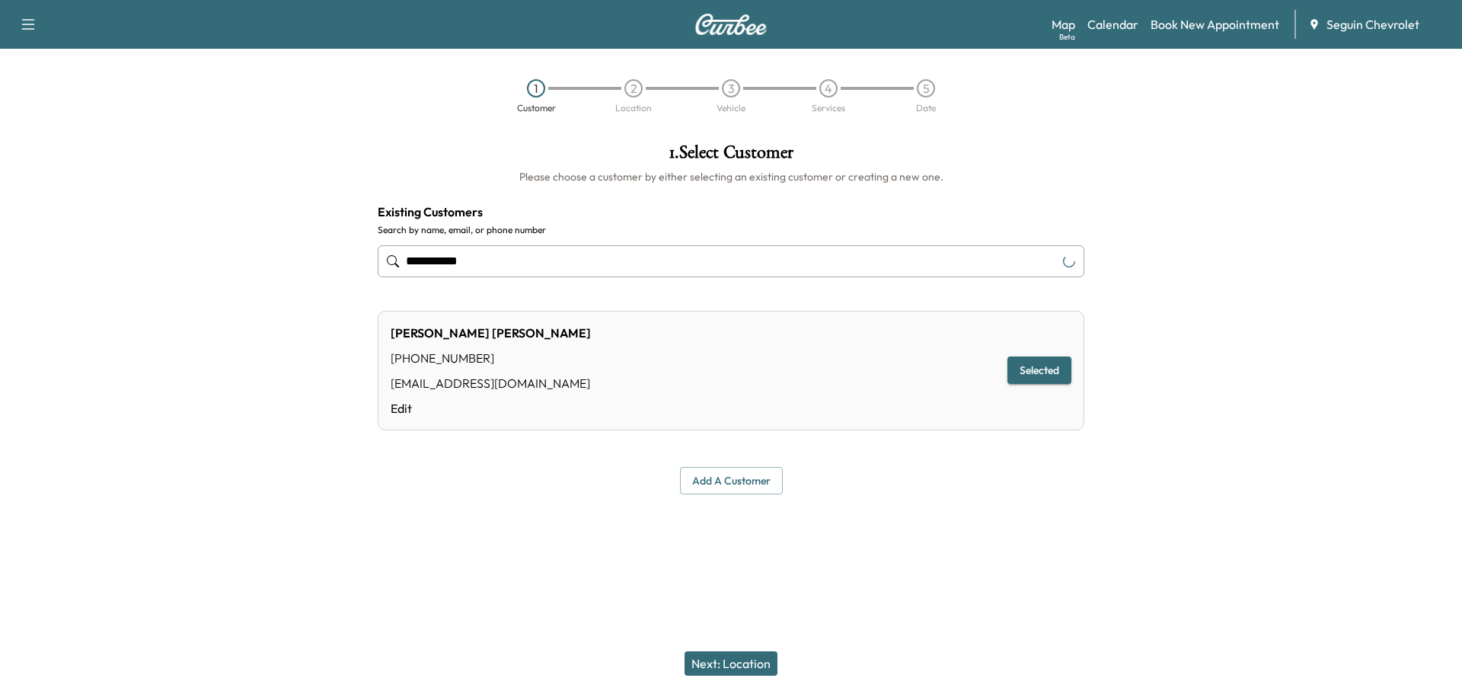
click at [749, 663] on button "Next: Location" at bounding box center [731, 663] width 93 height 24
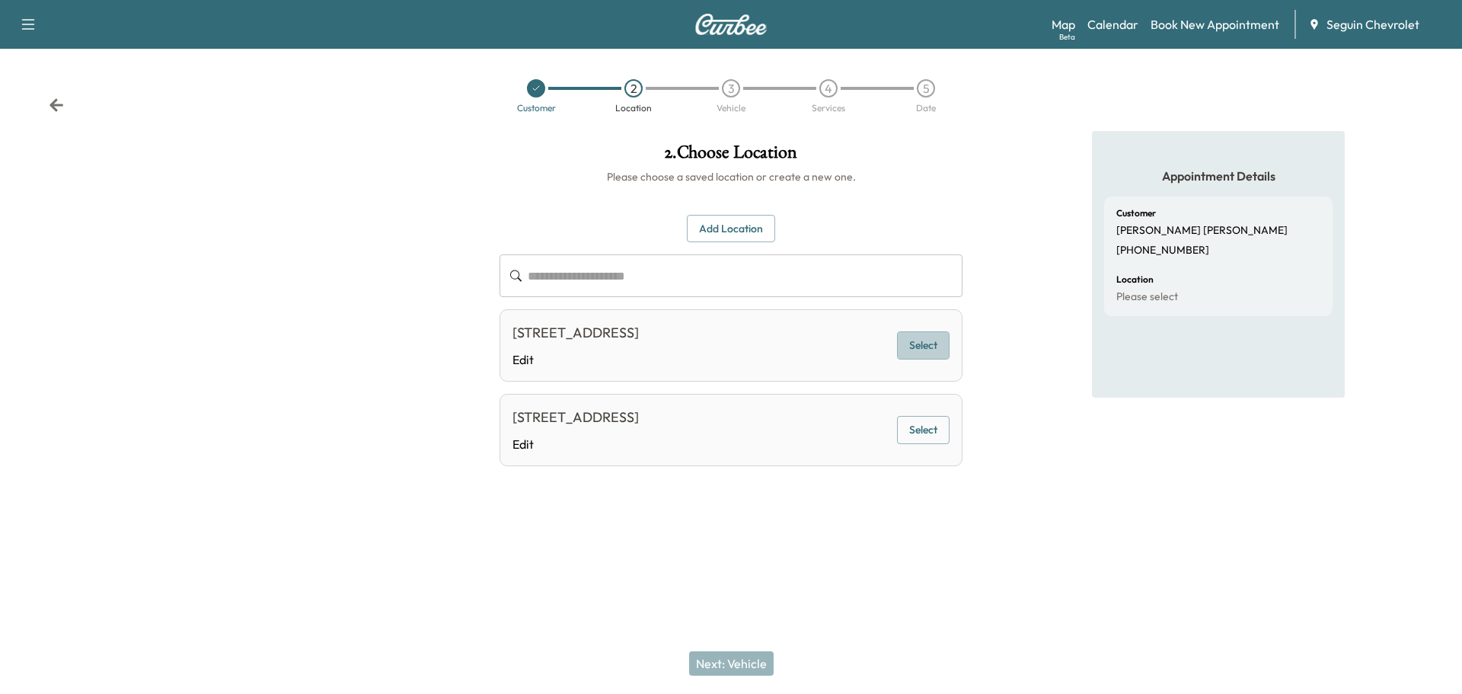
click at [928, 344] on button "Select" at bounding box center [923, 345] width 53 height 28
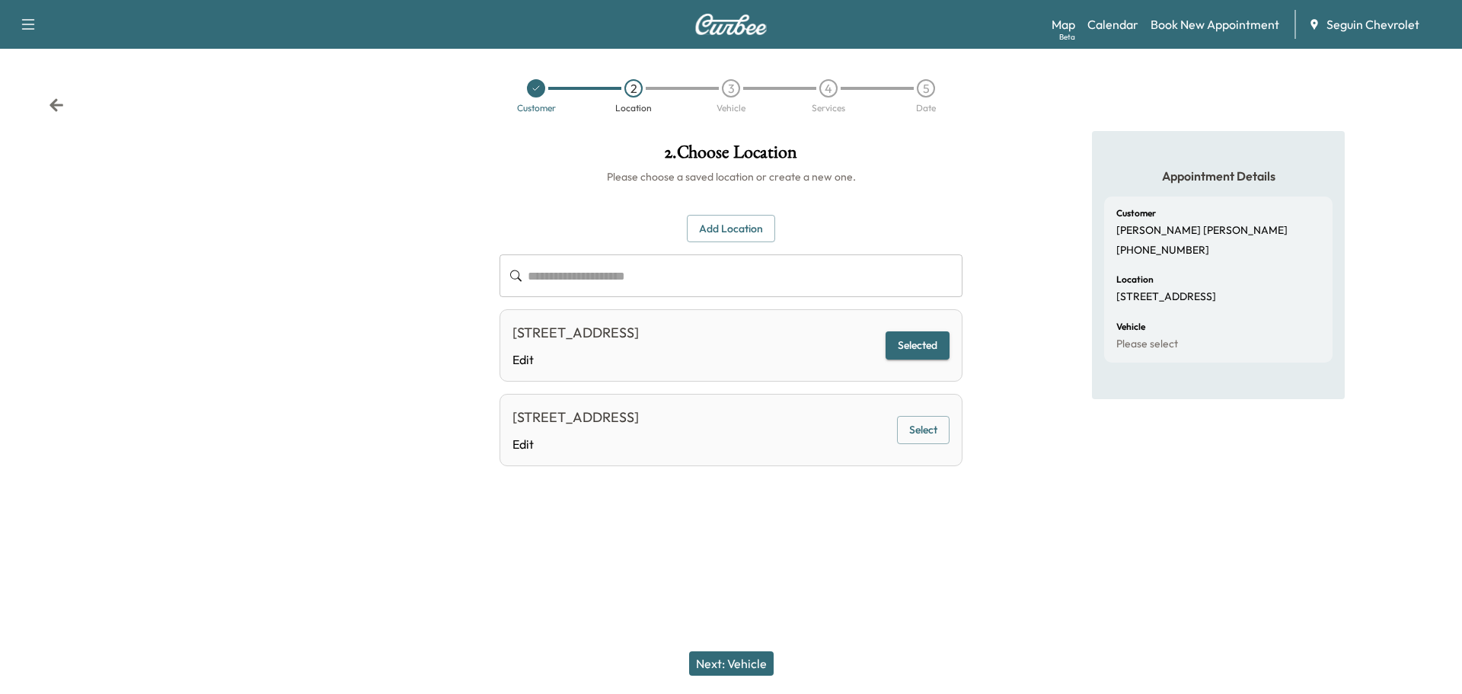
click at [745, 658] on button "Next: Vehicle" at bounding box center [731, 663] width 85 height 24
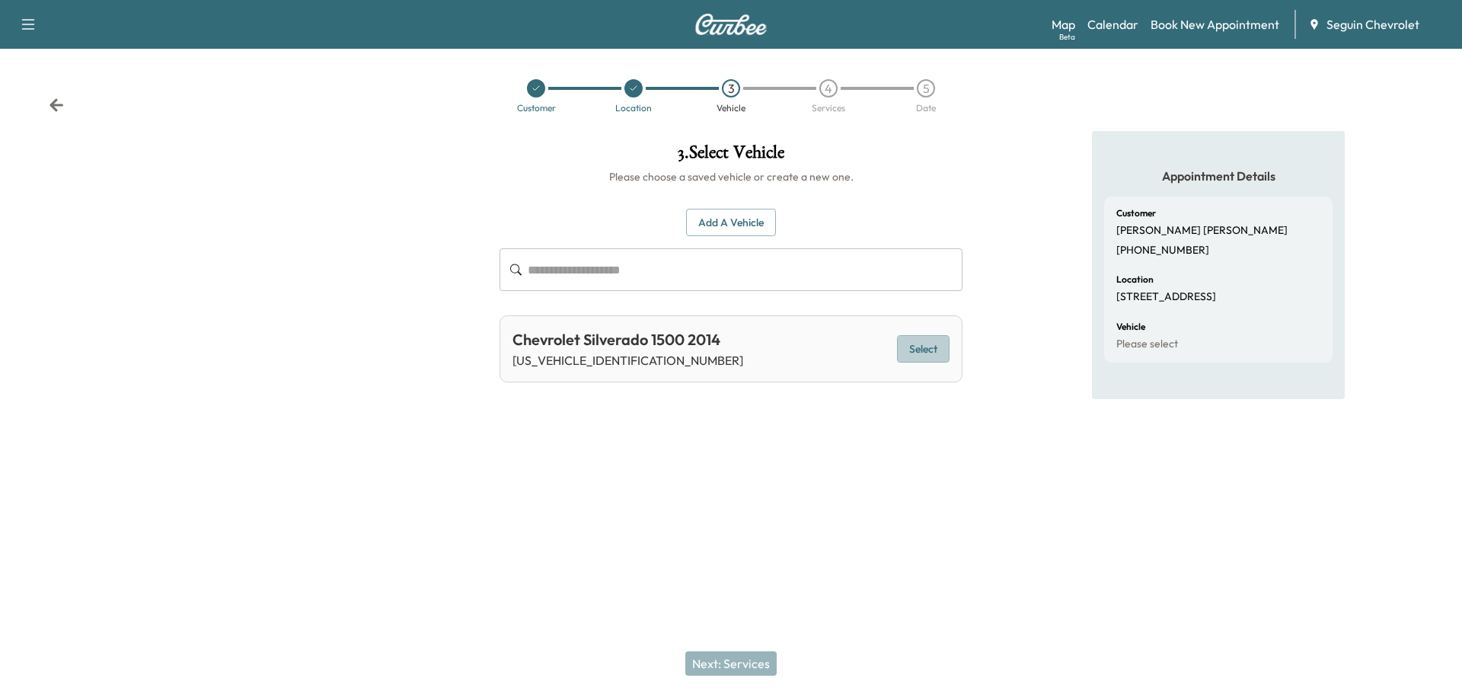
click at [927, 349] on button "Select" at bounding box center [923, 349] width 53 height 28
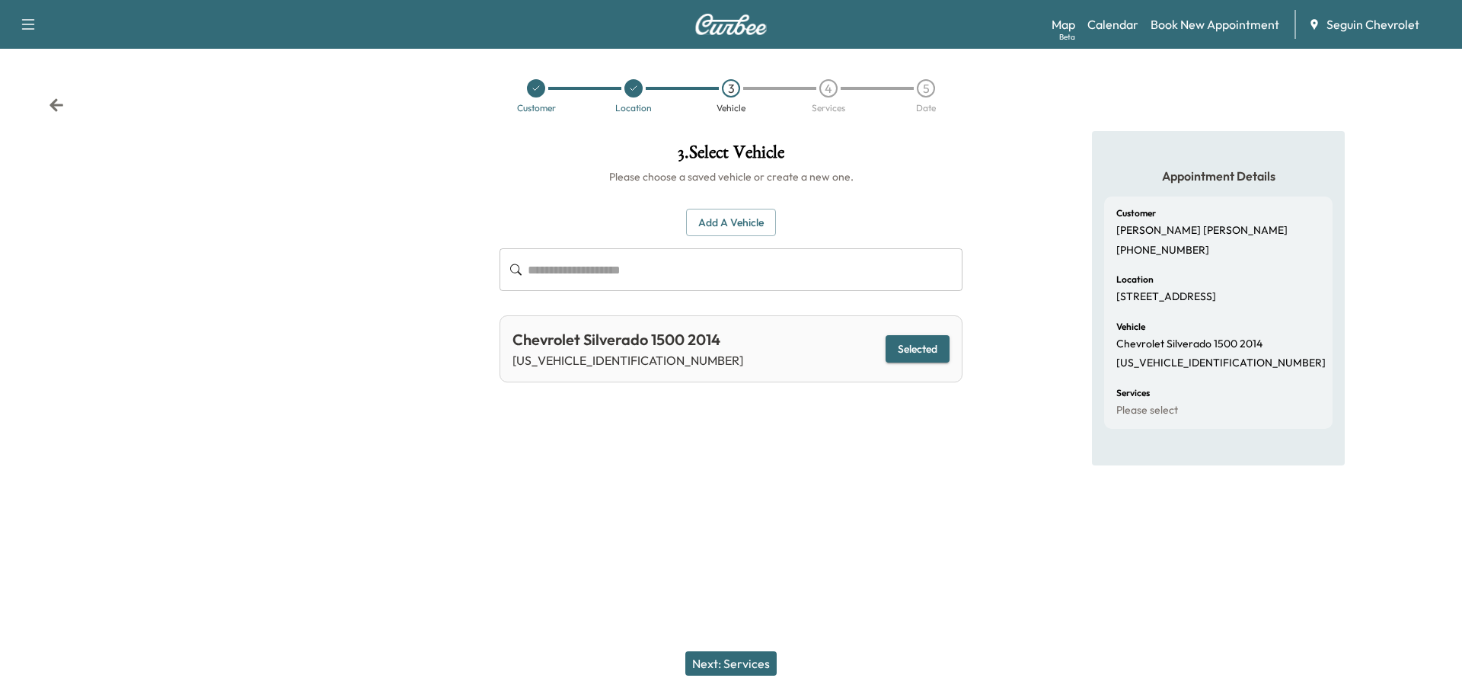
click at [758, 656] on button "Next: Services" at bounding box center [731, 663] width 91 height 24
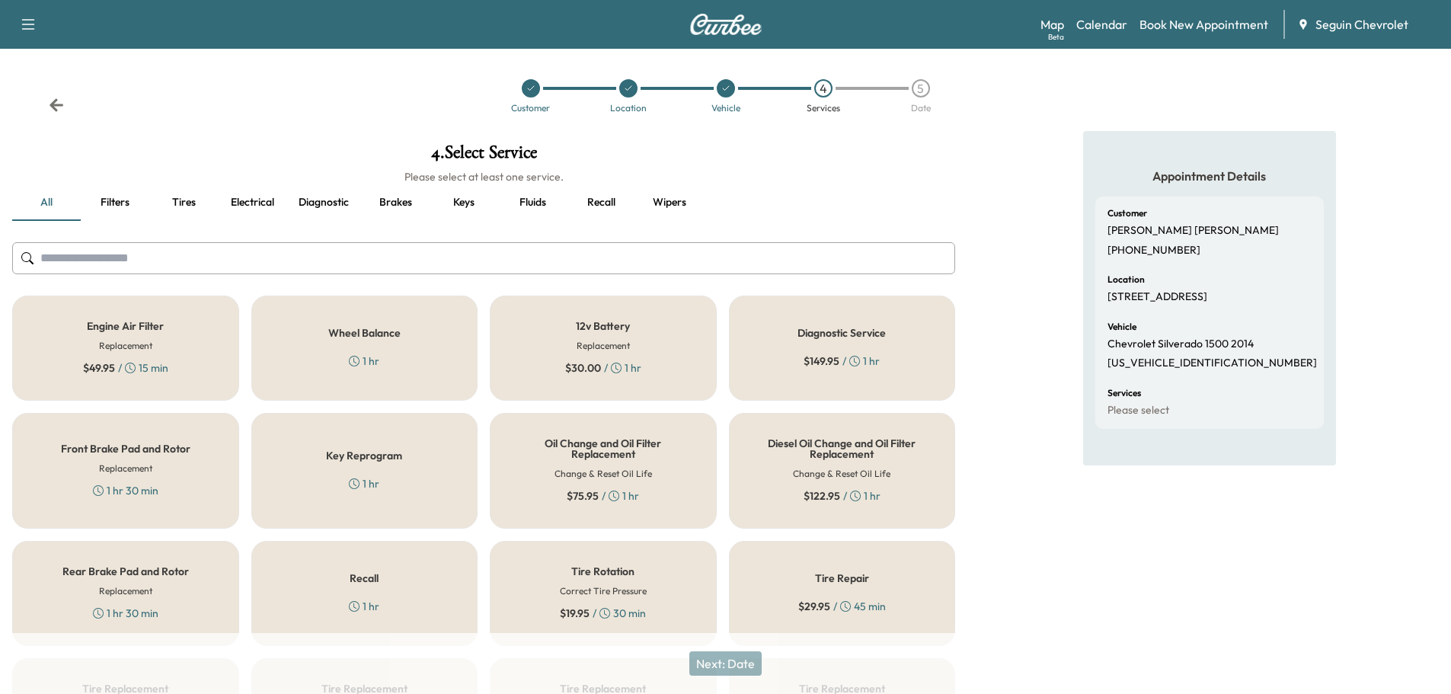
drag, startPoint x: 433, startPoint y: 603, endPoint x: 437, endPoint y: 593, distance: 11.6
click at [433, 599] on div "Recall 1 hr" at bounding box center [364, 593] width 227 height 105
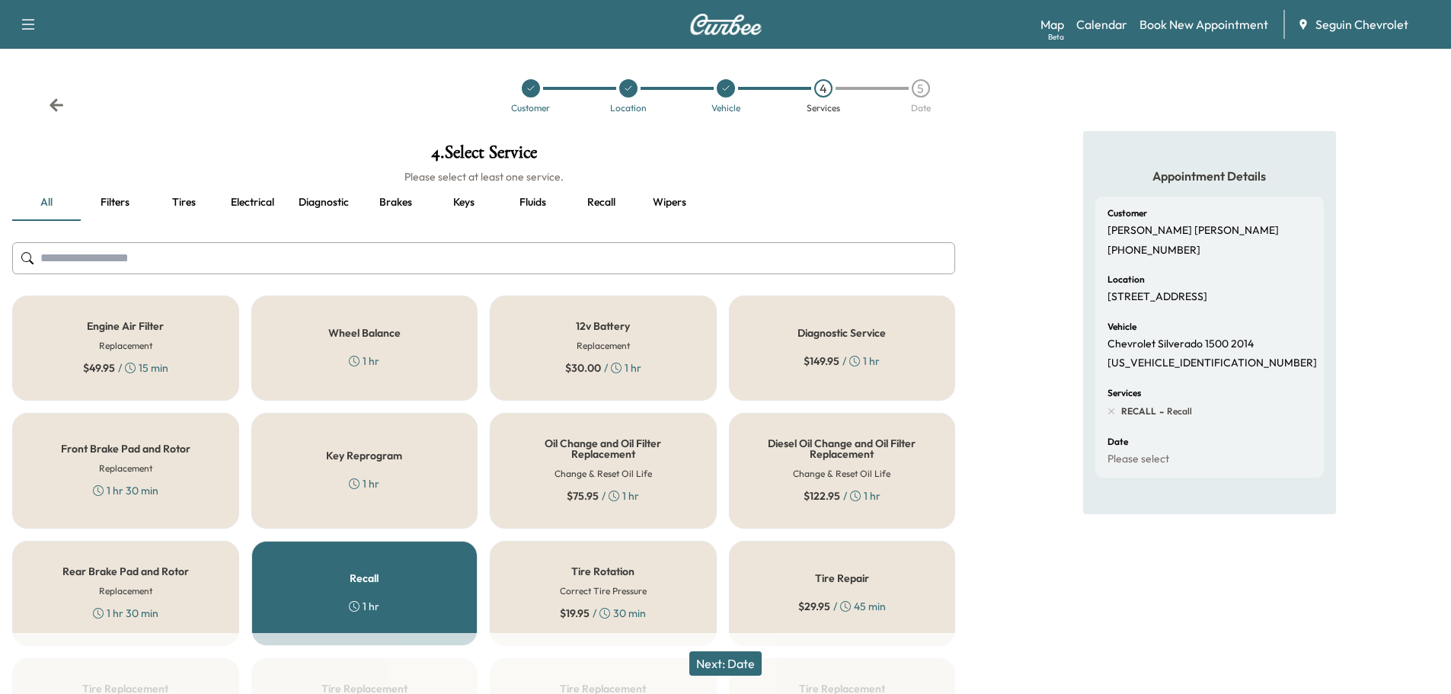
click at [743, 663] on button "Next: Date" at bounding box center [725, 663] width 72 height 24
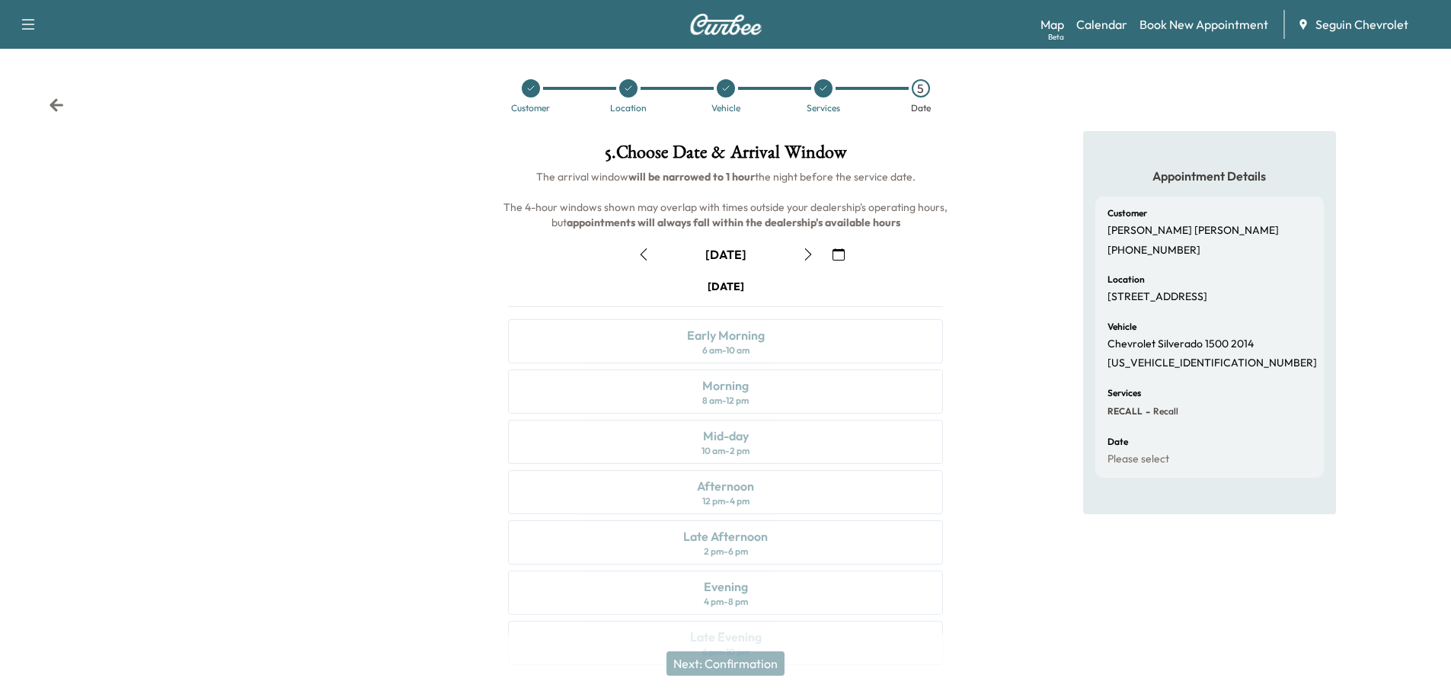
click at [842, 251] on icon "button" at bounding box center [839, 254] width 12 height 12
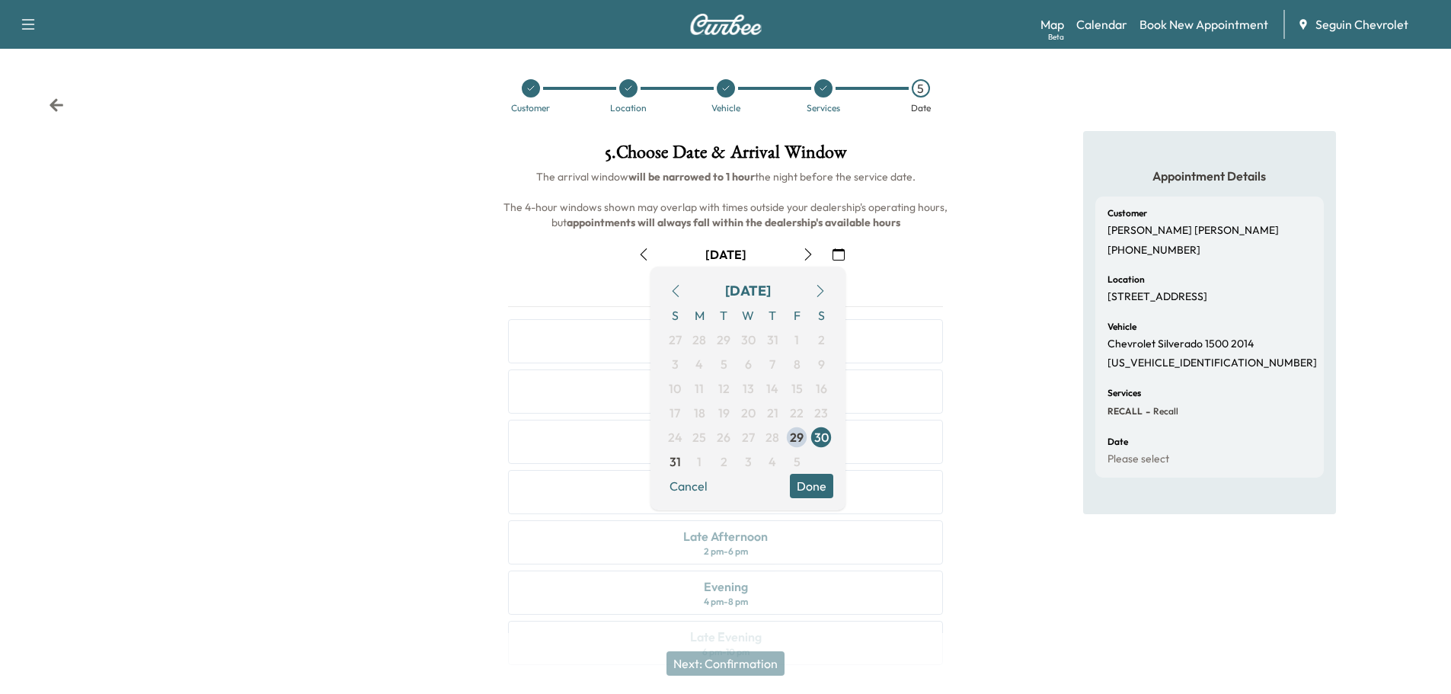
click at [822, 286] on icon "button" at bounding box center [820, 291] width 12 height 12
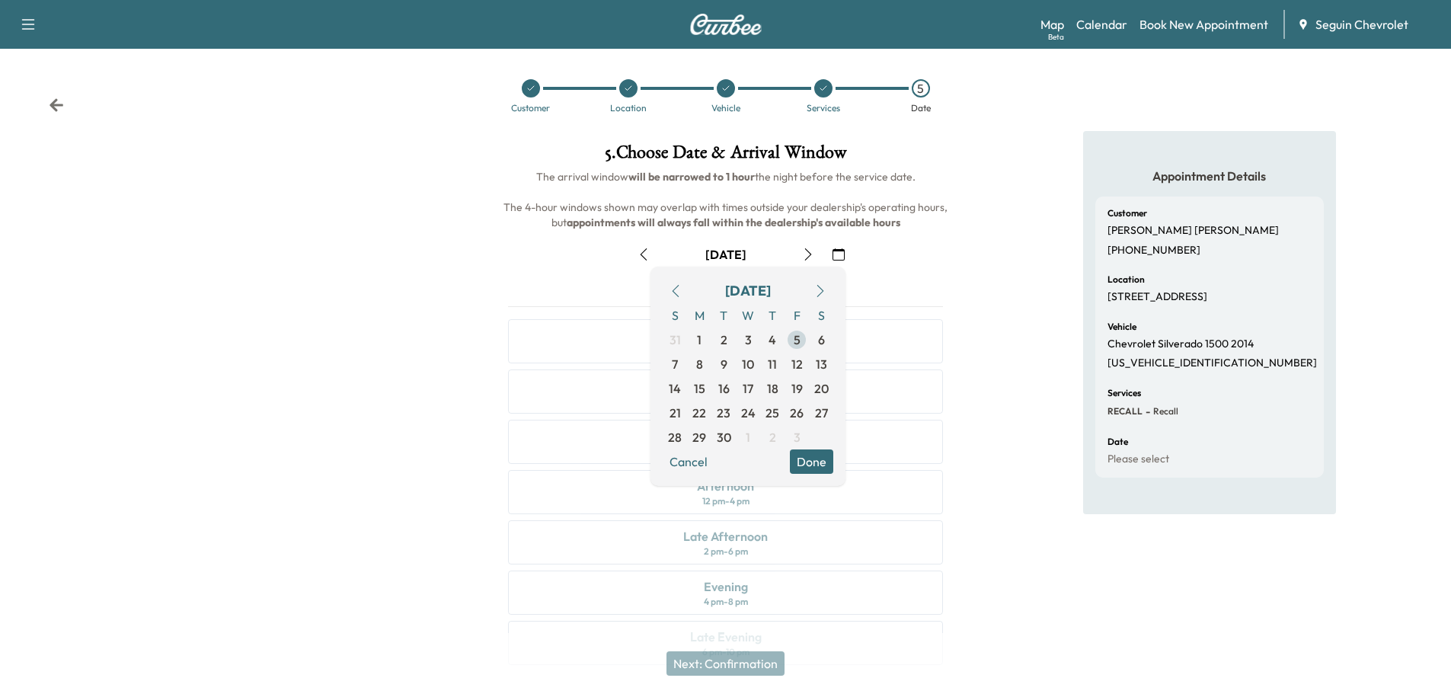
click at [797, 337] on span "5" at bounding box center [797, 340] width 7 height 18
click at [813, 459] on button "Done" at bounding box center [811, 461] width 43 height 24
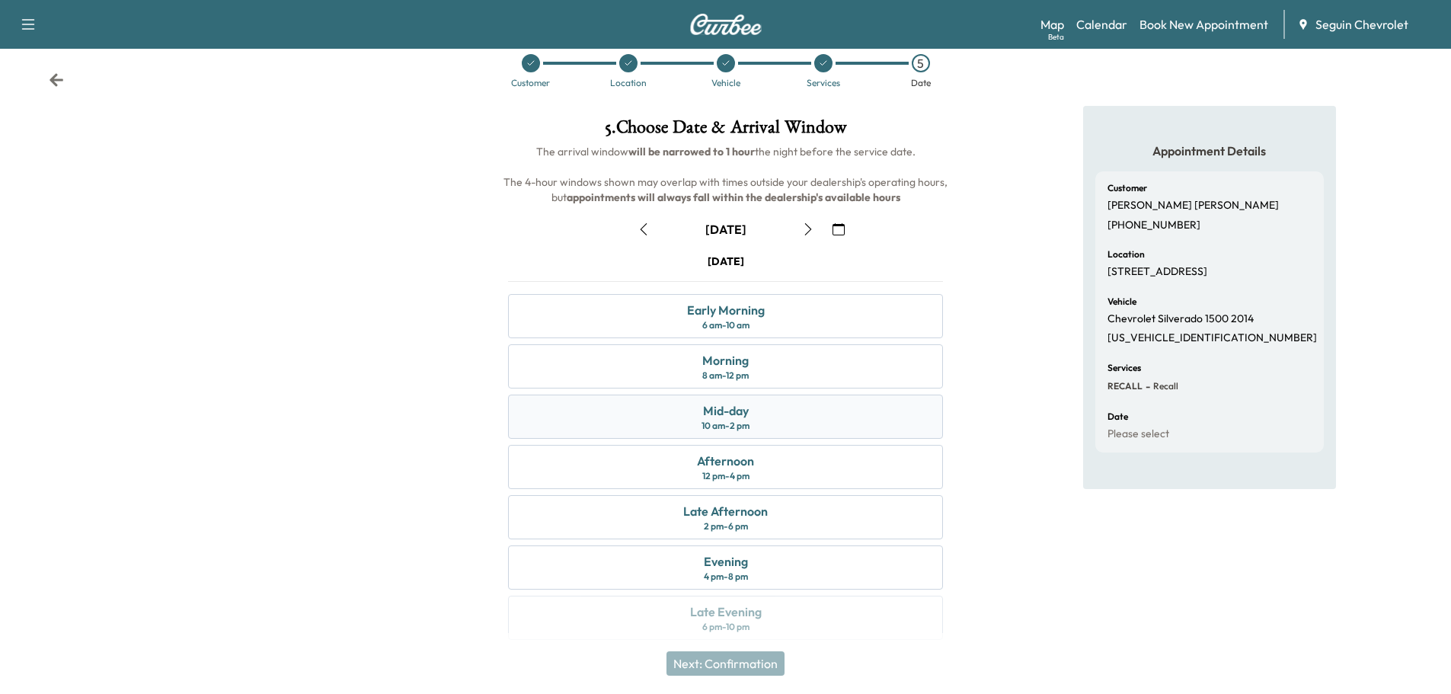
scroll to position [38, 0]
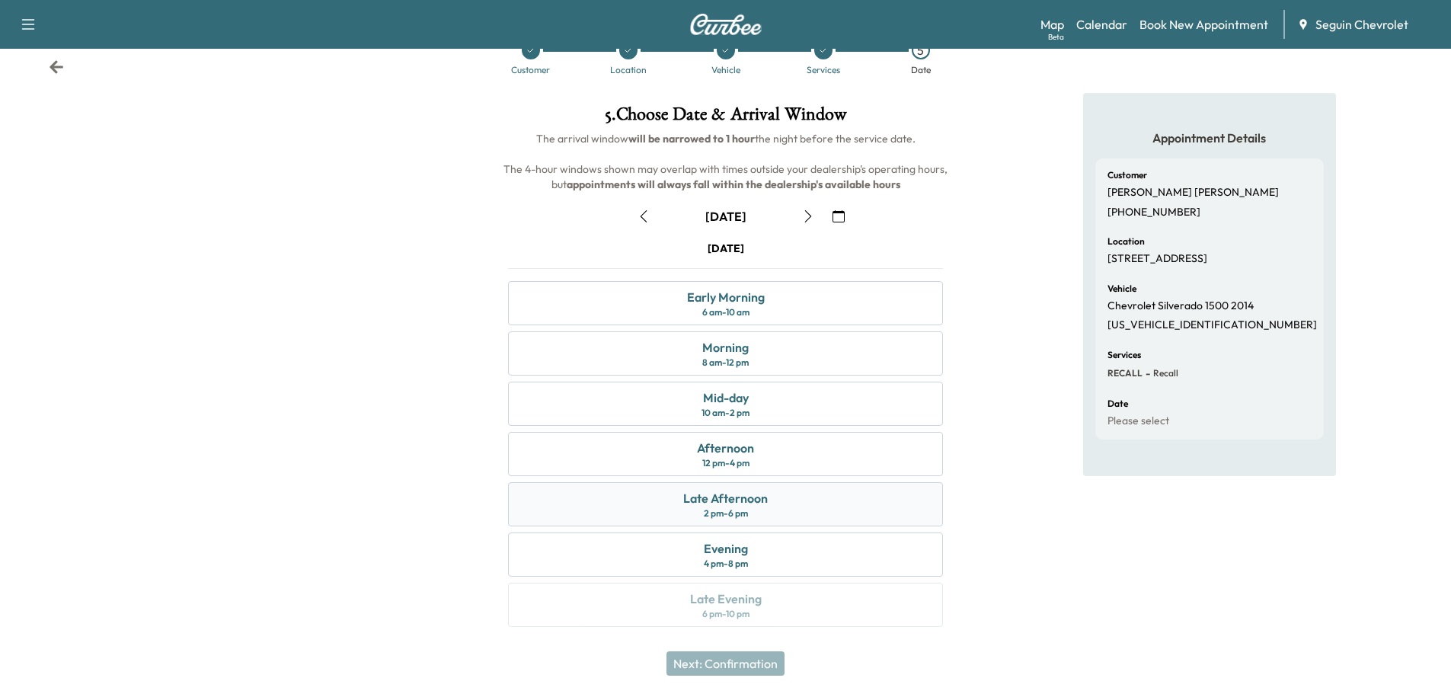
click at [759, 505] on div "Late Afternoon" at bounding box center [725, 498] width 85 height 18
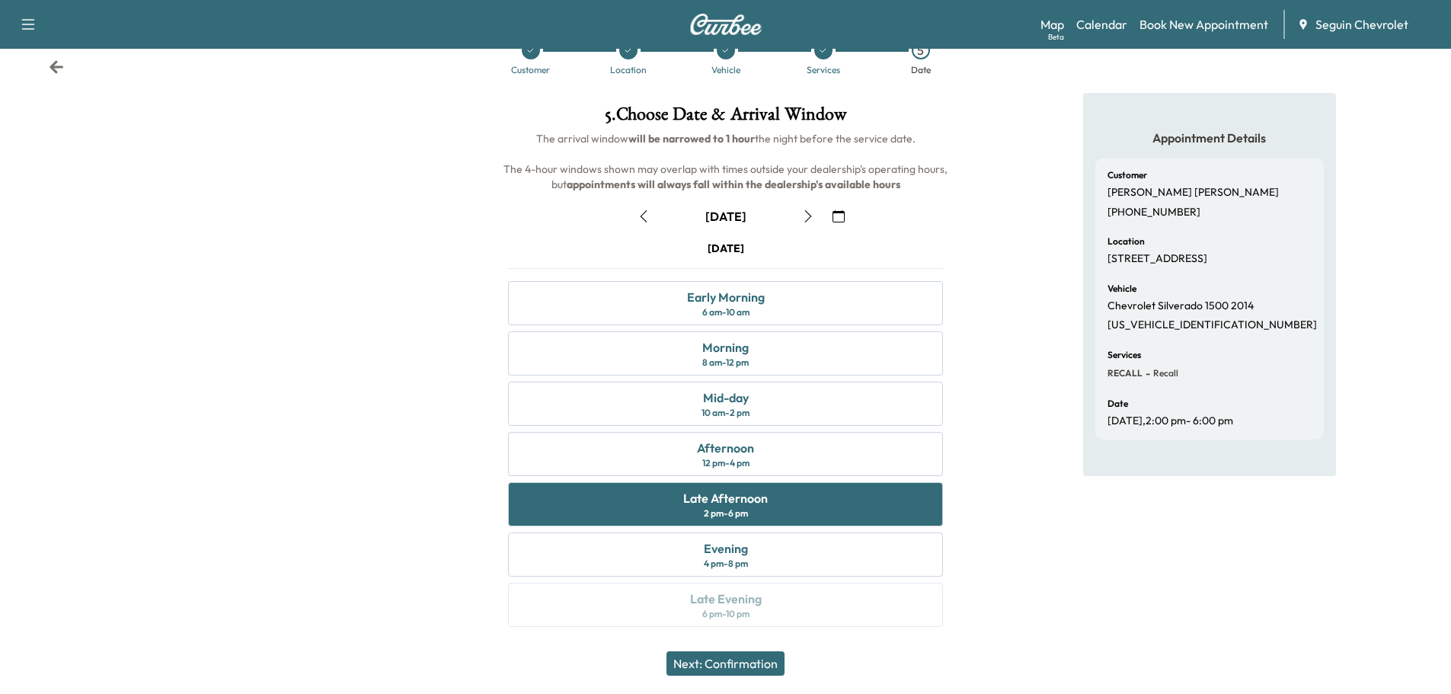
click at [754, 666] on button "Next: Confirmation" at bounding box center [725, 663] width 118 height 24
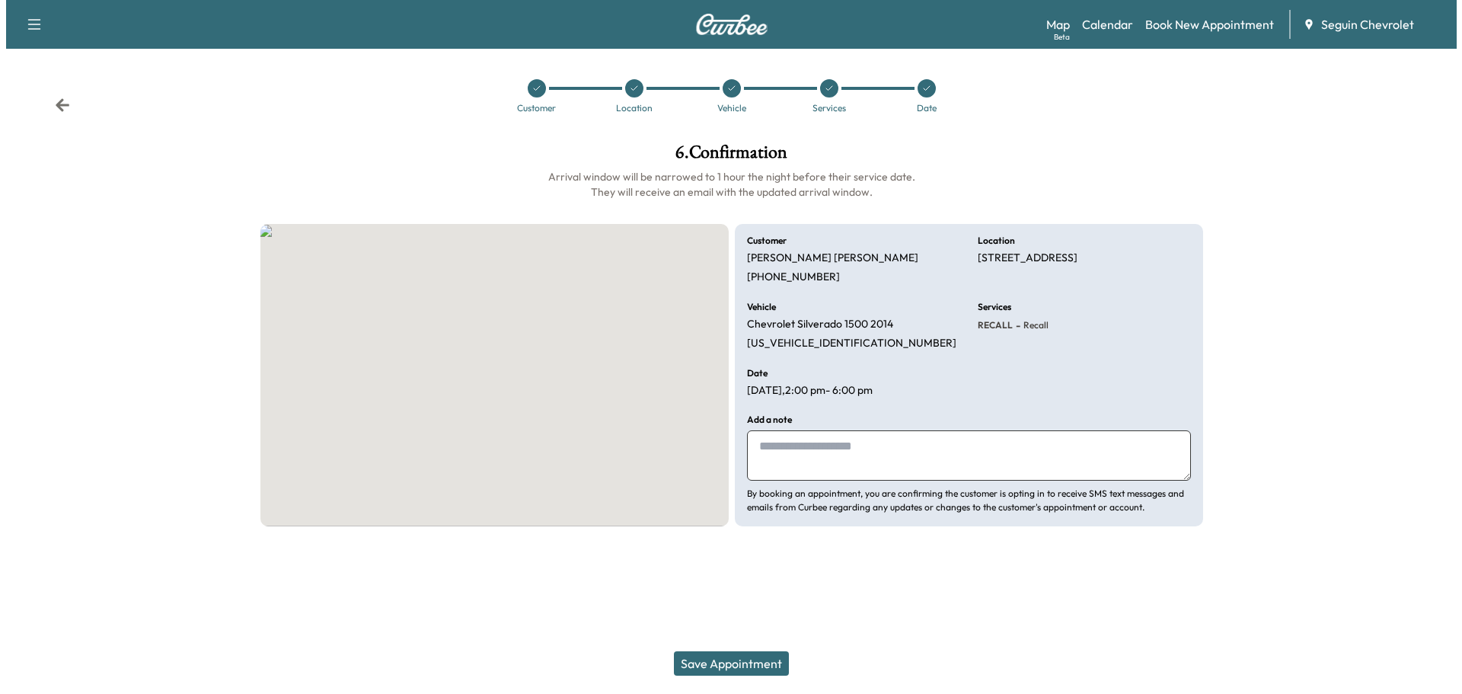
scroll to position [0, 0]
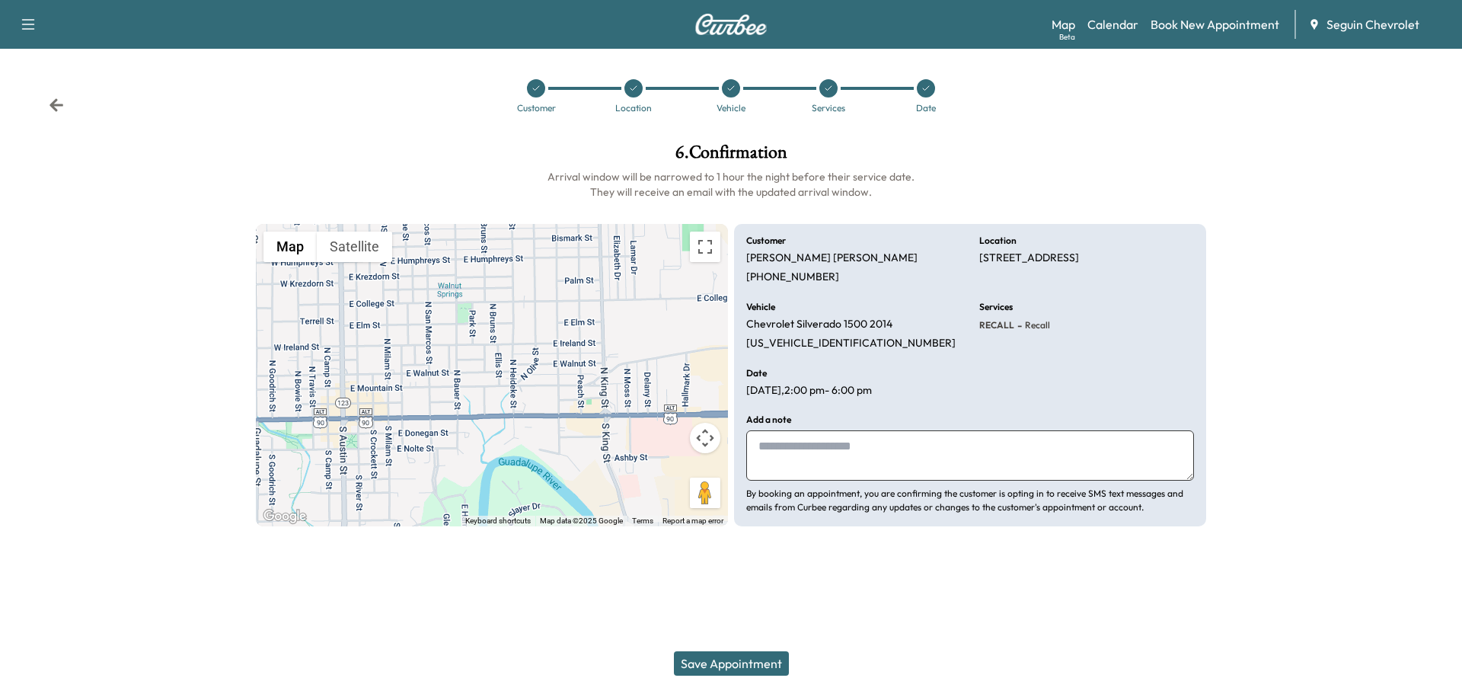
click at [805, 446] on textarea at bounding box center [970, 455] width 448 height 50
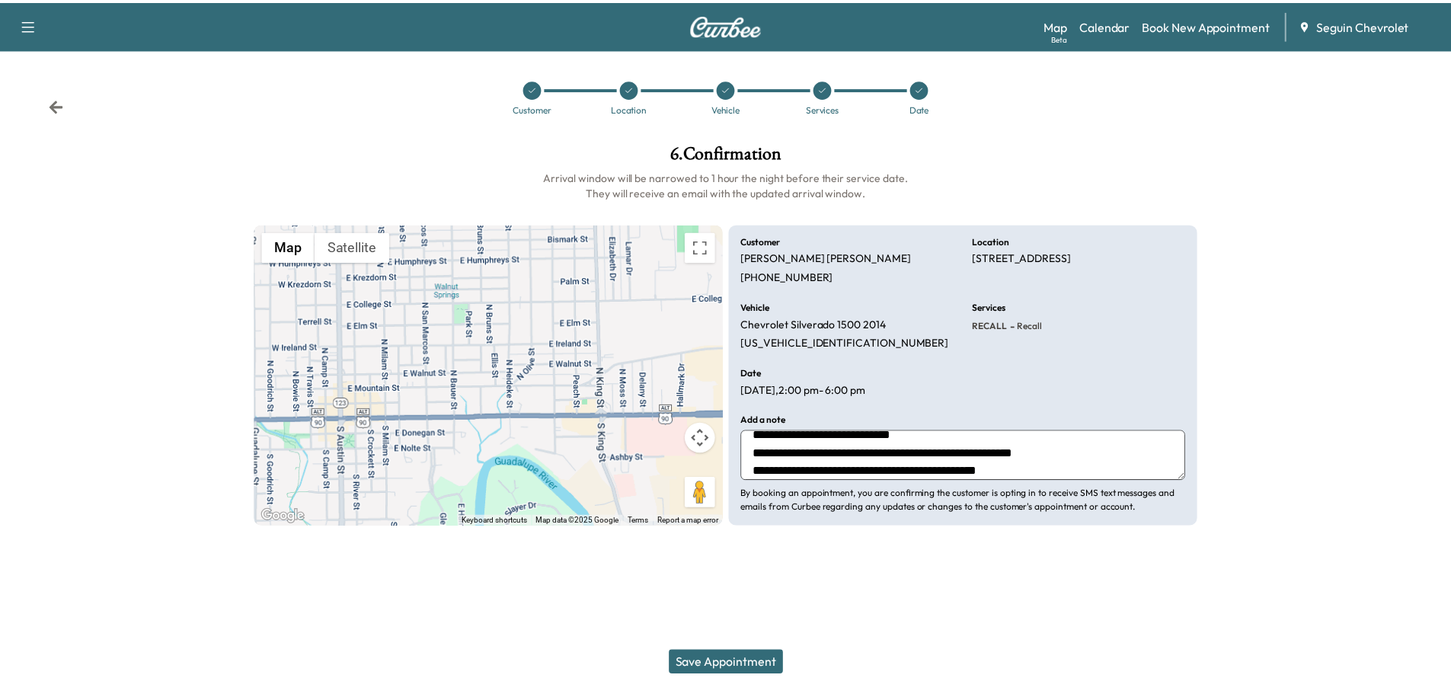
scroll to position [30, 0]
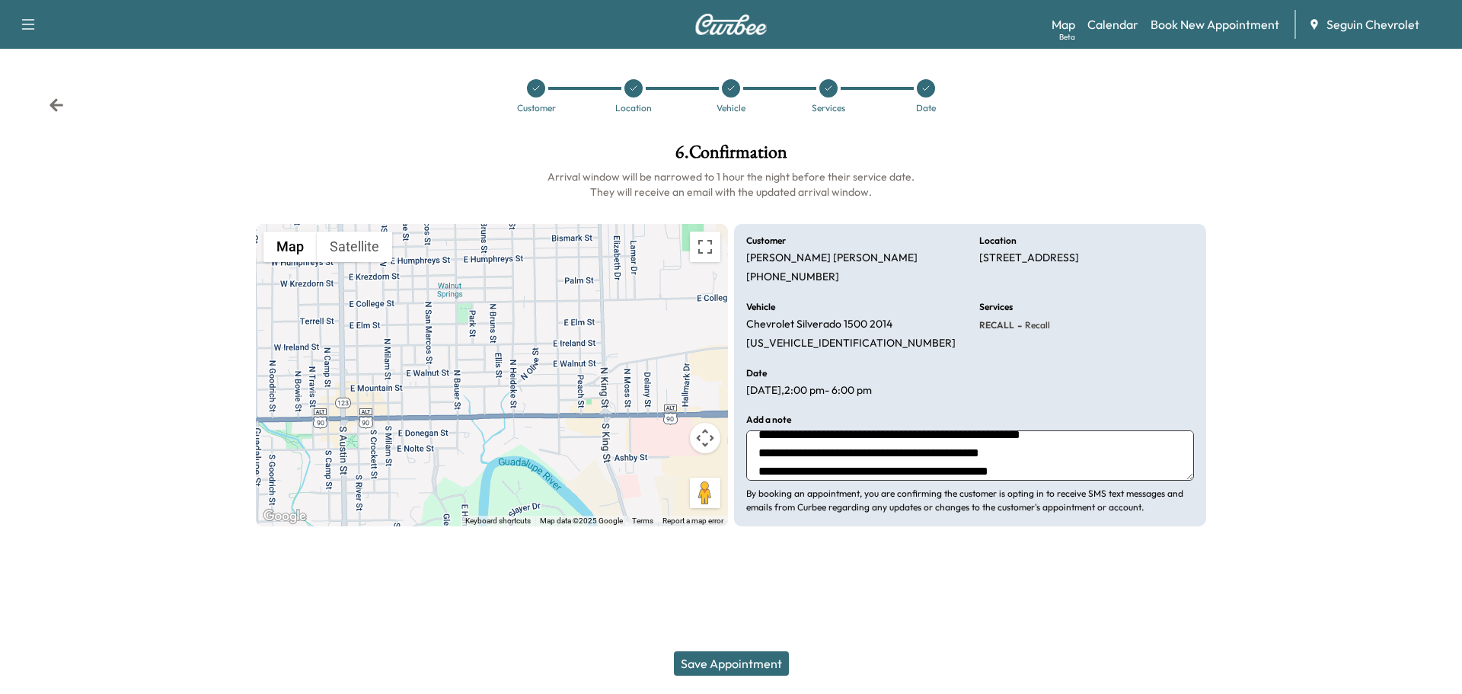
type textarea "**********"
click at [760, 663] on button "Save Appointment" at bounding box center [731, 663] width 115 height 24
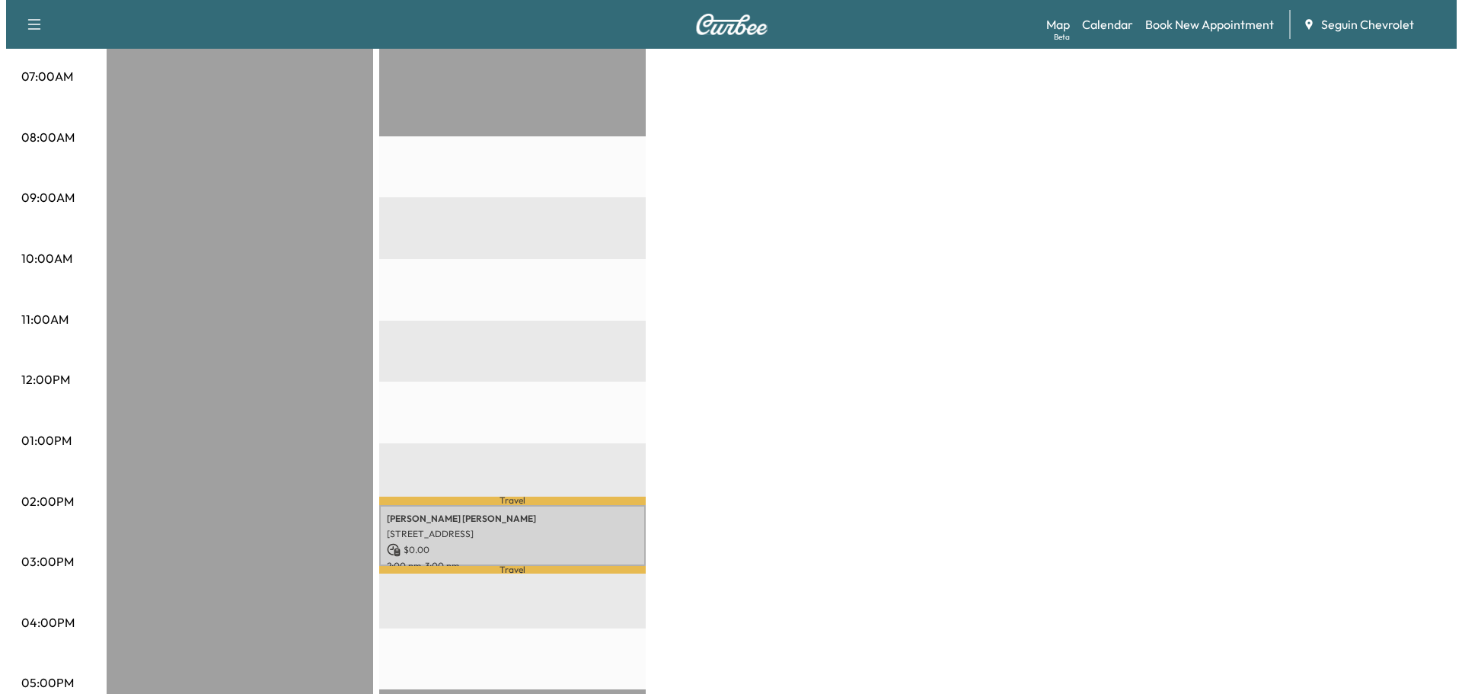
scroll to position [533, 0]
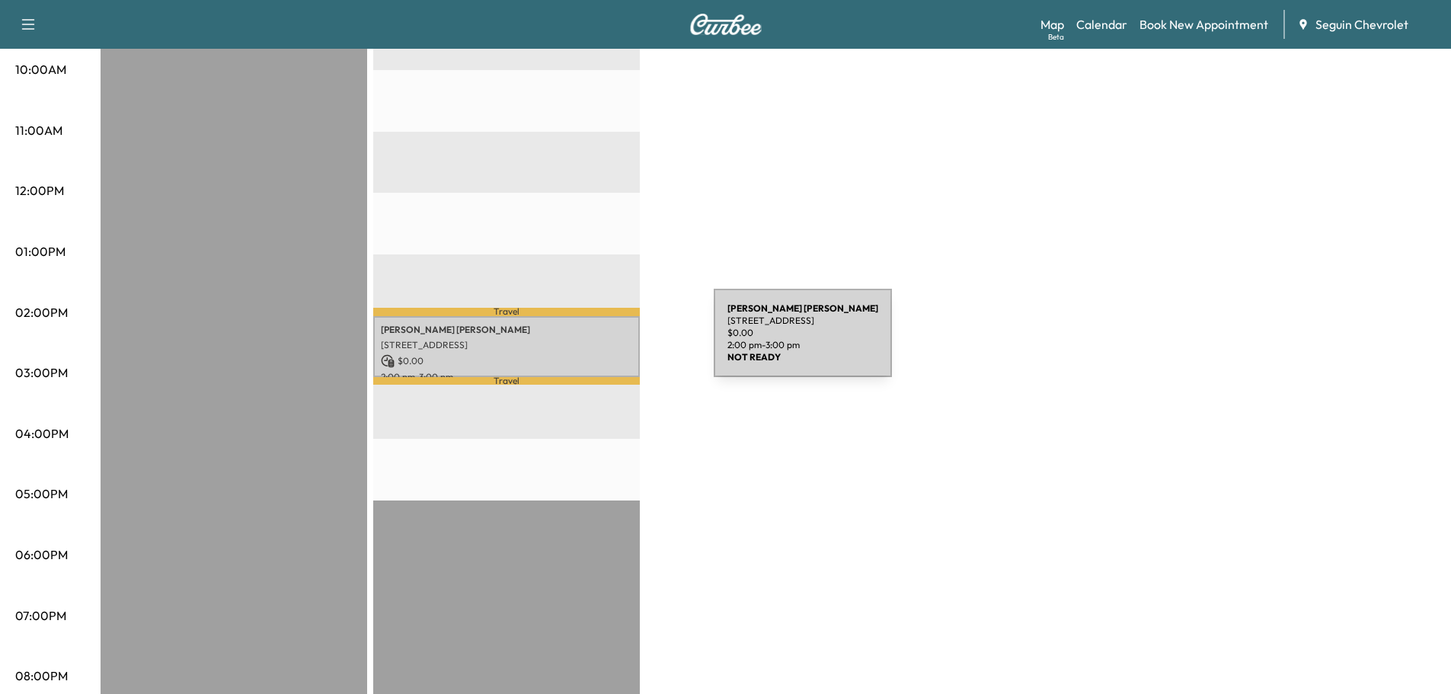
click at [599, 342] on p "[STREET_ADDRESS]" at bounding box center [506, 345] width 251 height 12
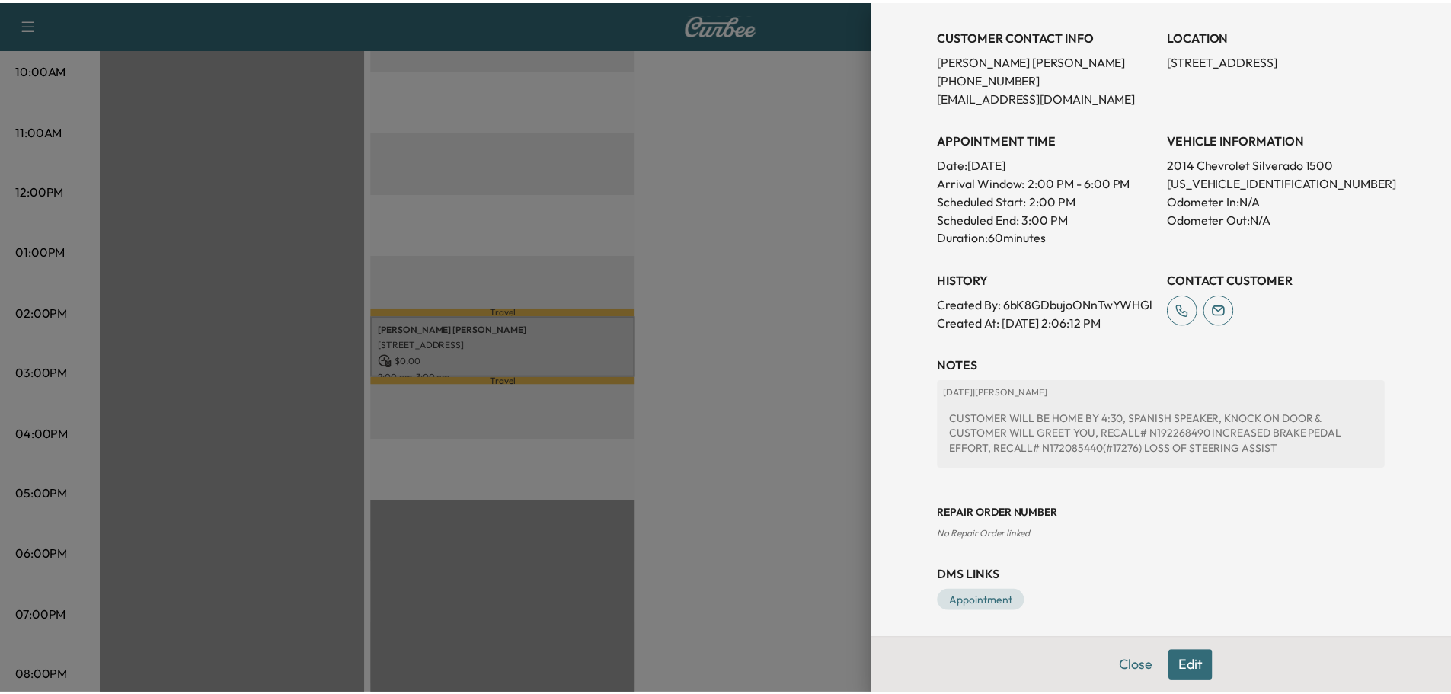
scroll to position [305, 0]
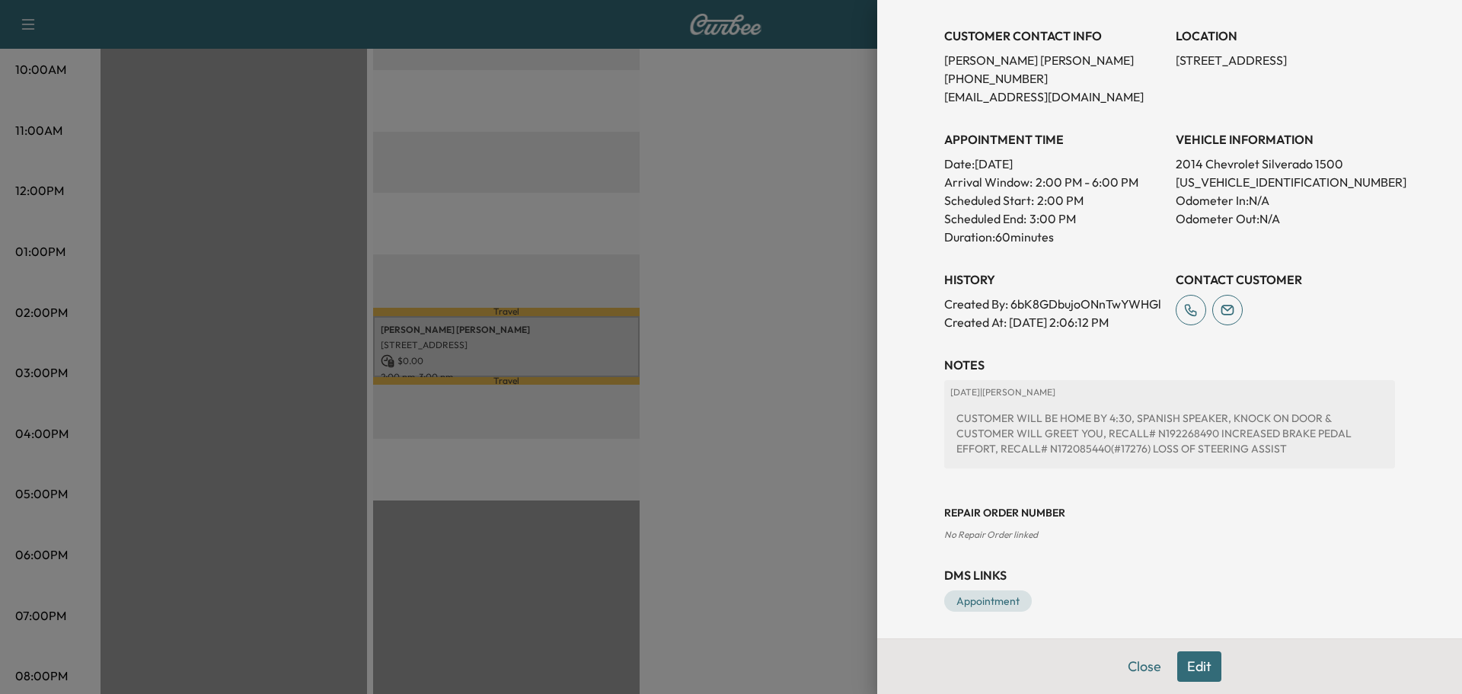
click at [744, 363] on div at bounding box center [731, 347] width 1462 height 694
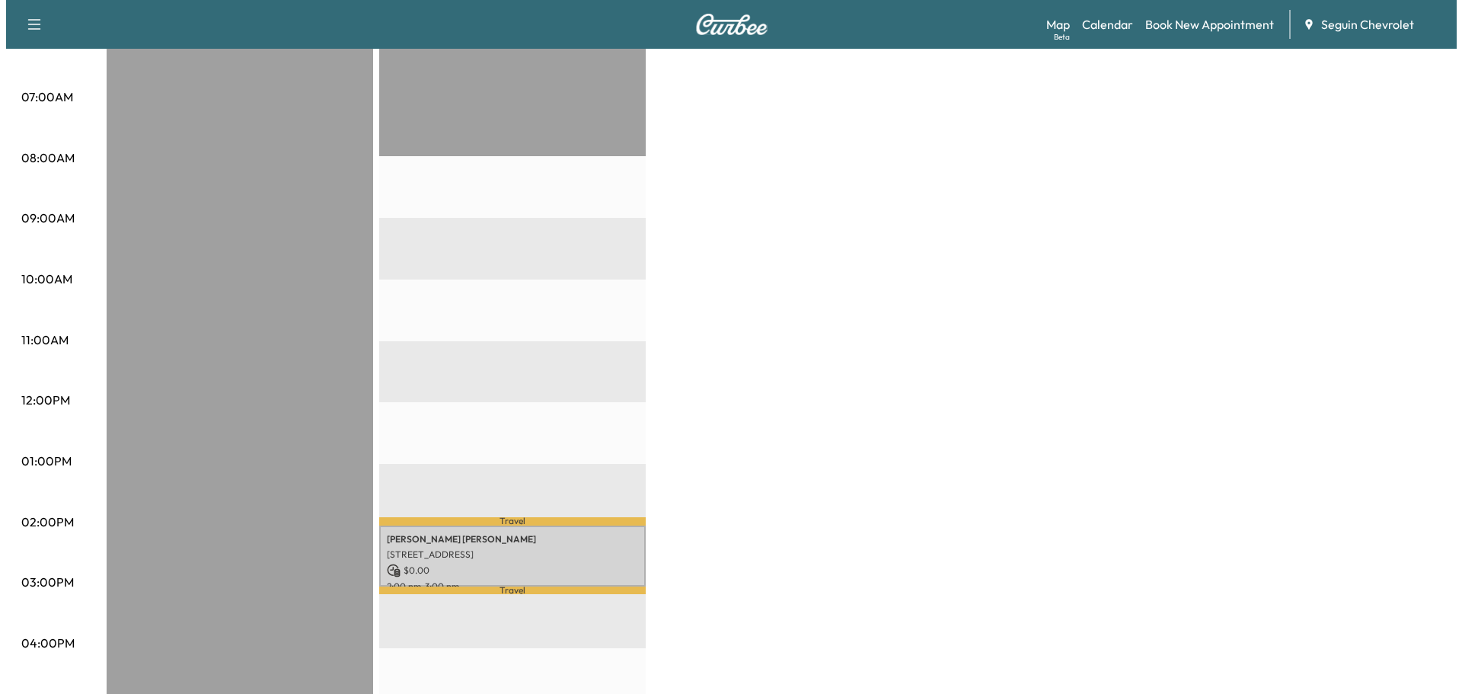
scroll to position [0, 0]
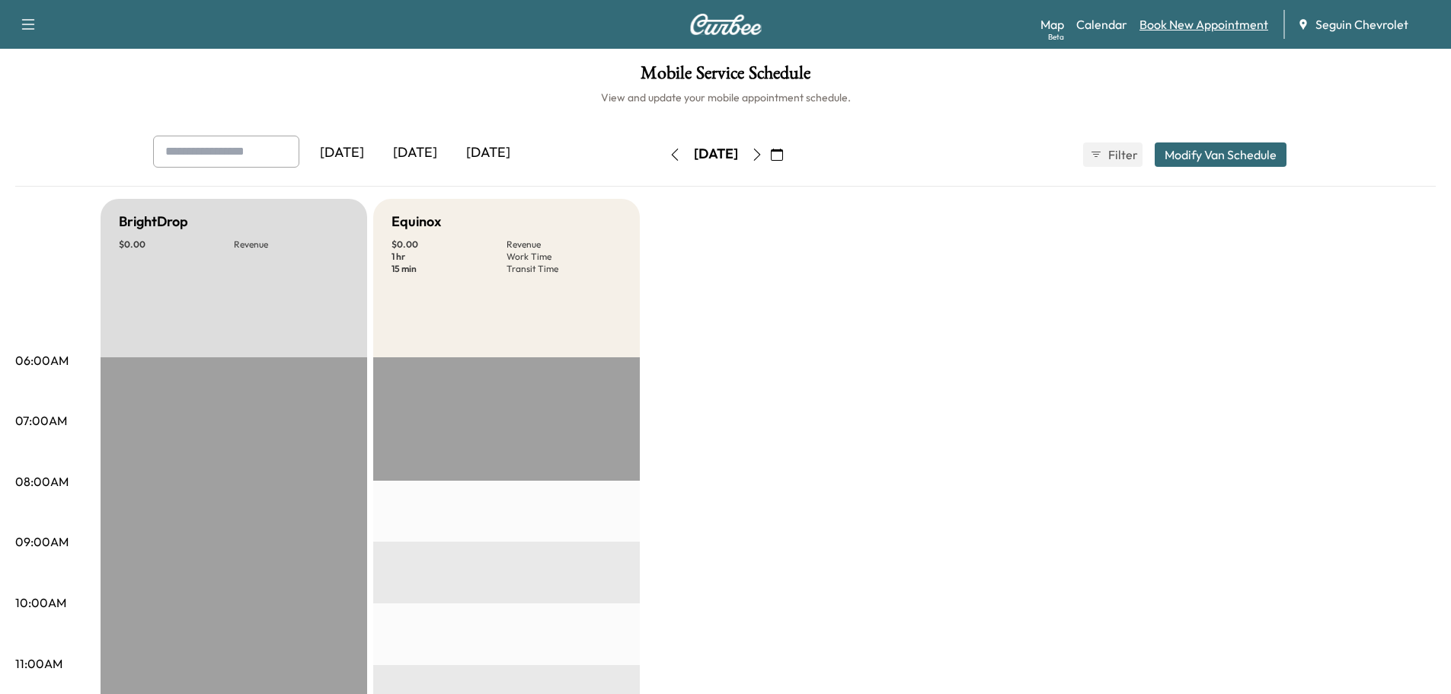
click at [1203, 27] on link "Book New Appointment" at bounding box center [1203, 24] width 129 height 18
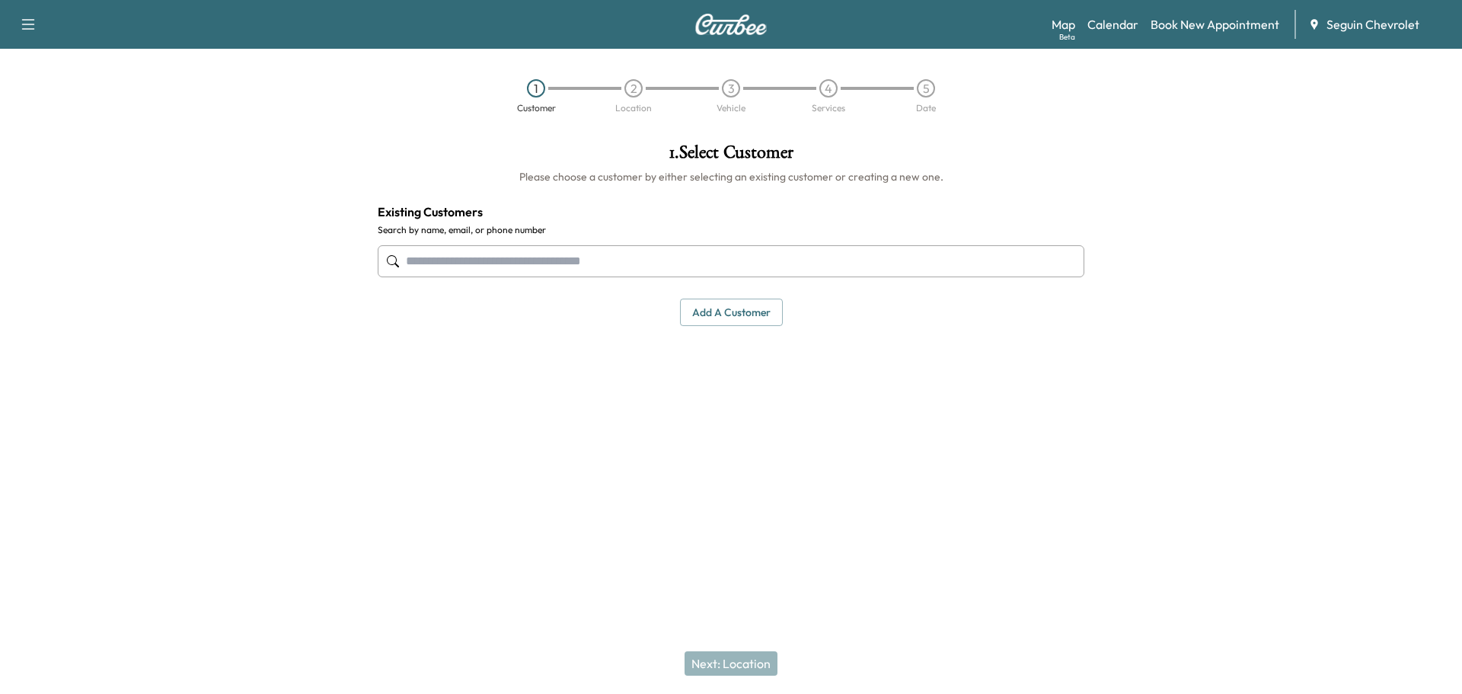
click at [481, 266] on input "text" at bounding box center [731, 261] width 707 height 32
type input "*"
